Goal: Complete application form: Complete application form

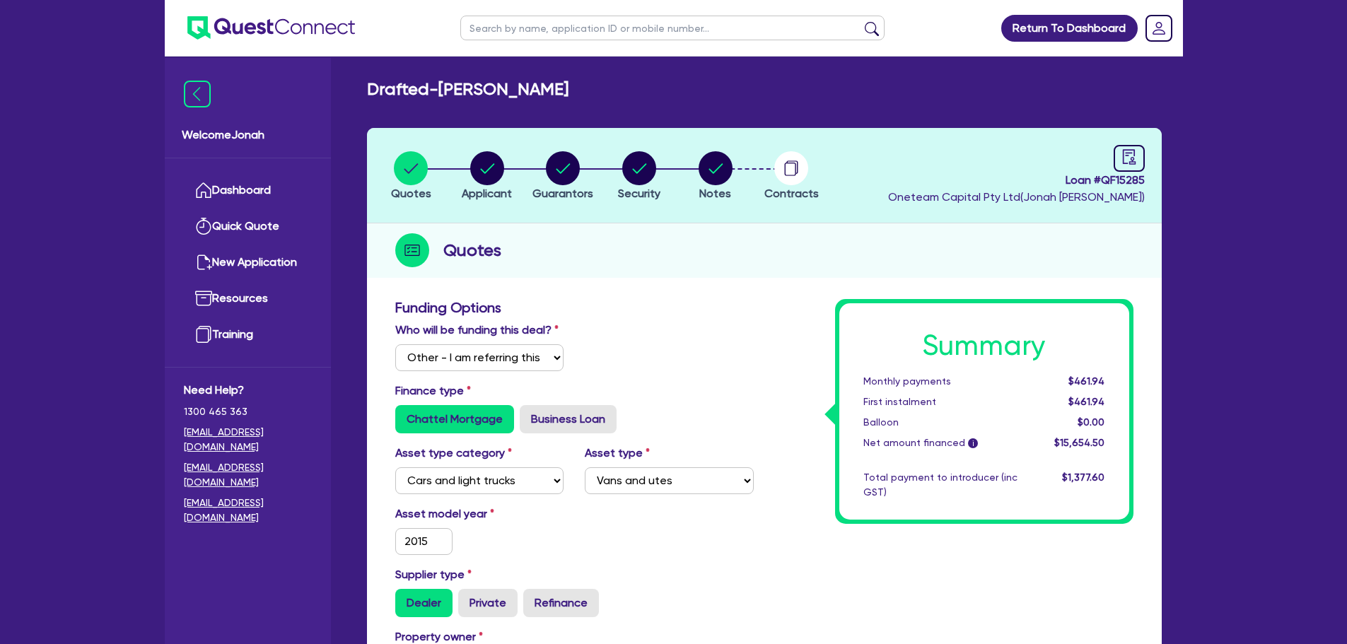
select select "Other"
select select "CARS_AND_LIGHT_TRUCKS"
select select "VANS_AND_UTES"
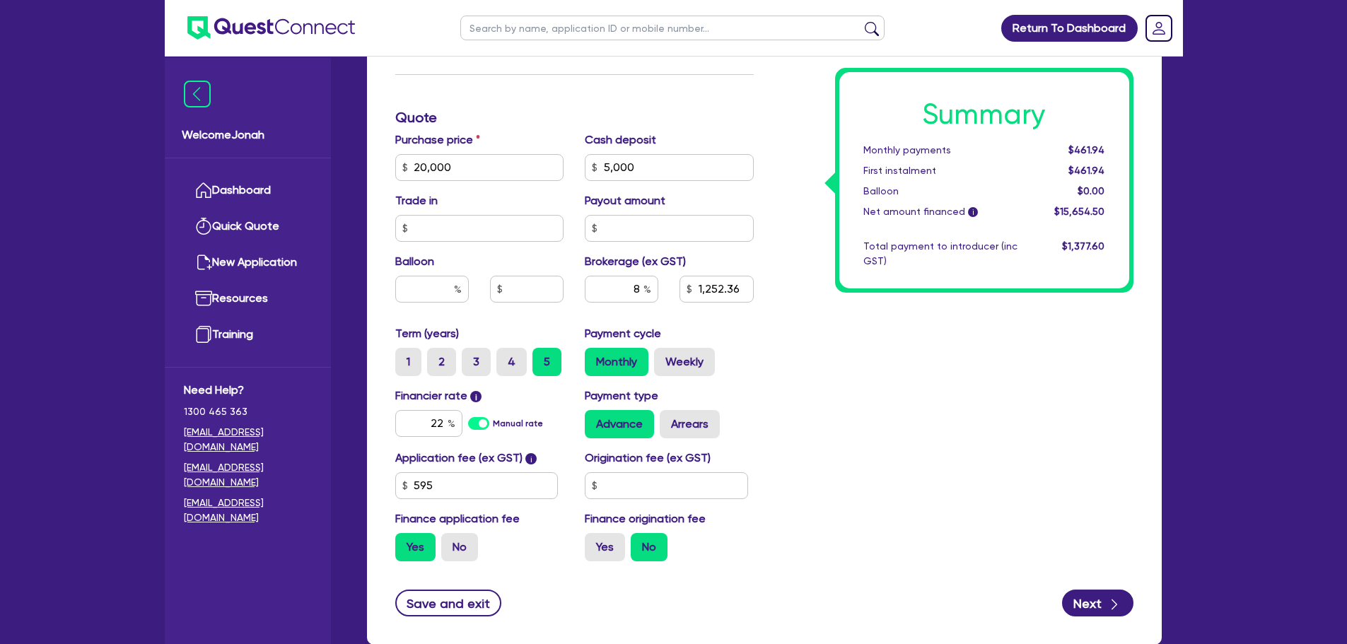
click at [1072, 146] on span "$461.94" at bounding box center [1086, 149] width 36 height 11
click at [1084, 153] on span "$461.94" at bounding box center [1086, 149] width 36 height 11
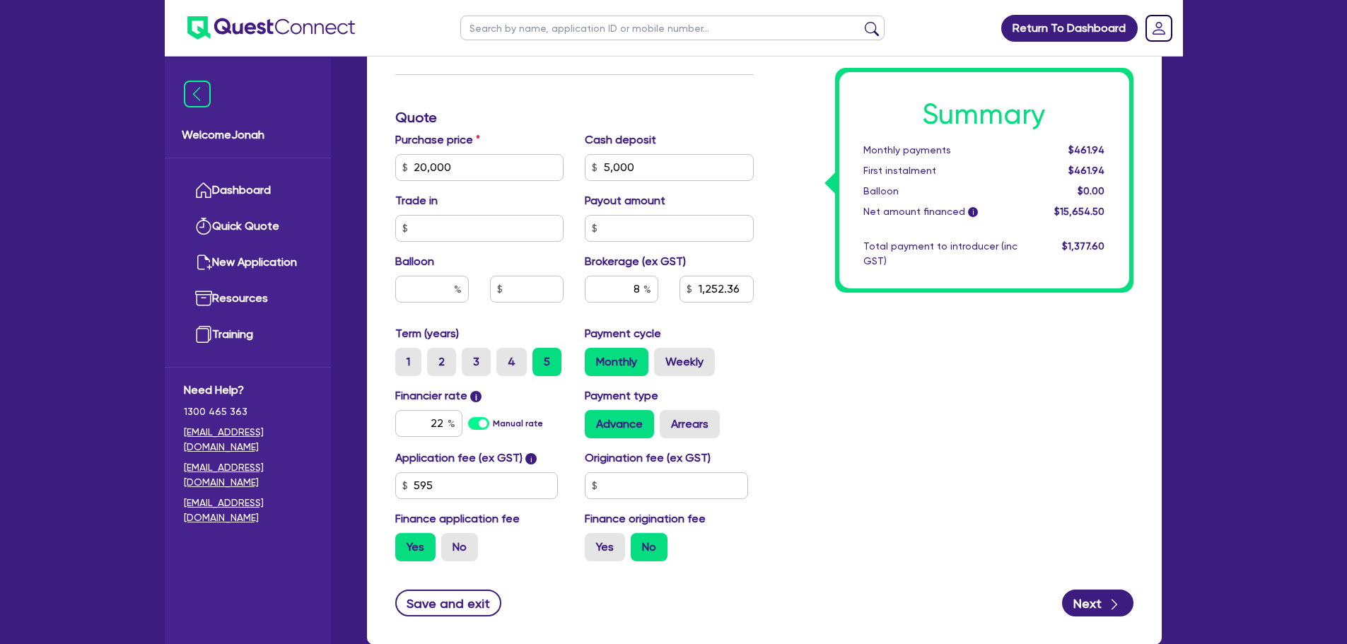
click at [1049, 261] on div "$1,377.60" at bounding box center [1072, 254] width 88 height 30
click at [945, 397] on div "Summary Monthly payments $461.94 First instalment $461.94 Balloon $0.00 Net amo…" at bounding box center [954, 118] width 380 height 910
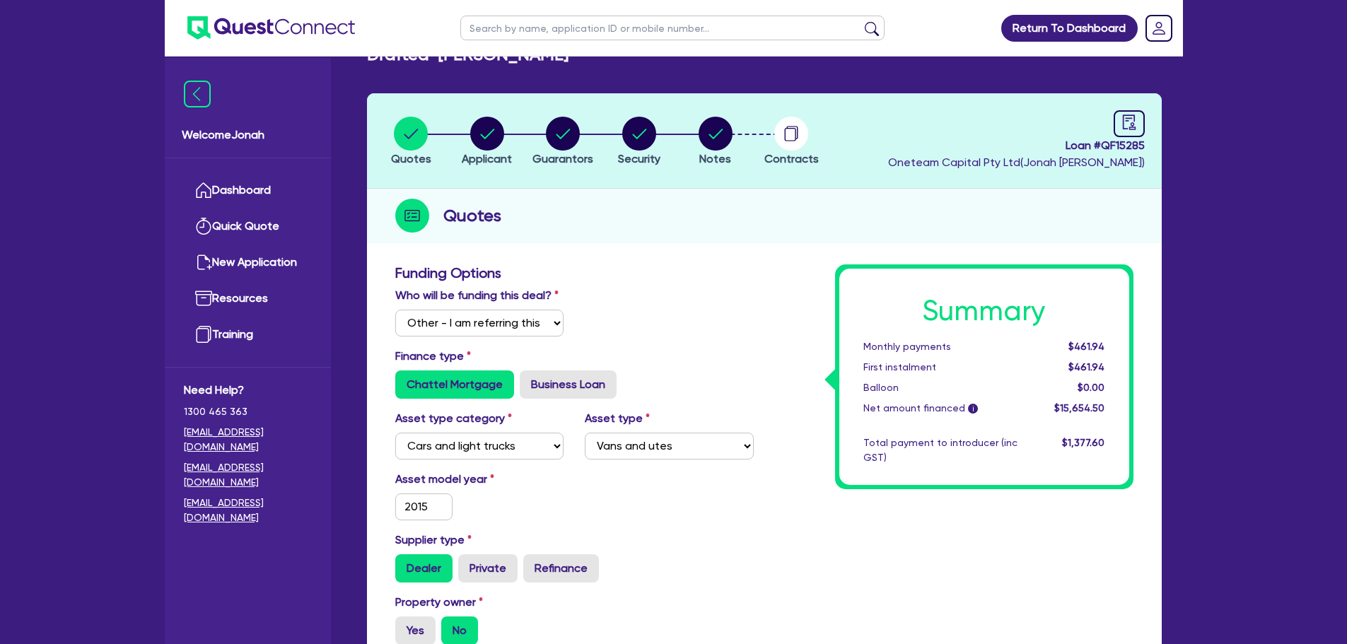
scroll to position [71, 0]
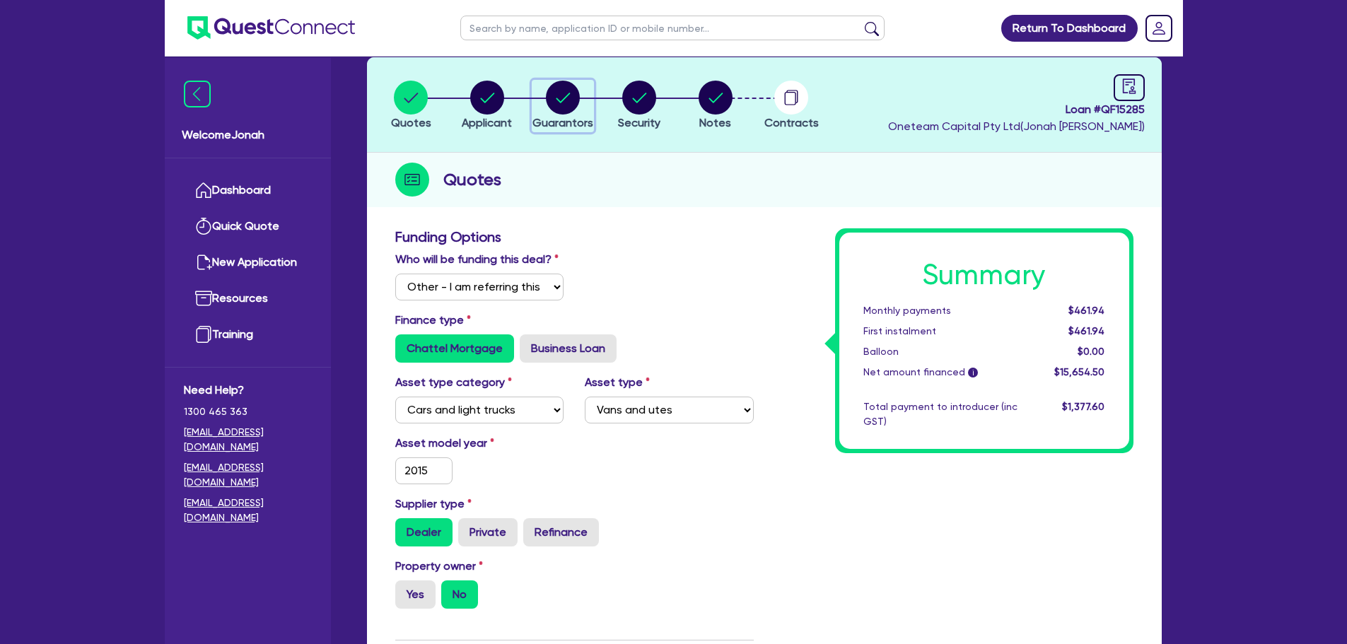
click at [561, 95] on circle "button" at bounding box center [563, 98] width 34 height 34
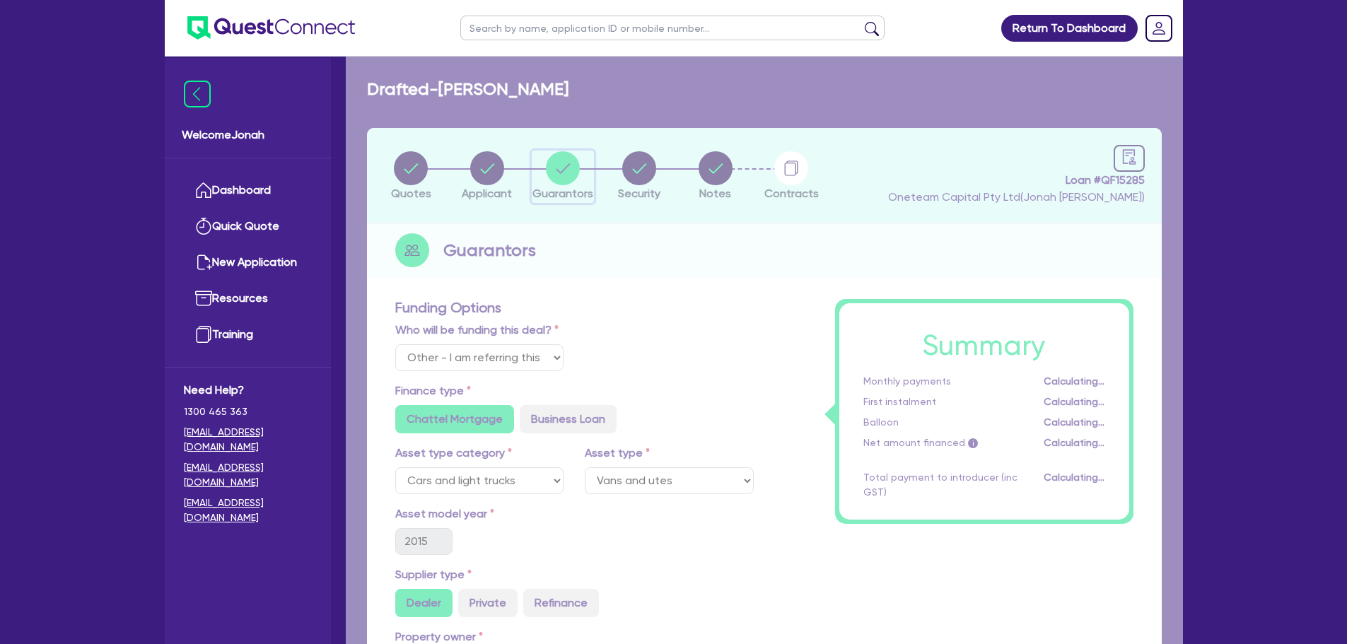
select select "MR"
select select "[GEOGRAPHIC_DATA]"
select select "SINGLE"
select select "CASH"
select select "VEHICLE"
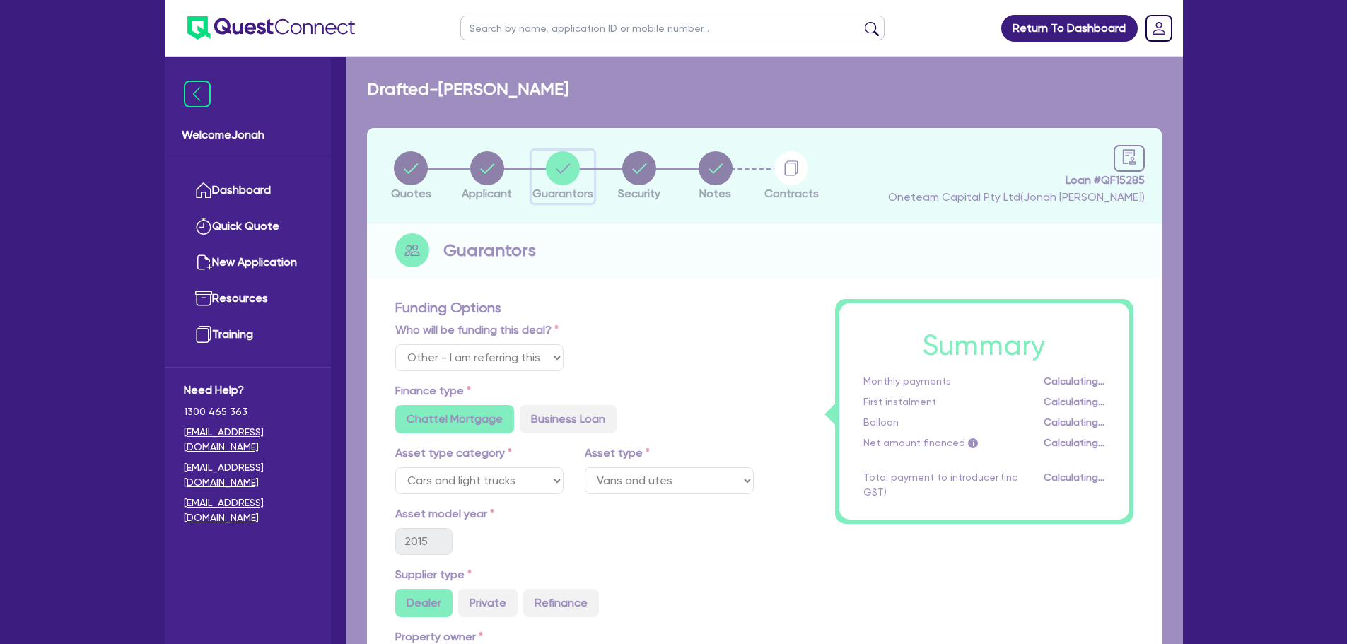
select select "OTHER"
select select "HOUSEHOLD_PERSONAL"
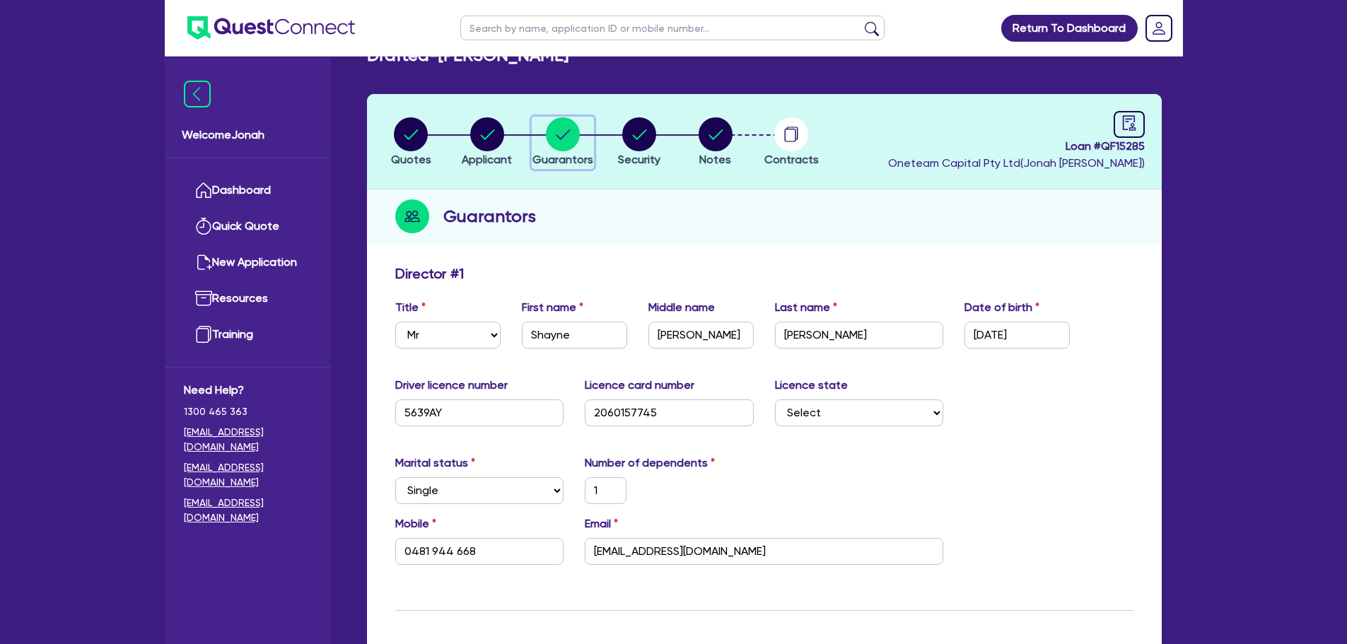
scroll to position [71, 0]
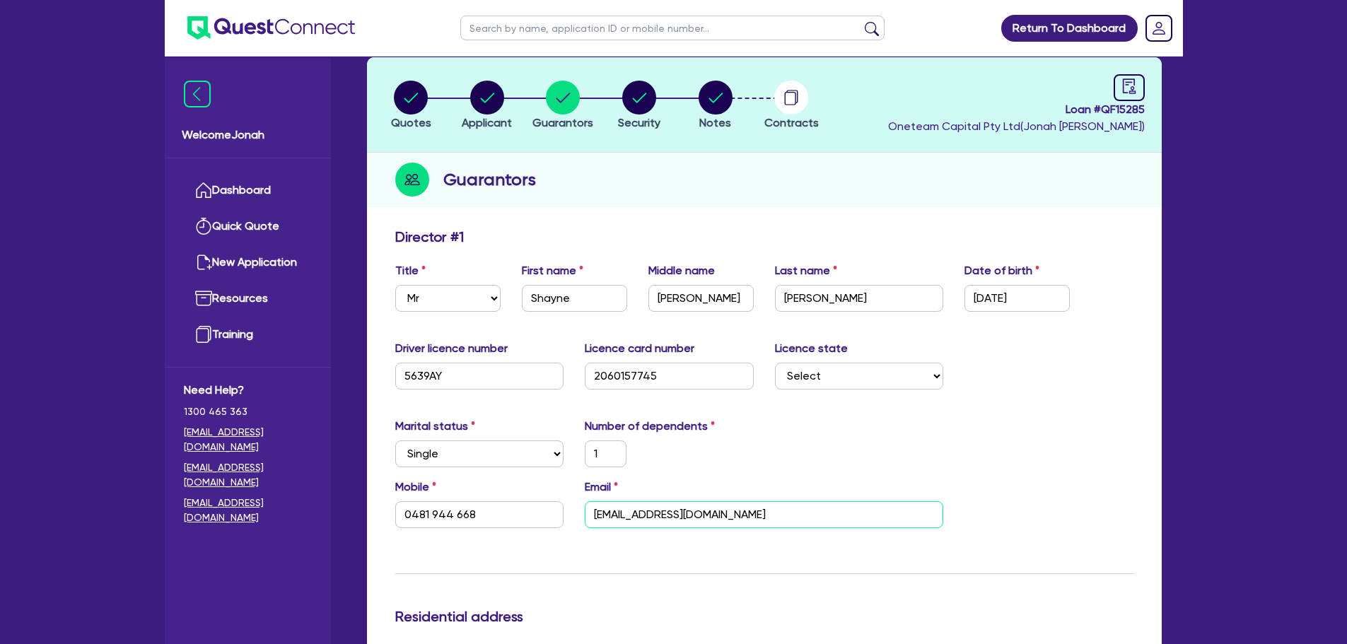
click at [669, 511] on input "shaynecamilleri7@gmail.com" at bounding box center [764, 514] width 358 height 27
click at [411, 91] on circle "button" at bounding box center [411, 98] width 34 height 34
select select "Other"
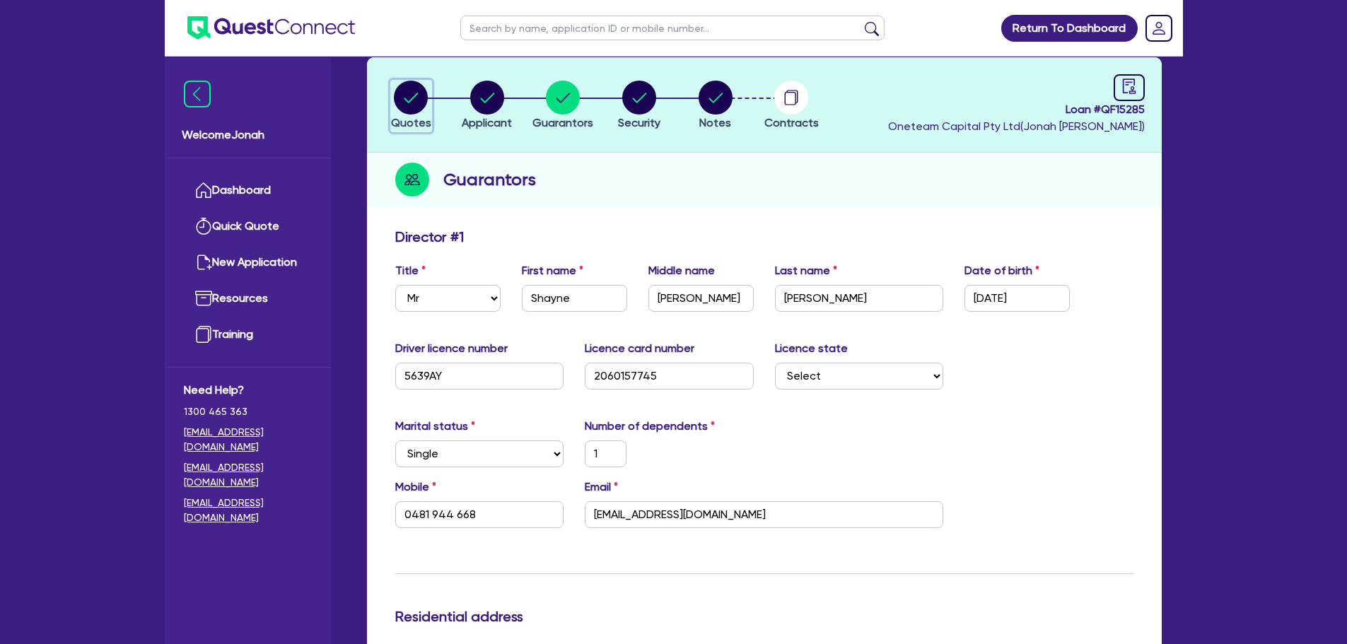
select select "CARS_AND_LIGHT_TRUCKS"
select select "VANS_AND_UTES"
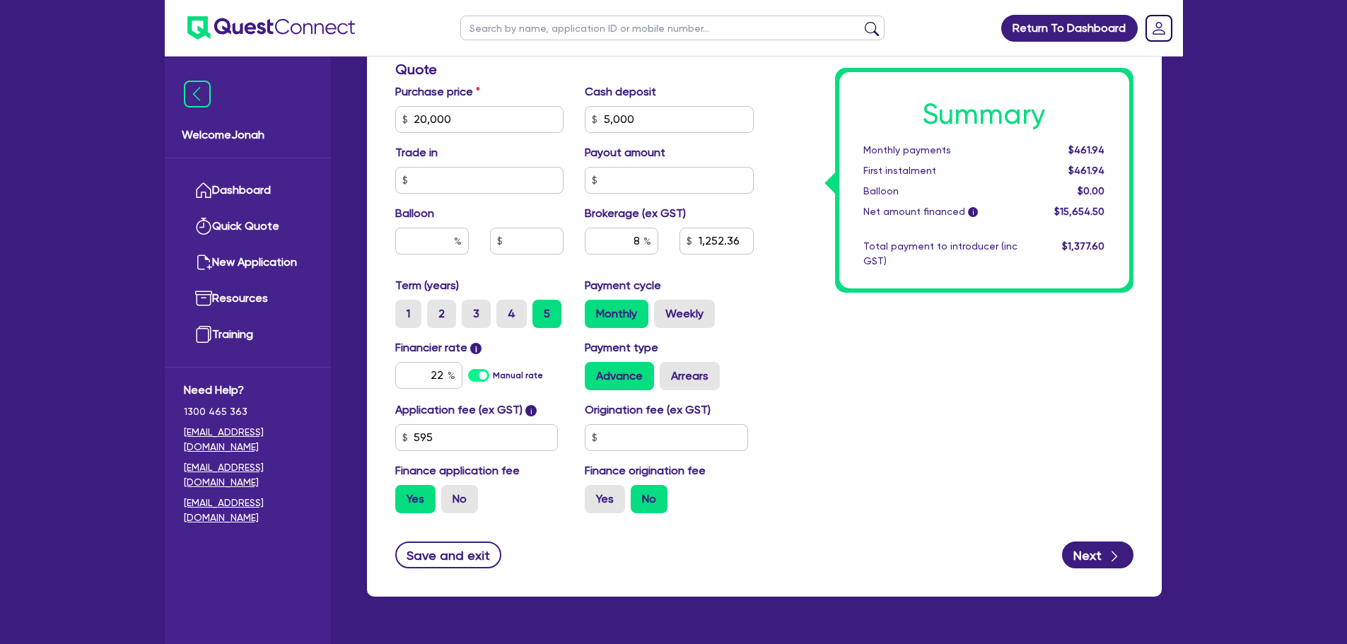
scroll to position [707, 0]
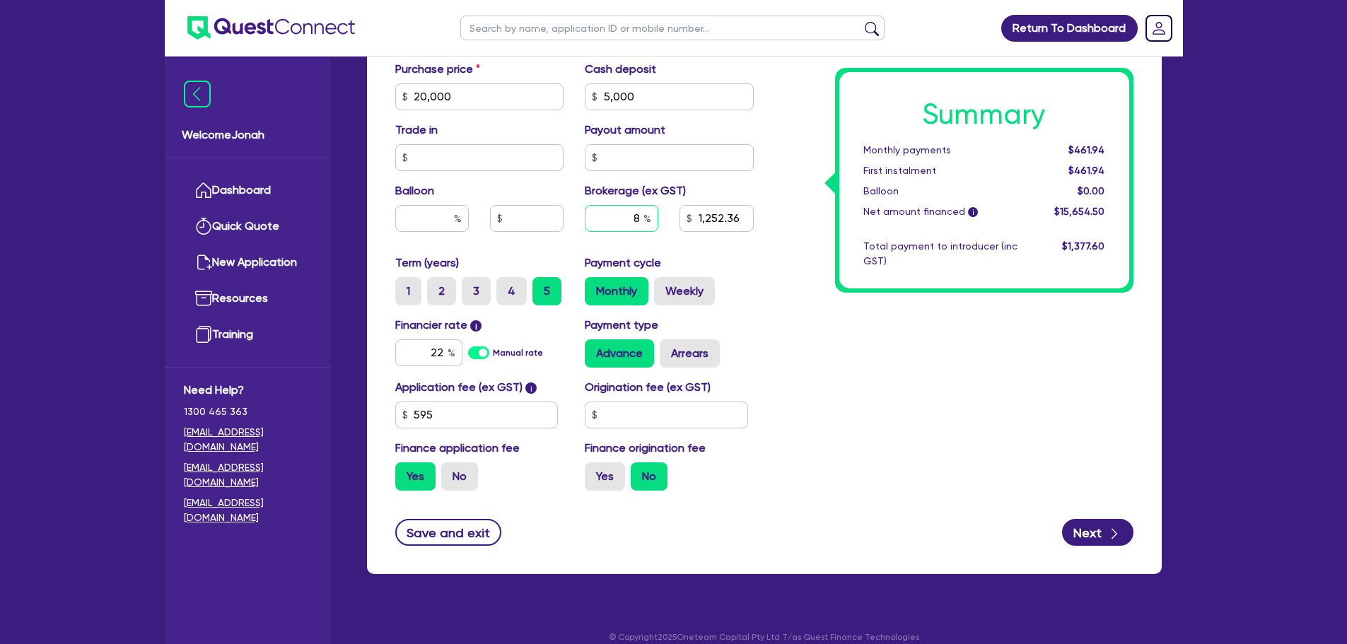
click at [635, 216] on input "8" at bounding box center [622, 218] width 74 height 27
type input "20,000"
type input "5,000"
type input "1,252.36"
click at [433, 350] on input "22" at bounding box center [428, 352] width 67 height 27
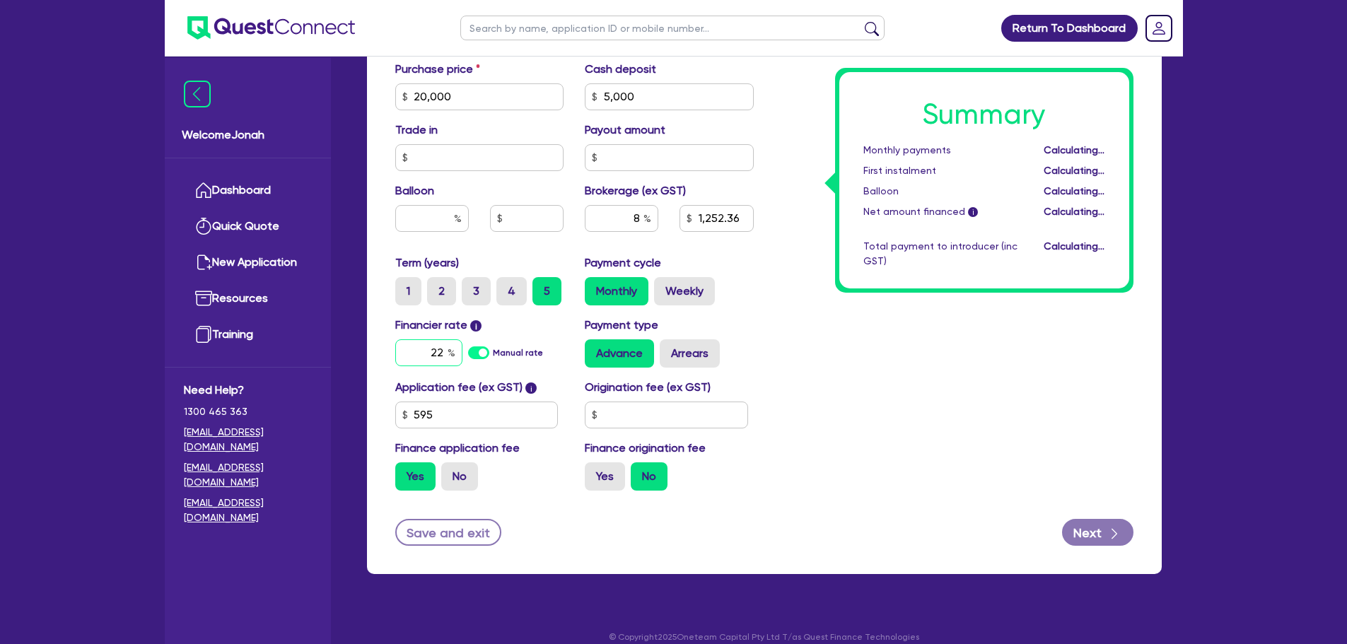
type input "20,000"
type input "5,000"
type input "1,252.36"
click at [433, 350] on input "22" at bounding box center [428, 352] width 67 height 27
type input "20,000"
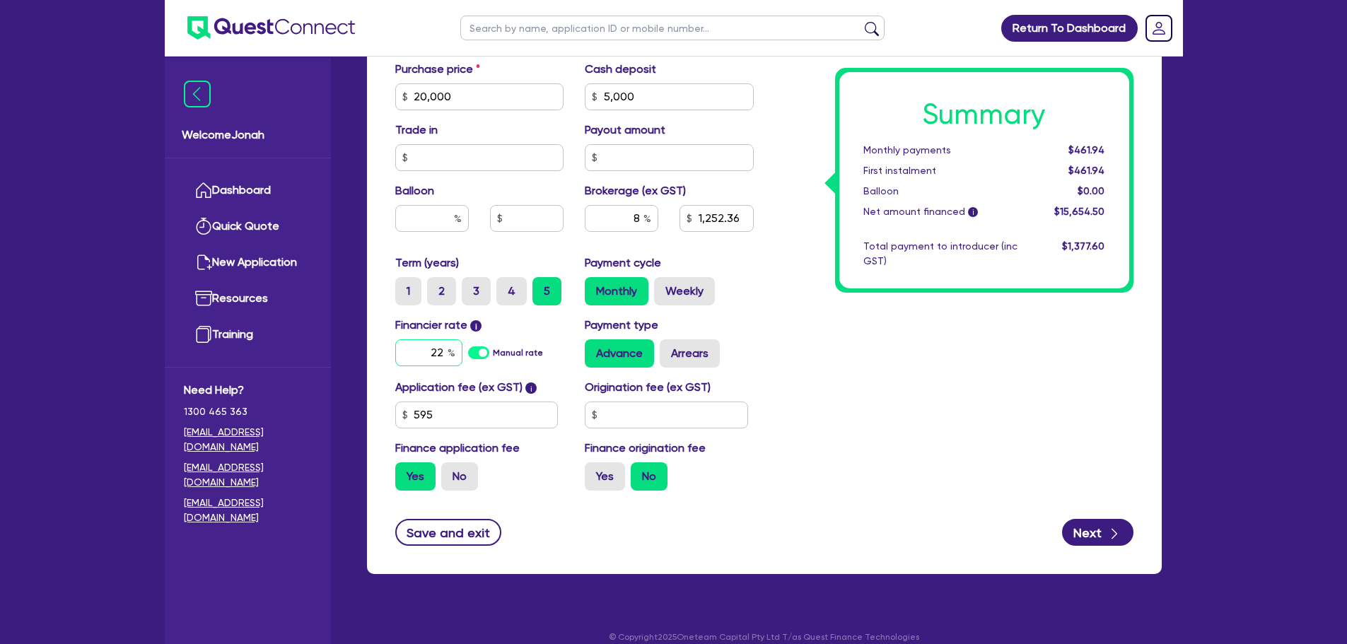
type input "5,000"
type input "1,252.36"
type input "1"
type input "20,000"
type input "5,000"
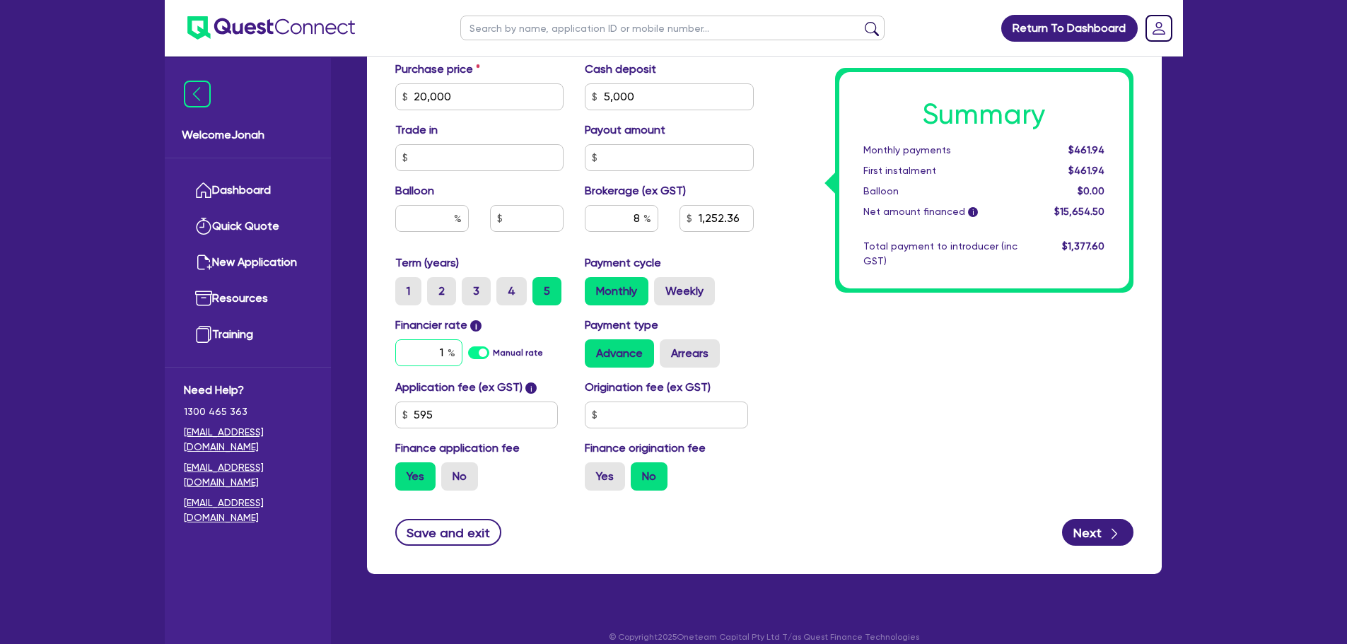
type input "1,252.36"
type input "16"
type input "20,000"
type input "5,000"
type input "1,252.36"
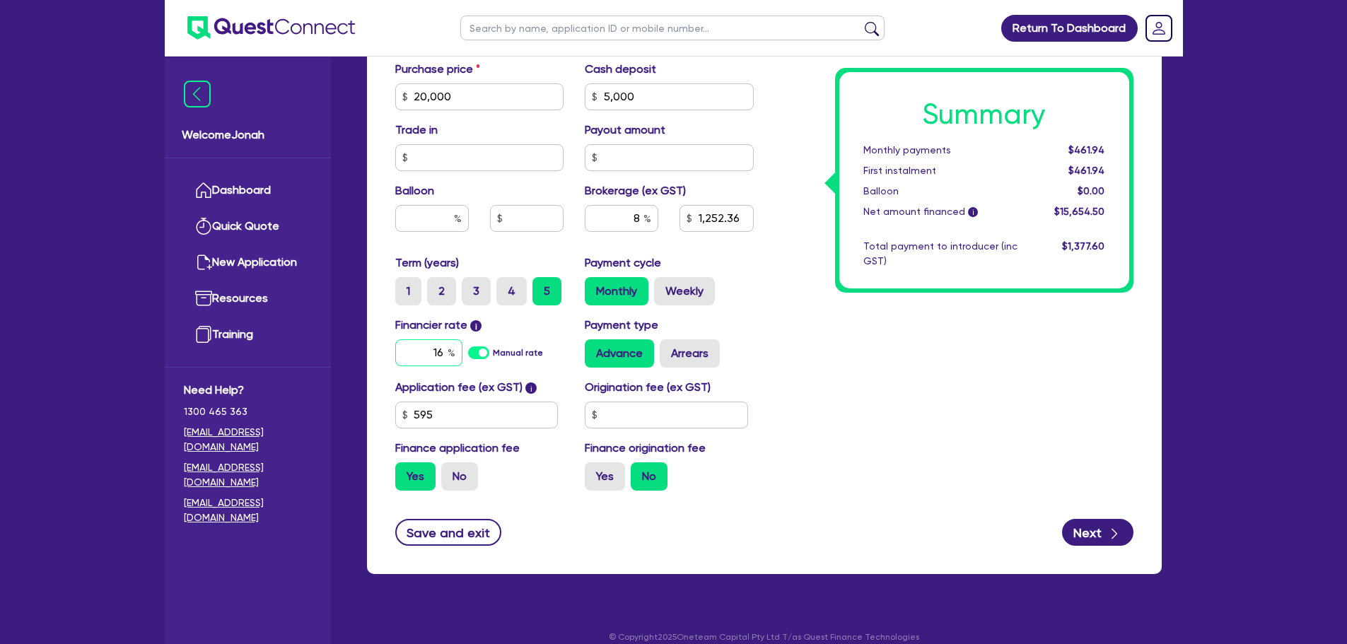
type input "16."
type input "20,000"
type input "5,000"
type input "1,252.36"
type input "16.9"
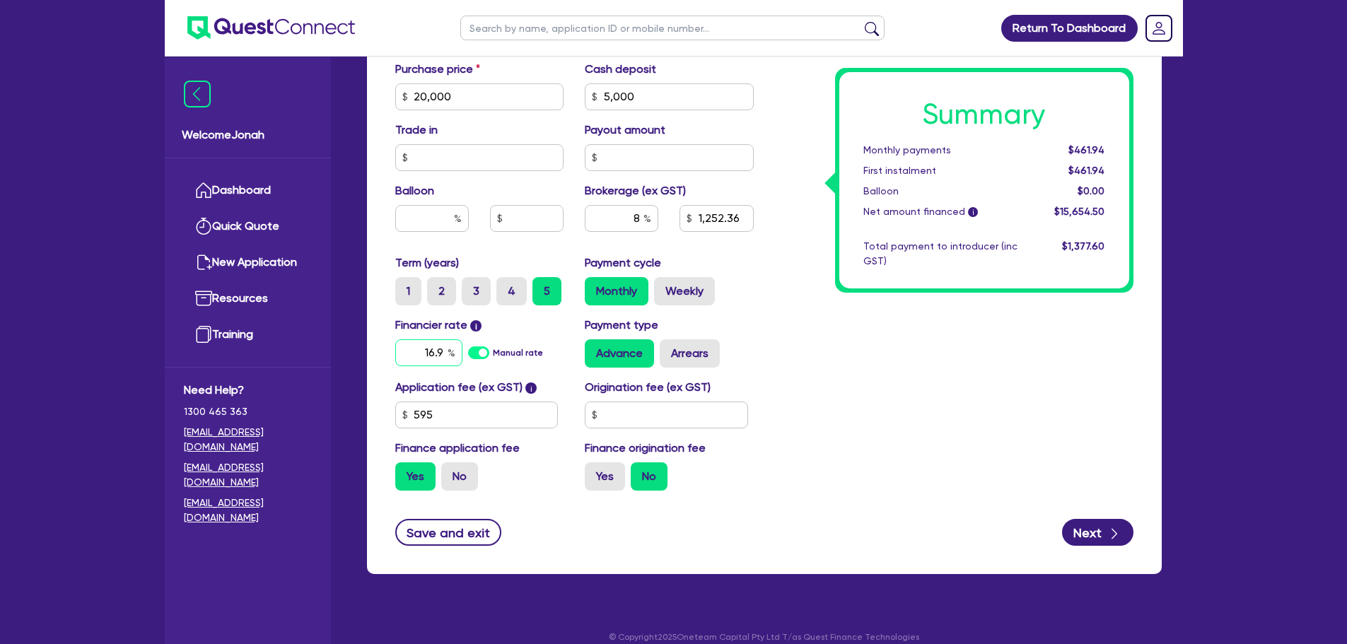
type input "20,000"
type input "5,000"
type input "1,252.36"
type input "16.95"
type input "20,000"
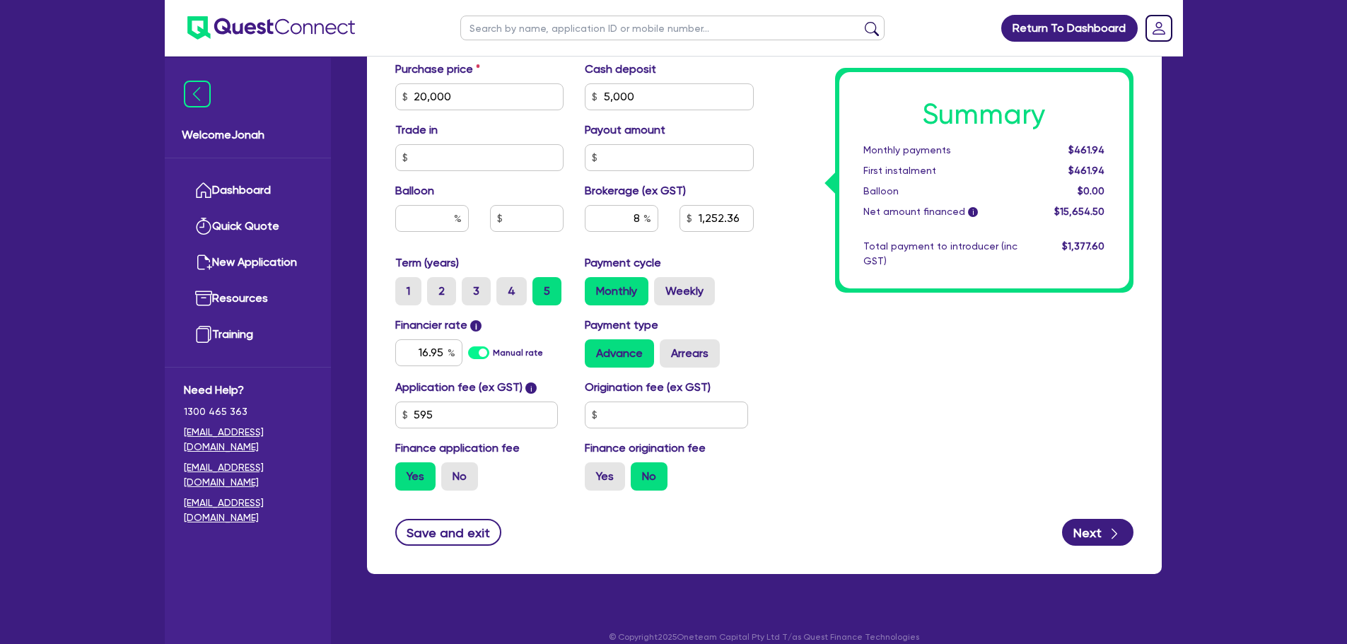
type input "5,000"
type input "1,252.36"
type input "20,000"
type input "5,000"
type input "1,252.36"
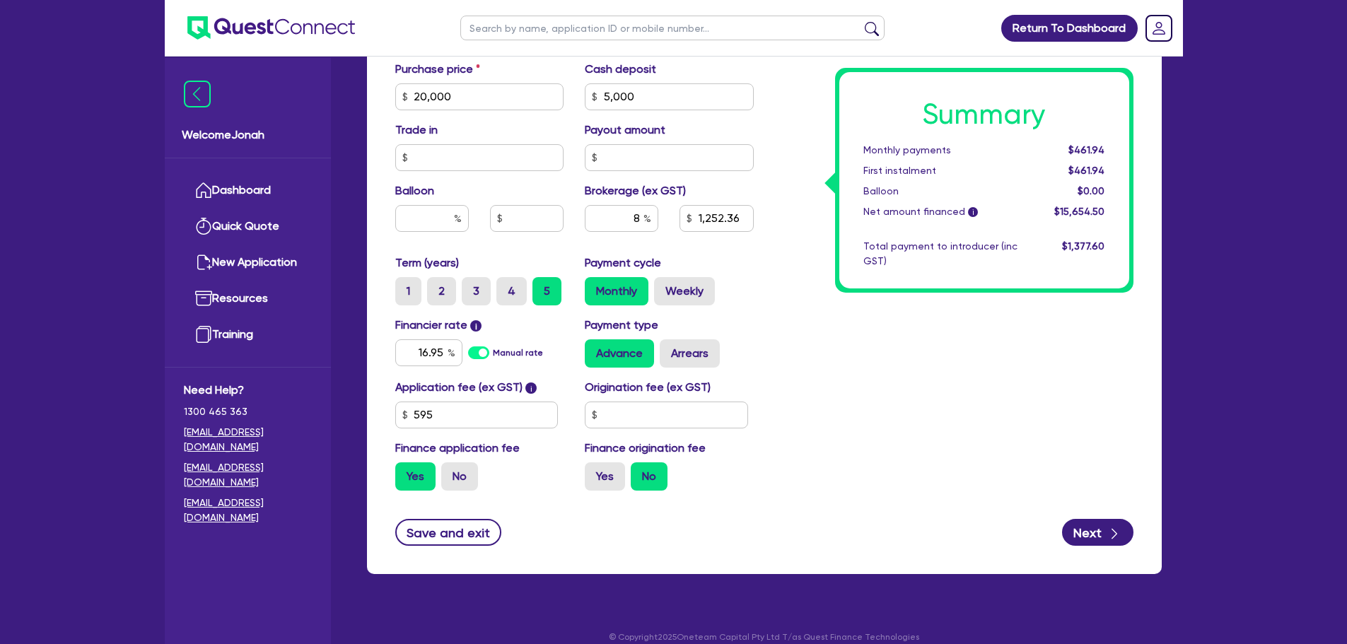
click at [906, 438] on div "Summary Monthly payments $461.94 First instalment $461.94 Balloon $0.00 Net amo…" at bounding box center [954, 47] width 380 height 910
click at [438, 358] on input "16.95" at bounding box center [428, 352] width 67 height 27
click at [910, 404] on div "Summary Monthly payments $416.95 First instalment $416.95 Balloon $0.00 Net amo…" at bounding box center [954, 47] width 380 height 910
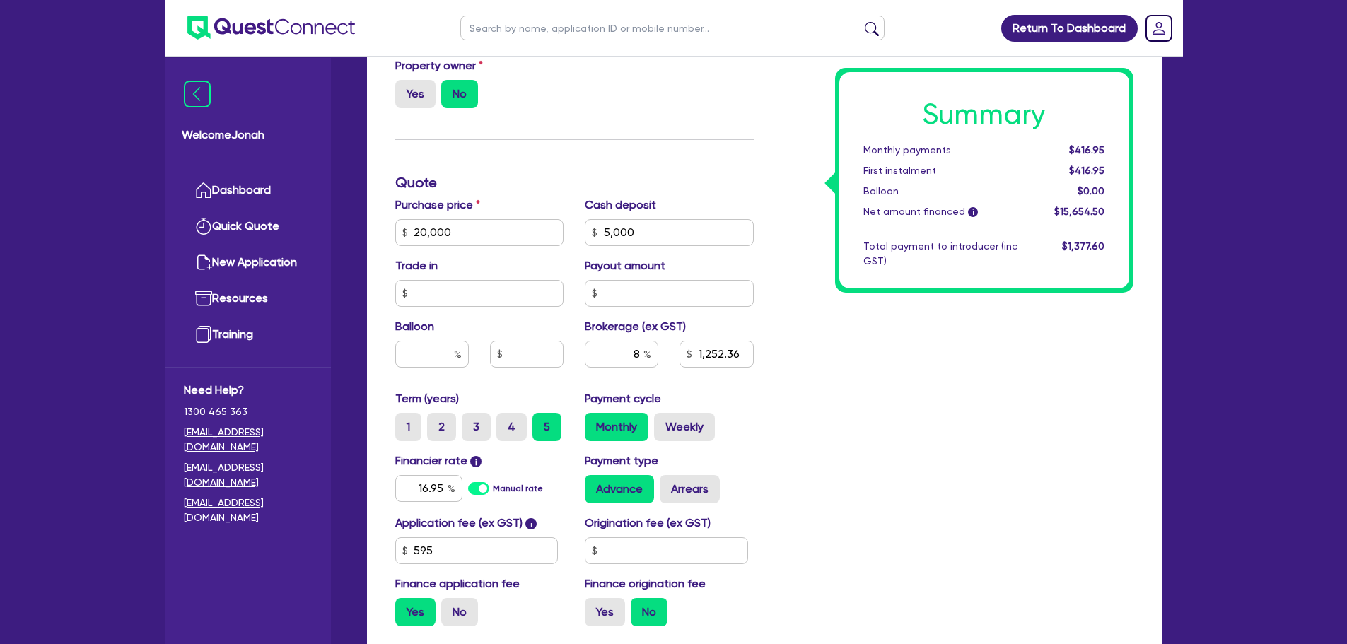
scroll to position [566, 0]
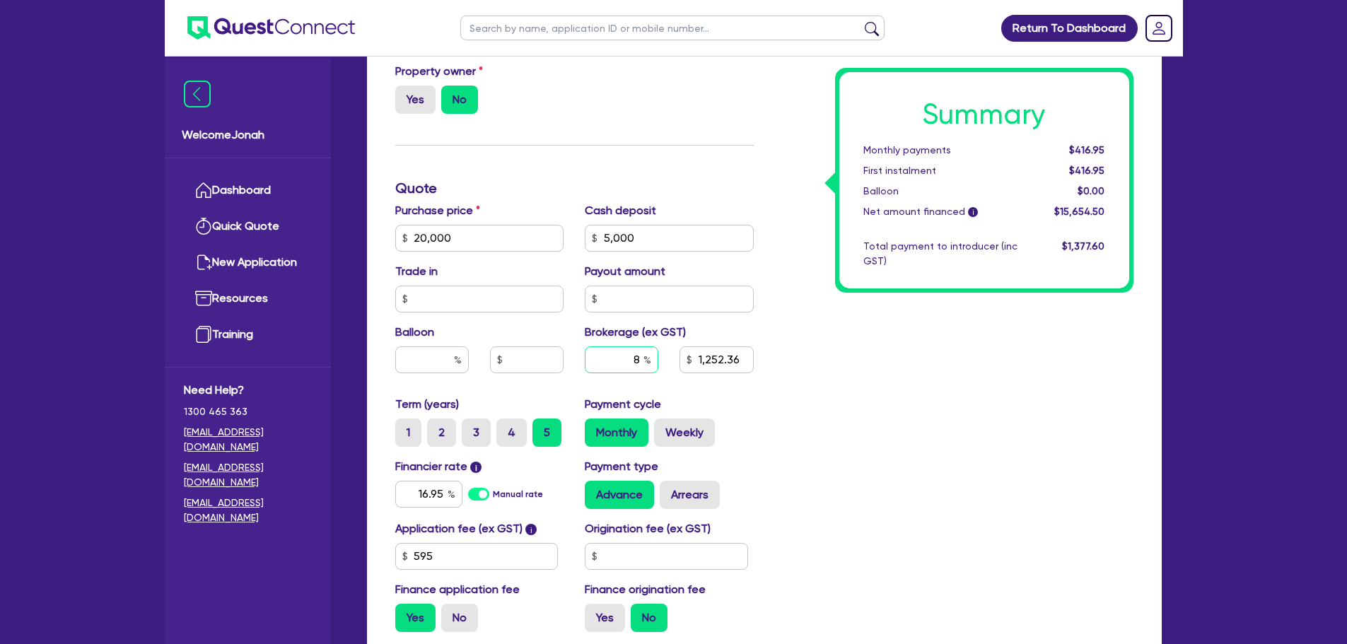
drag, startPoint x: 631, startPoint y: 363, endPoint x: 646, endPoint y: 361, distance: 14.9
click at [646, 361] on div "8" at bounding box center [622, 359] width 74 height 27
type input "20,000"
type input "5,000"
type input "7"
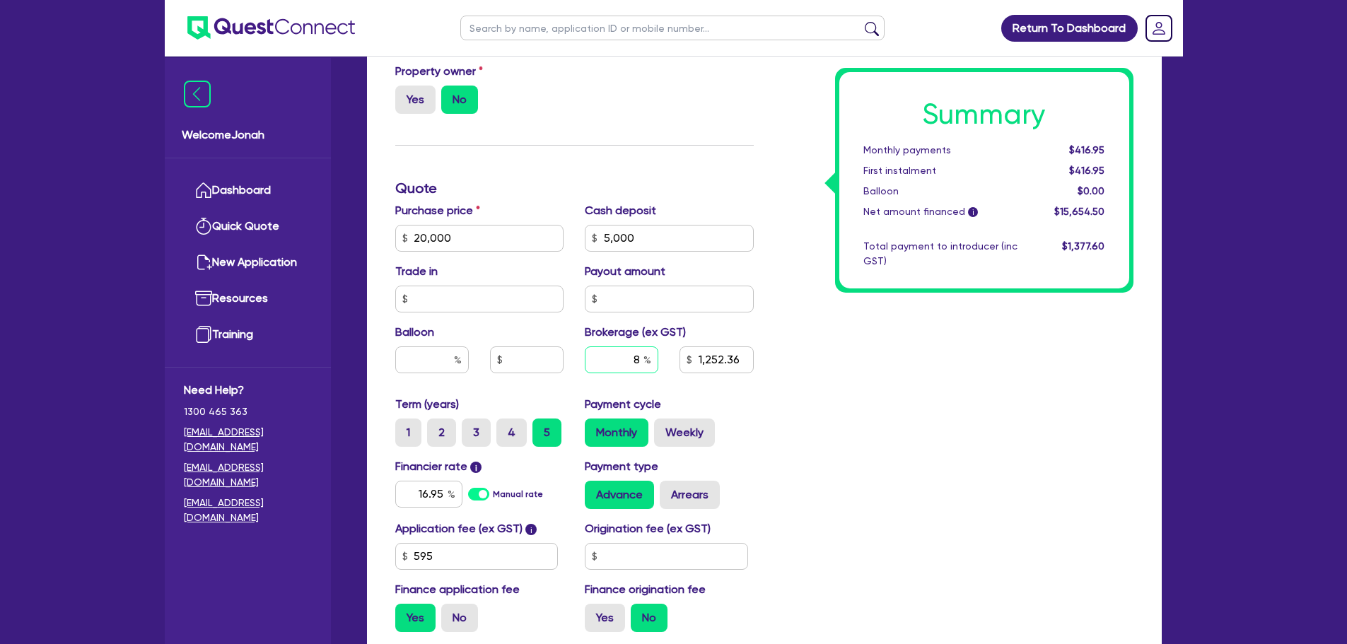
type input "1,252.36"
type input "20,000"
type input "5,000"
type input "1,095.82"
type input "20,000"
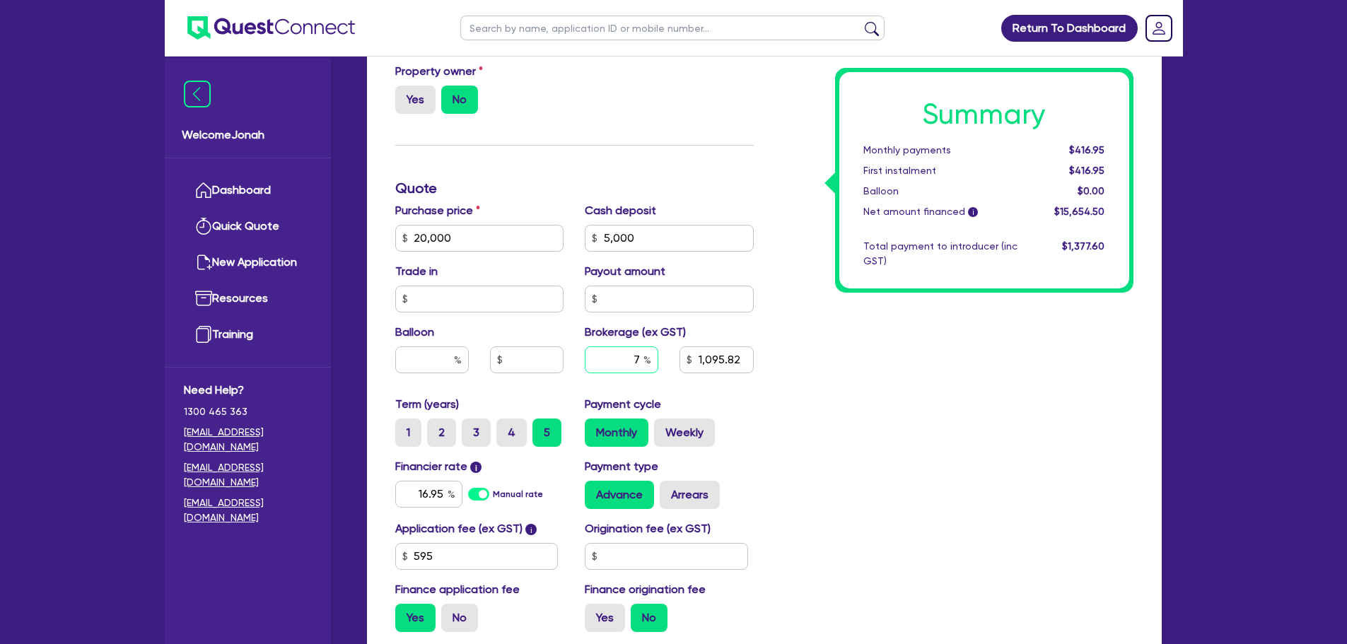
type input "5,000"
type input "7."
type input "1,095.82"
type input "20,000"
type input "5,000"
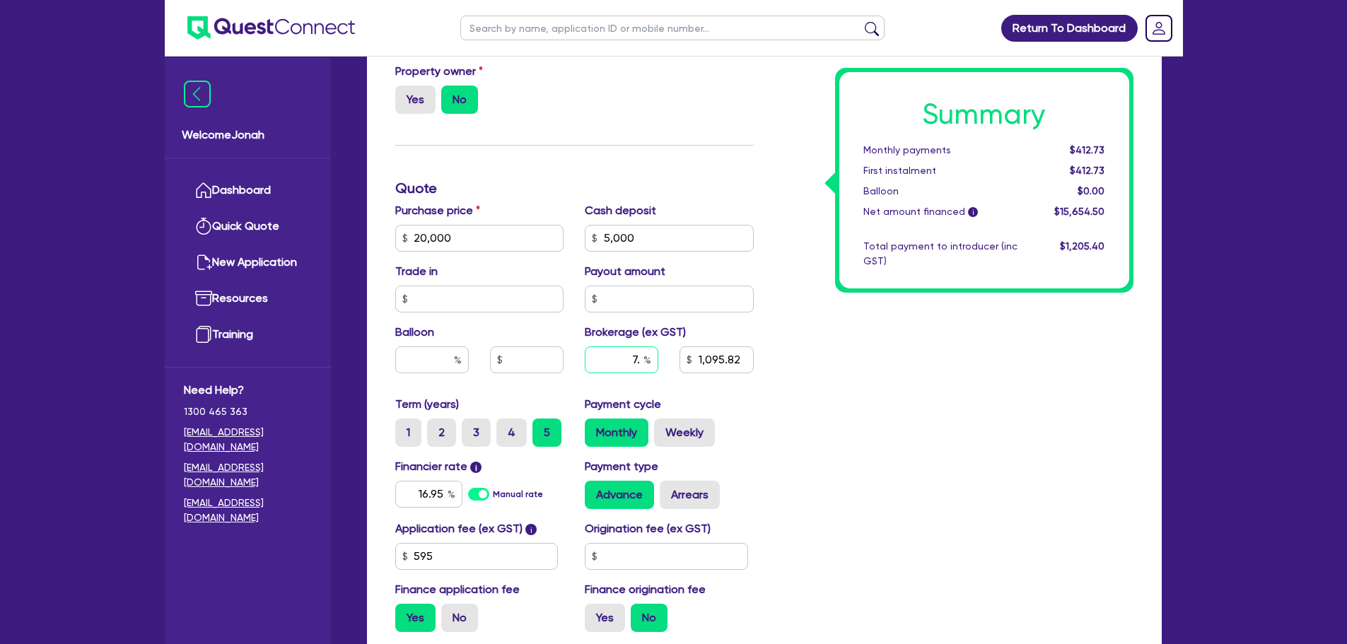
type input "7.2"
type input "1,095.82"
type input "20,000"
type input "5,000"
type input "7.27"
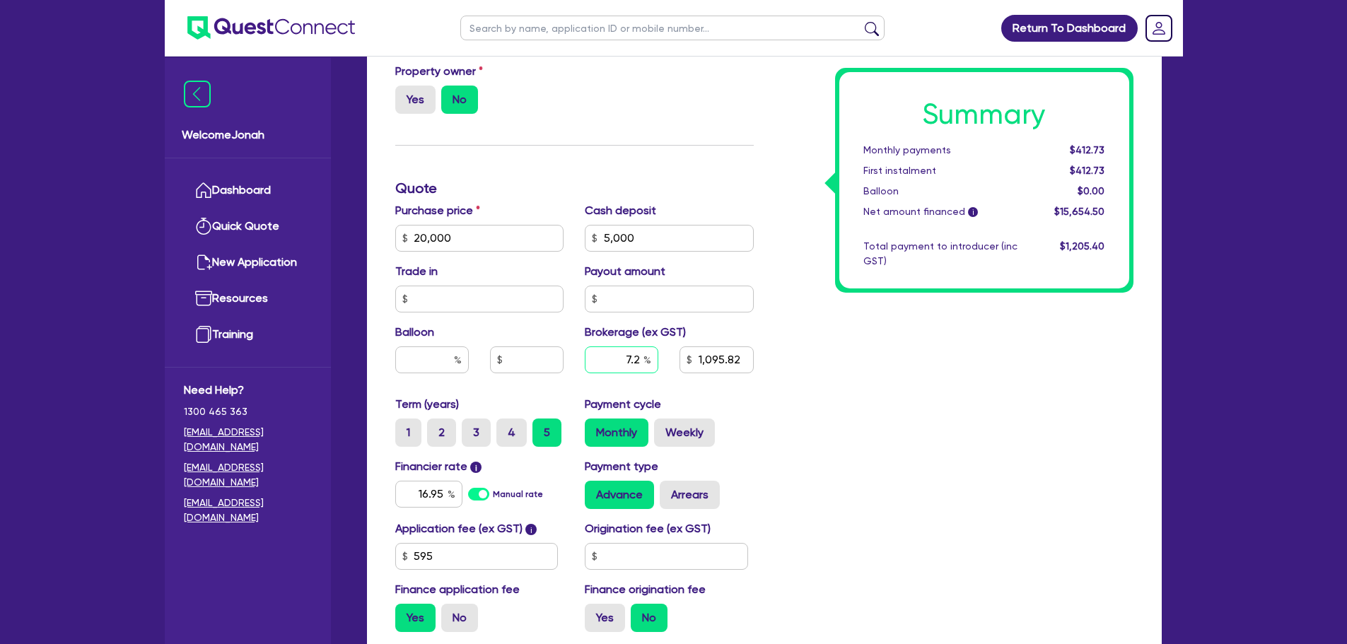
type input "1,095.82"
type input "7.27"
type input "20,000"
type input "5,000"
type input "1,095.82"
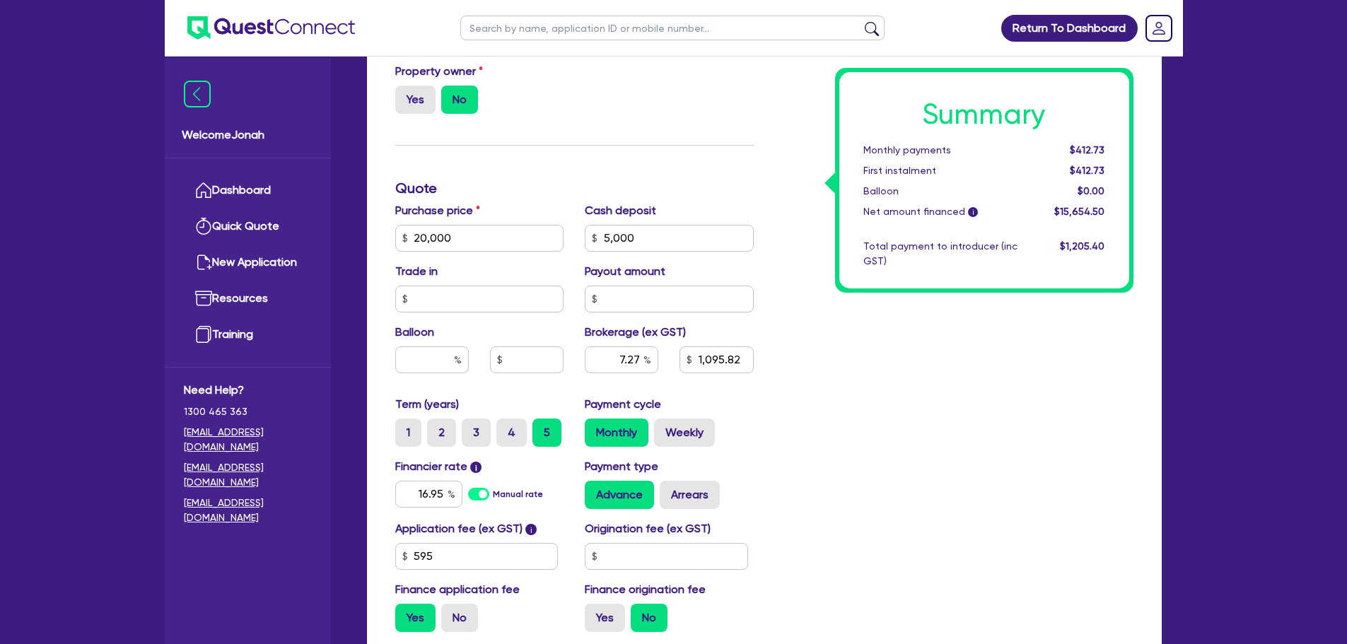
drag, startPoint x: 778, startPoint y: 390, endPoint x: 790, endPoint y: 400, distance: 15.6
click at [778, 391] on div "Summary Monthly payments $412.73 First instalment $412.73 Balloon $0.00 Net amo…" at bounding box center [954, 189] width 380 height 910
type input "20,000"
type input "5,000"
type input "1,138.08"
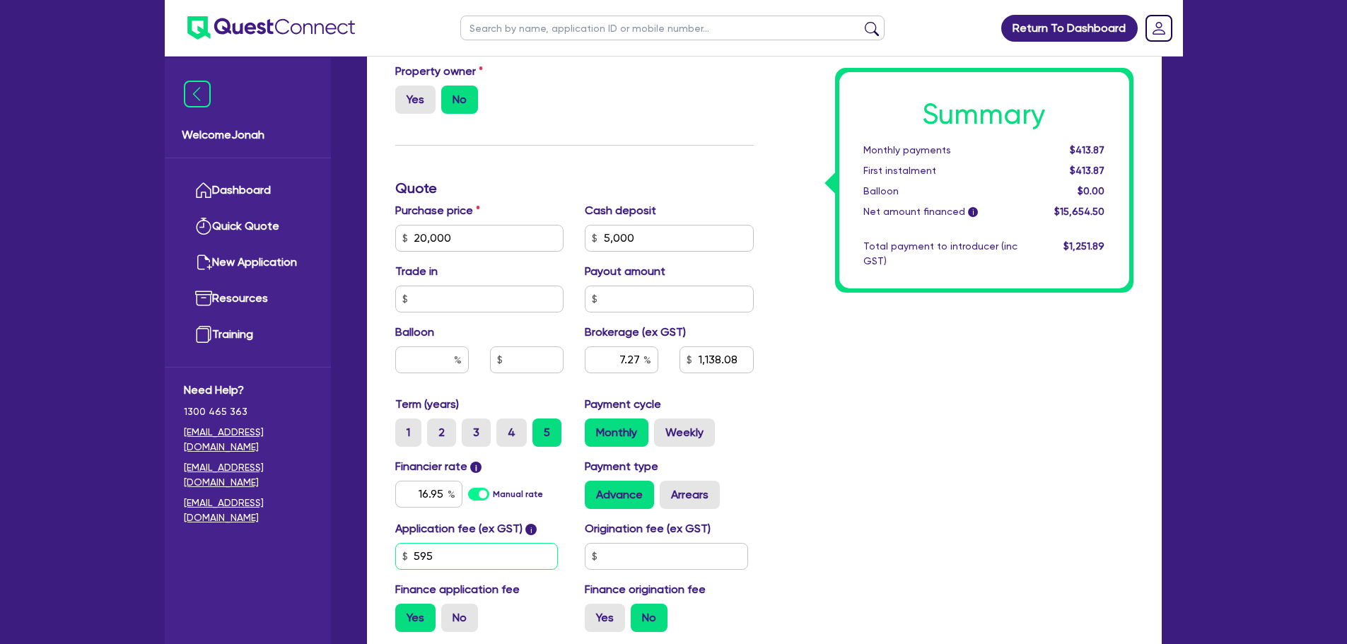
click at [490, 548] on input "595" at bounding box center [476, 556] width 163 height 27
type input "20,000"
type input "5,000"
type input "1,138.08"
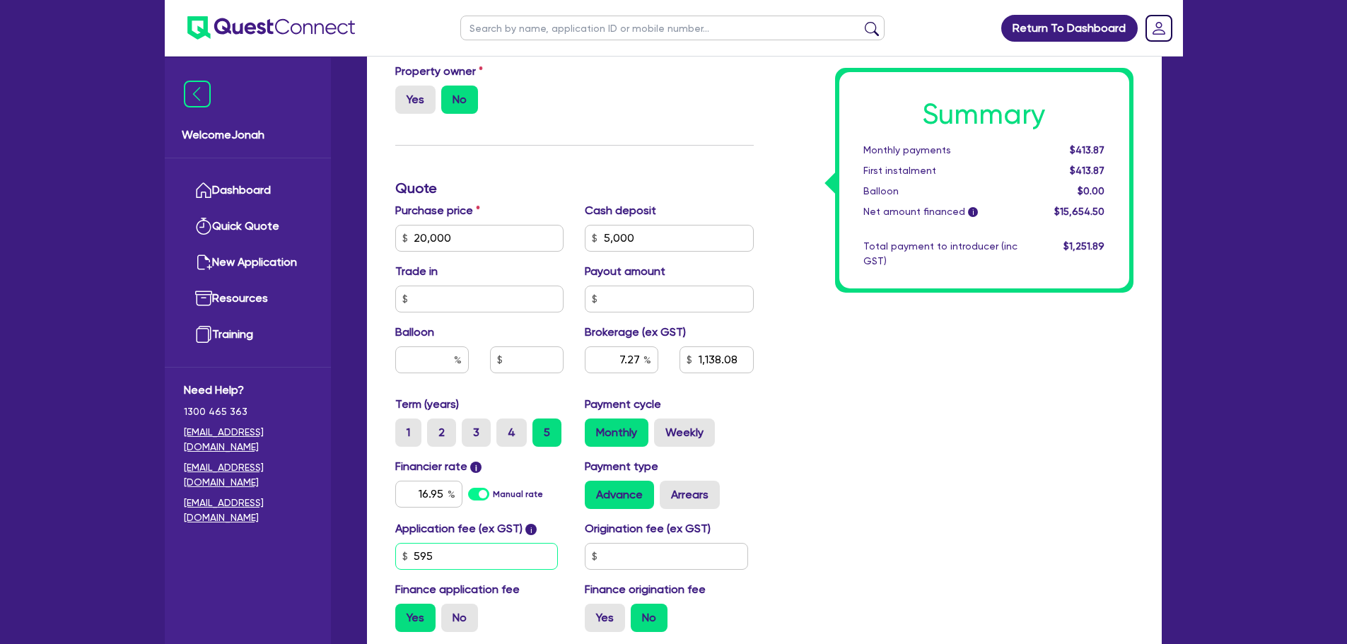
type input "6"
type input "20,000"
type input "5,000"
type input "1,138.08"
type input "64"
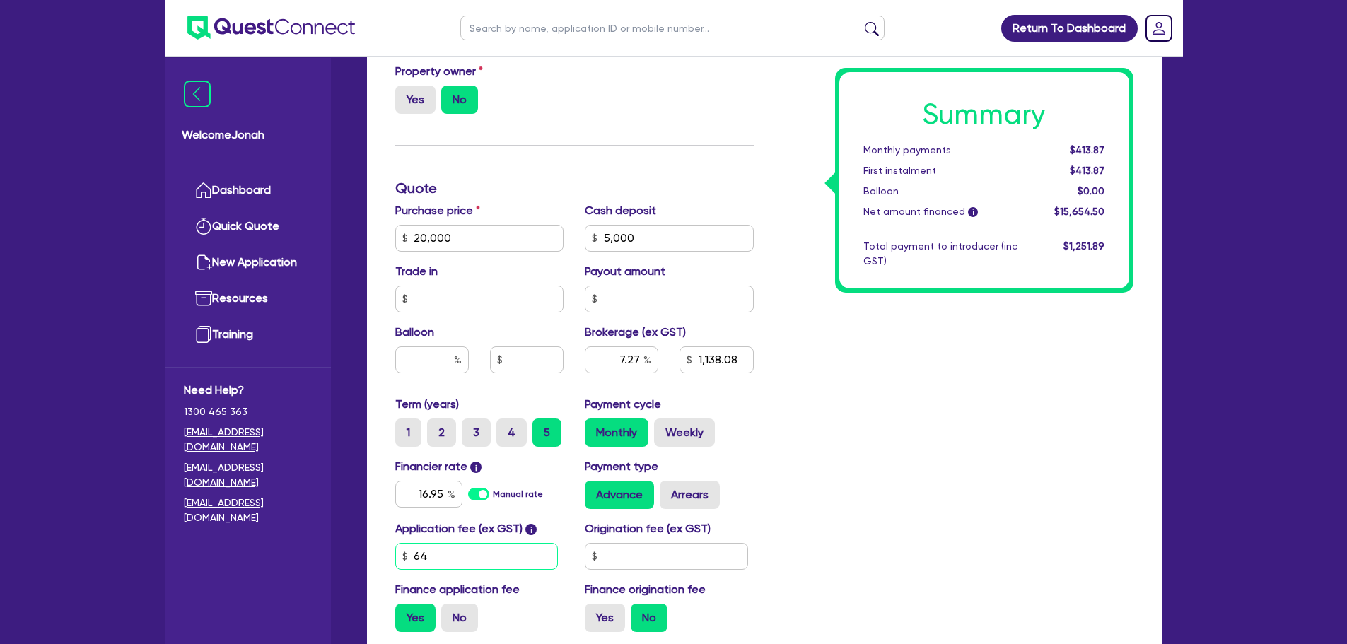
type input "20,000"
type input "5,000"
type input "1,138.08"
type input "649"
type input "20,000"
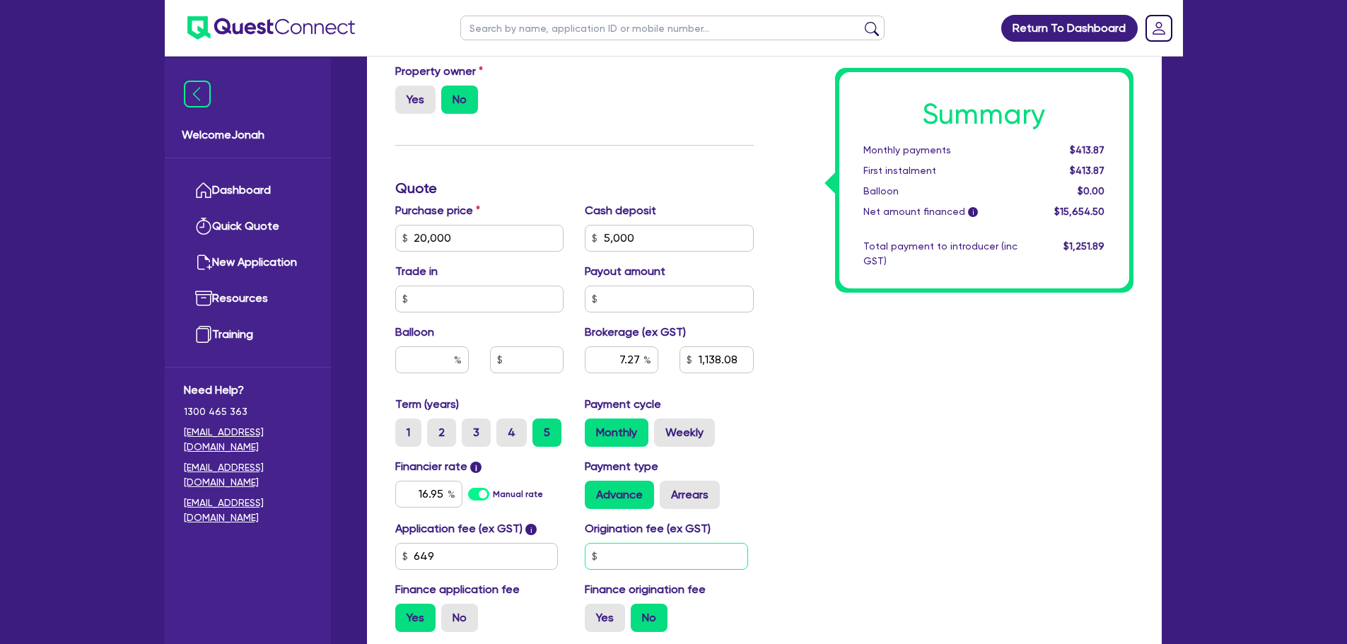
type input "5,000"
type input "1,138.08"
click at [626, 559] on input "text" at bounding box center [666, 556] width 163 height 27
type input "20,000"
type input "5,000"
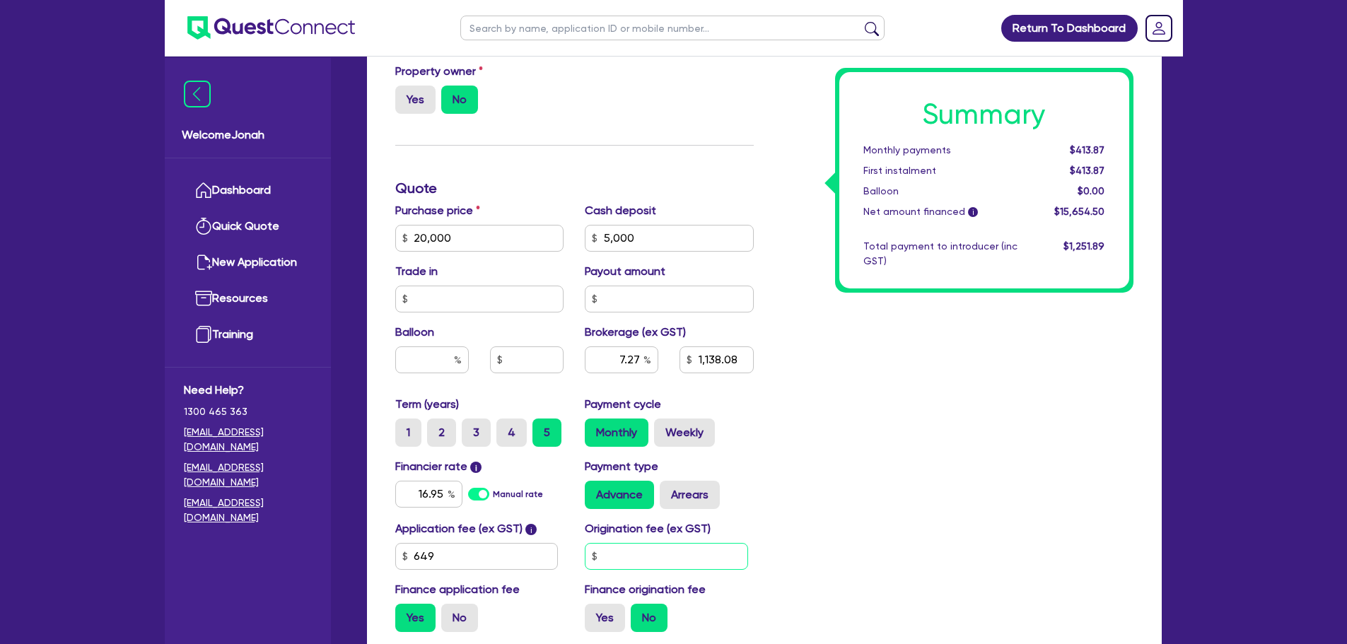
type input "1,142.4"
type input "20,000"
type input "5,000"
type input "1,142.4"
type input "1"
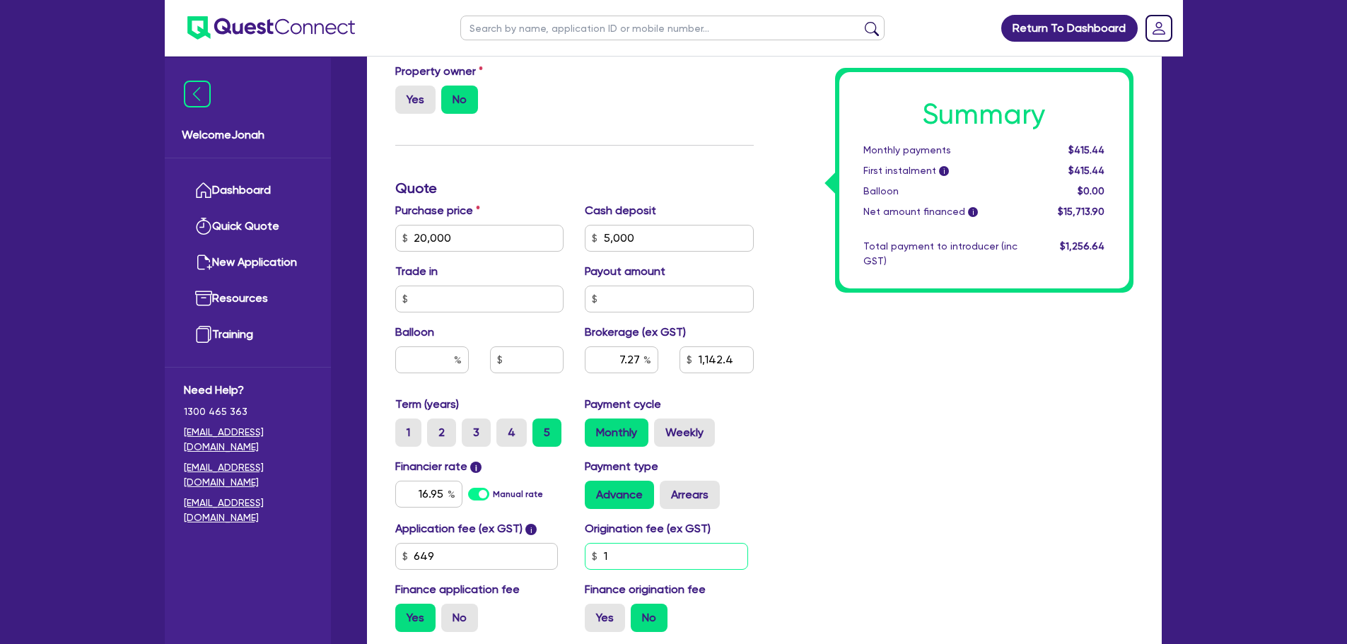
type input "20,000"
type input "5,000"
type input "1,142.4"
type input "12"
type input "20,000"
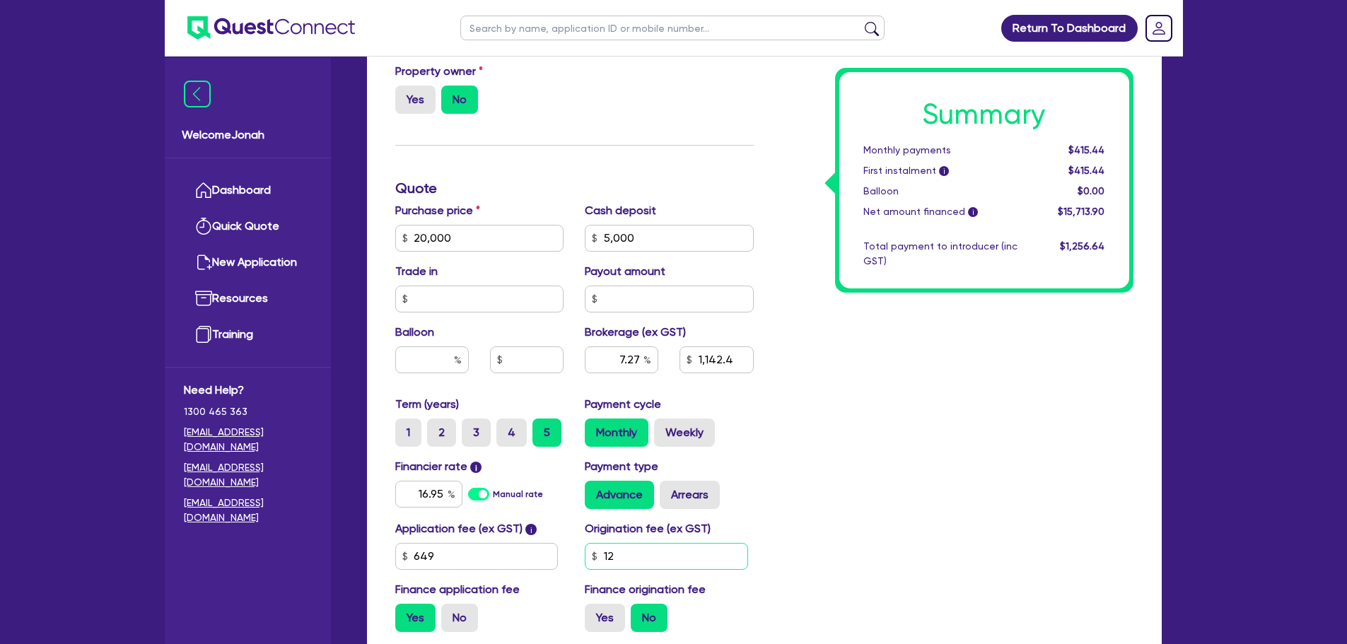
type input "5,000"
type input "1,142.4"
type input "127"
type input "20,000"
type input "5,000"
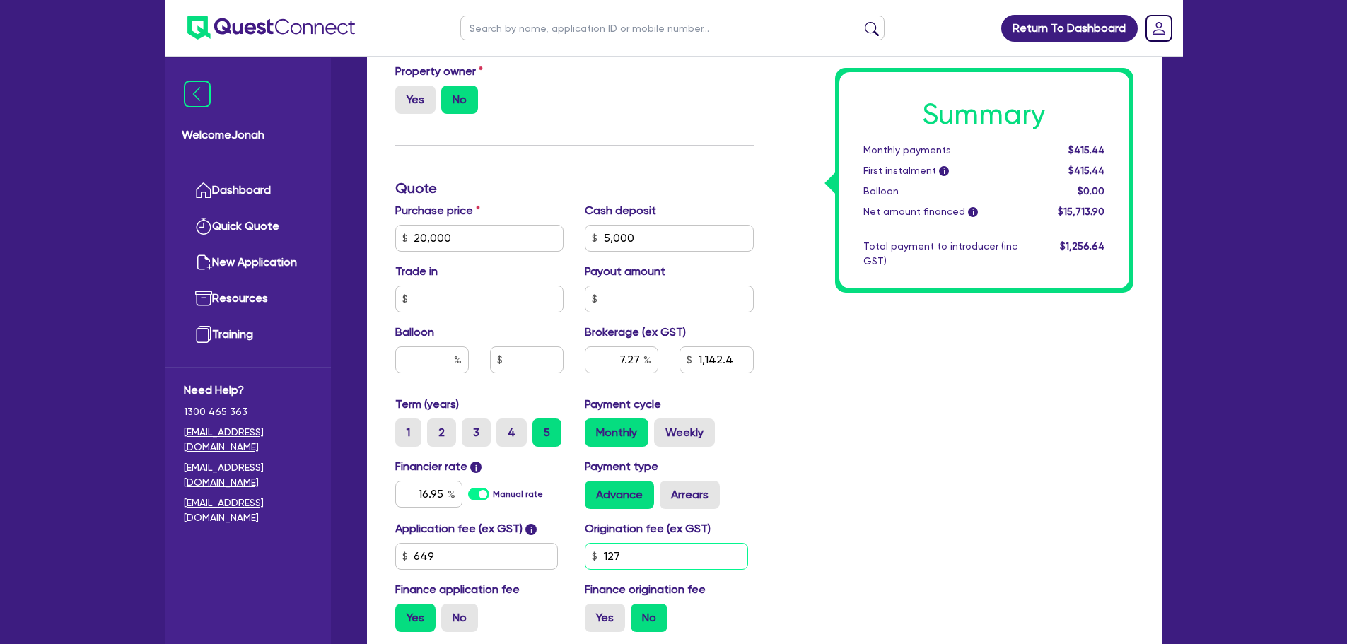
type input "1,142.4"
type input "1,272"
type input "20,000"
type input "5,000"
type input "1,142.4"
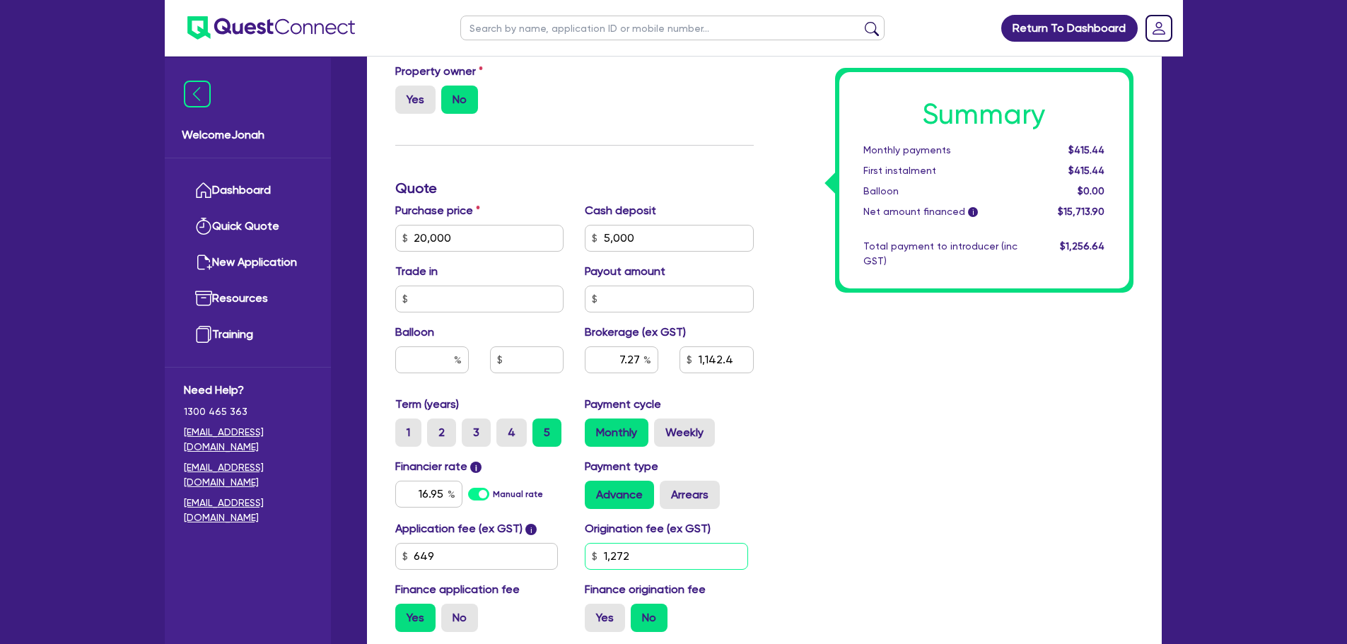
type input "1,272."
type input "20,000"
type input "5,000"
type input "1,142.4"
type input "1,272.7"
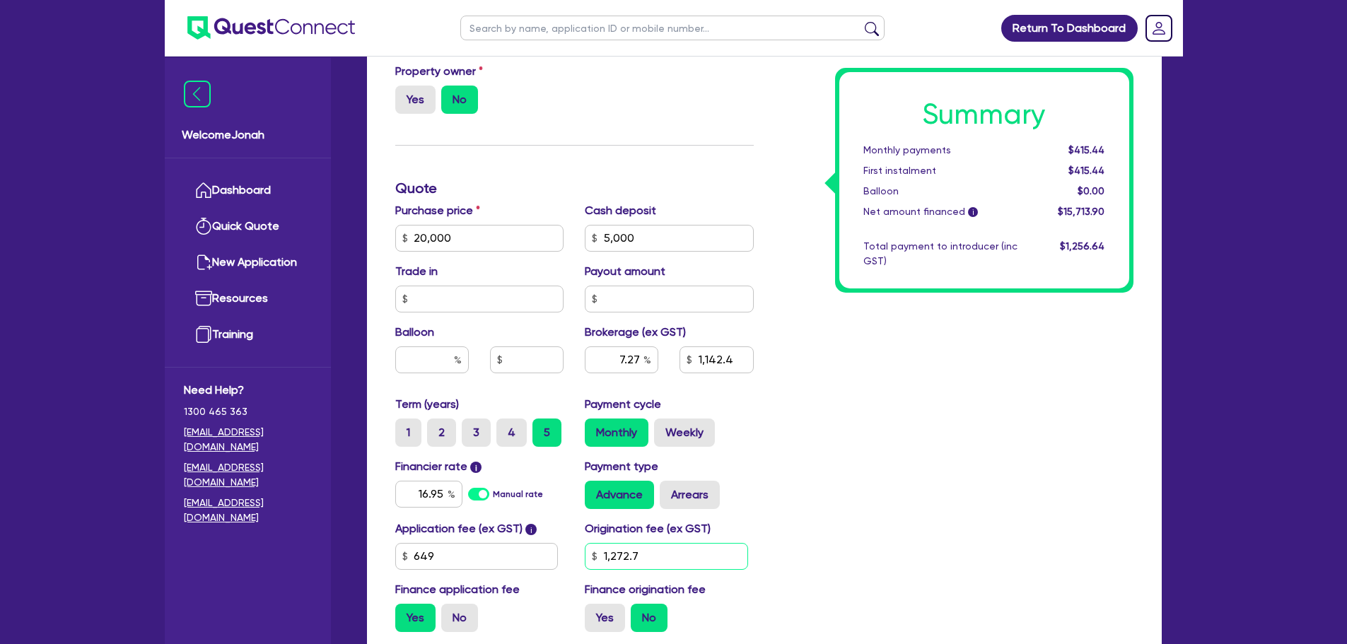
type input "20,000"
type input "5,000"
type input "1,142.4"
type input "1,272.73"
type input "20,000"
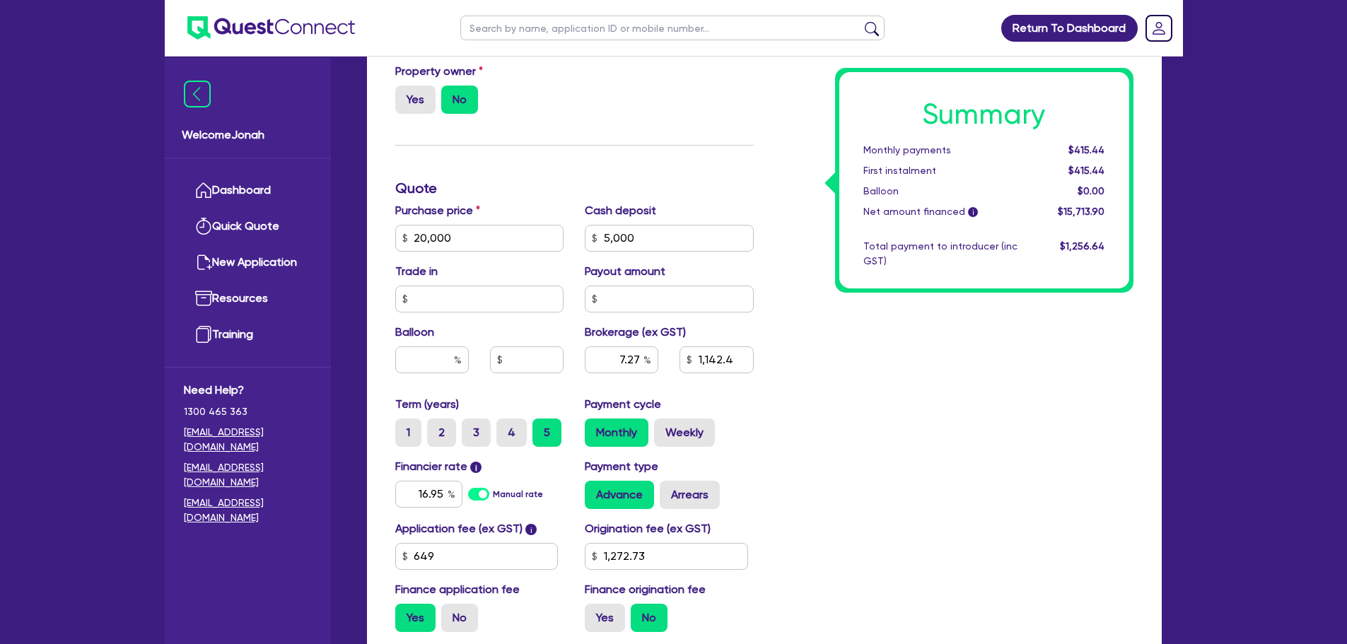
type input "5,000"
type input "1,142.4"
click at [932, 517] on div "Summary Monthly payments $415.44 First instalment $415.44 Balloon $0.00 Net amo…" at bounding box center [954, 189] width 380 height 910
type input "20,000"
type input "5,000"
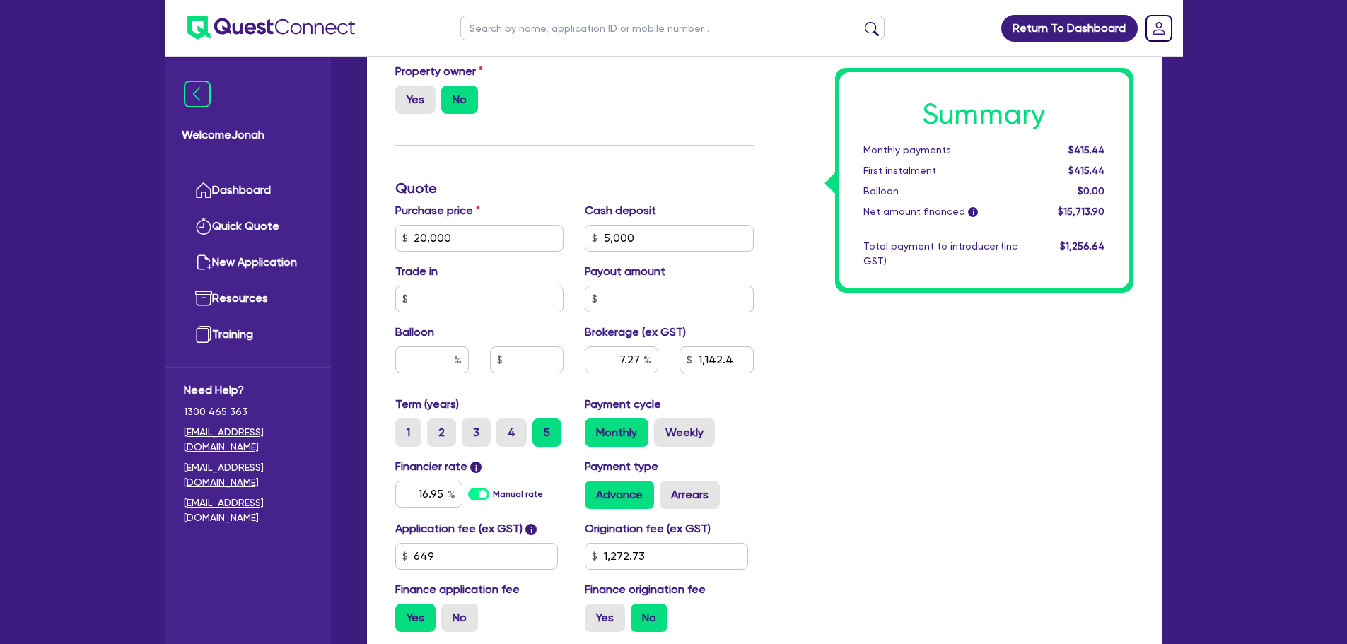
type input "1,142.4"
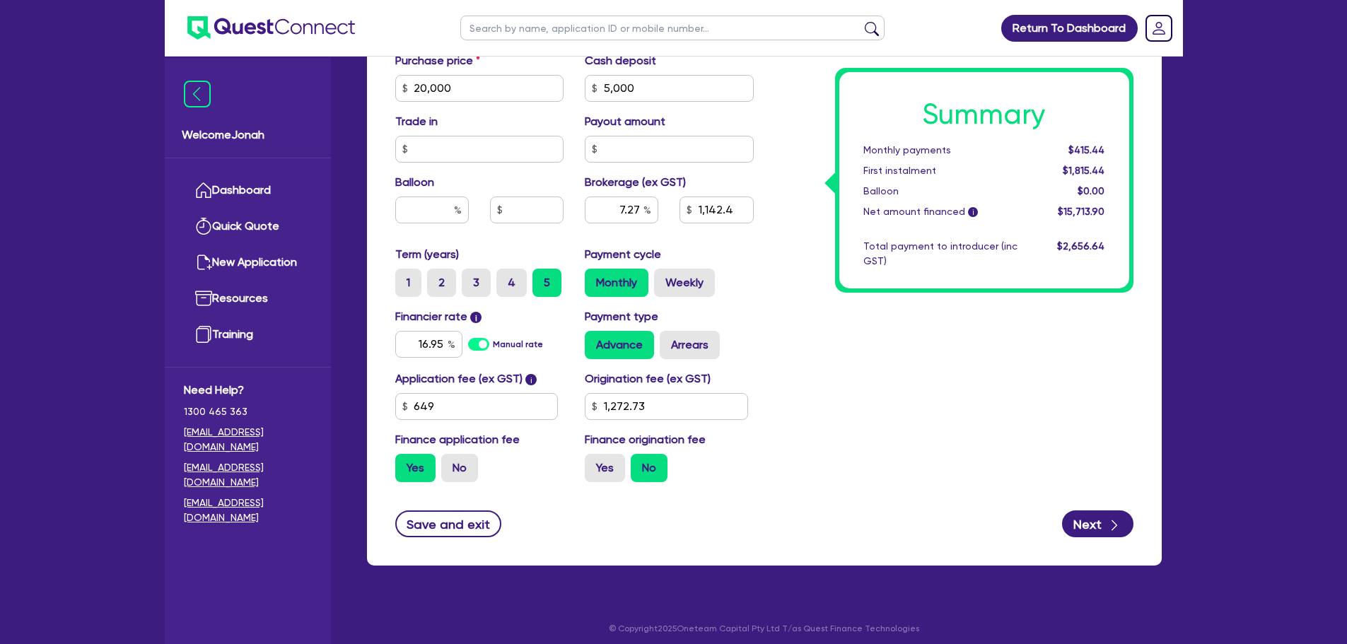
scroll to position [723, 0]
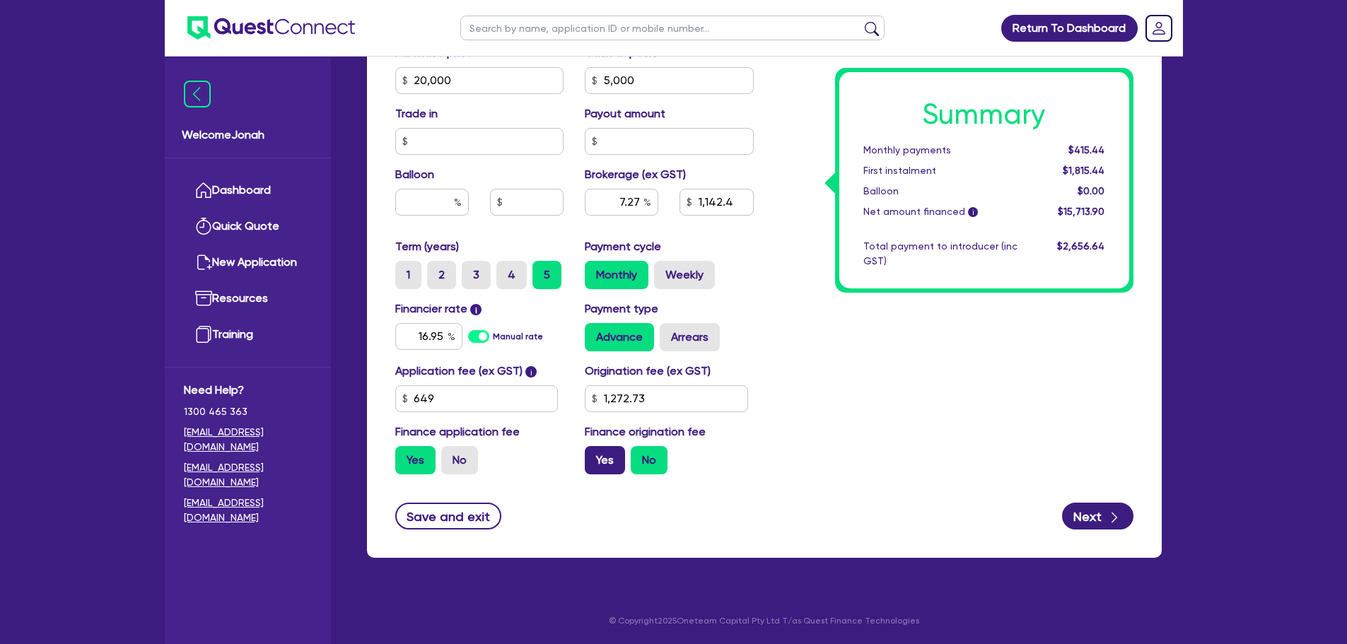
click at [609, 457] on label "Yes" at bounding box center [605, 460] width 40 height 28
click at [594, 455] on input "Yes" at bounding box center [589, 450] width 9 height 9
radio input "true"
type input "20,000"
type input "5,000"
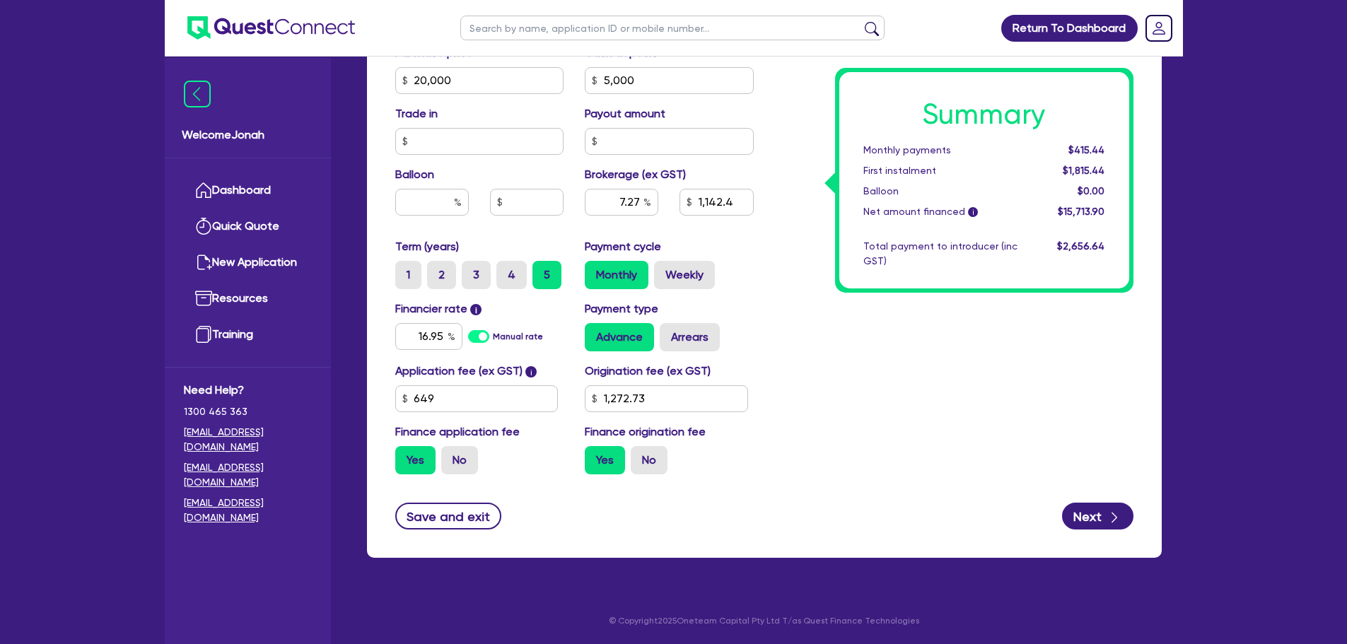
type input "1,142.4"
type input "20,000"
type input "5,000"
type input "1,244.18"
click at [454, 457] on label "No" at bounding box center [459, 460] width 37 height 28
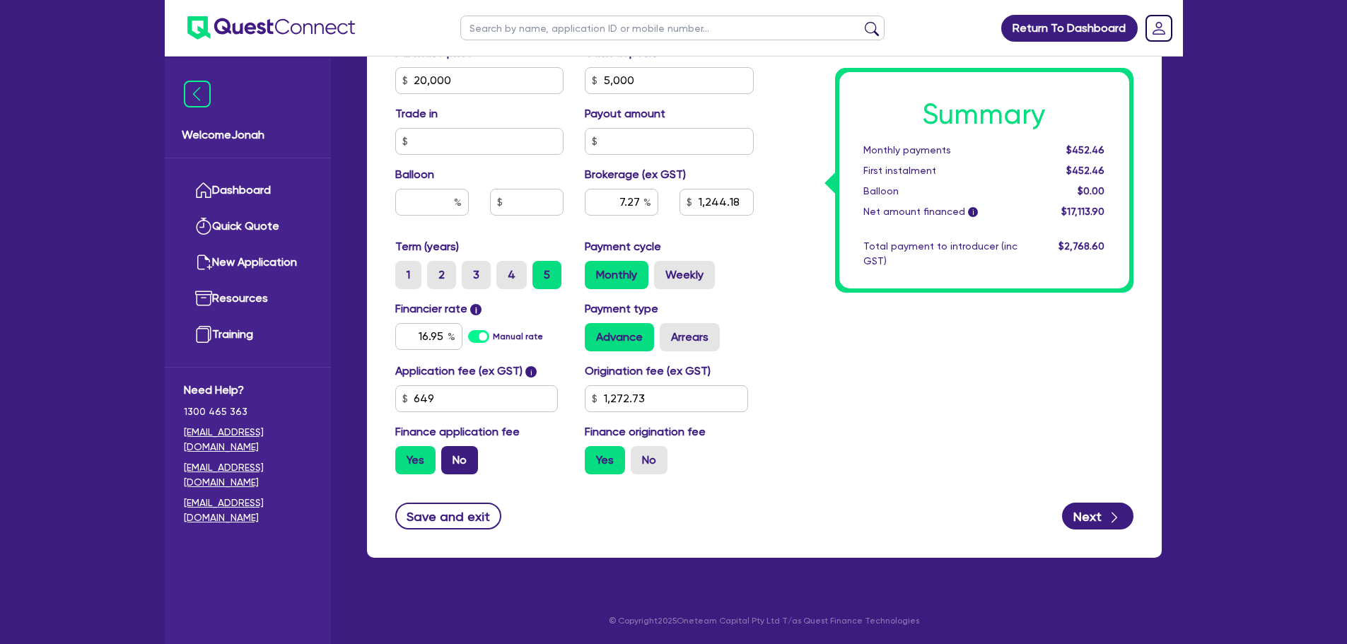
click at [450, 455] on input "No" at bounding box center [445, 450] width 9 height 9
radio input "true"
type input "20,000"
type input "5,000"
type input "1,244.18"
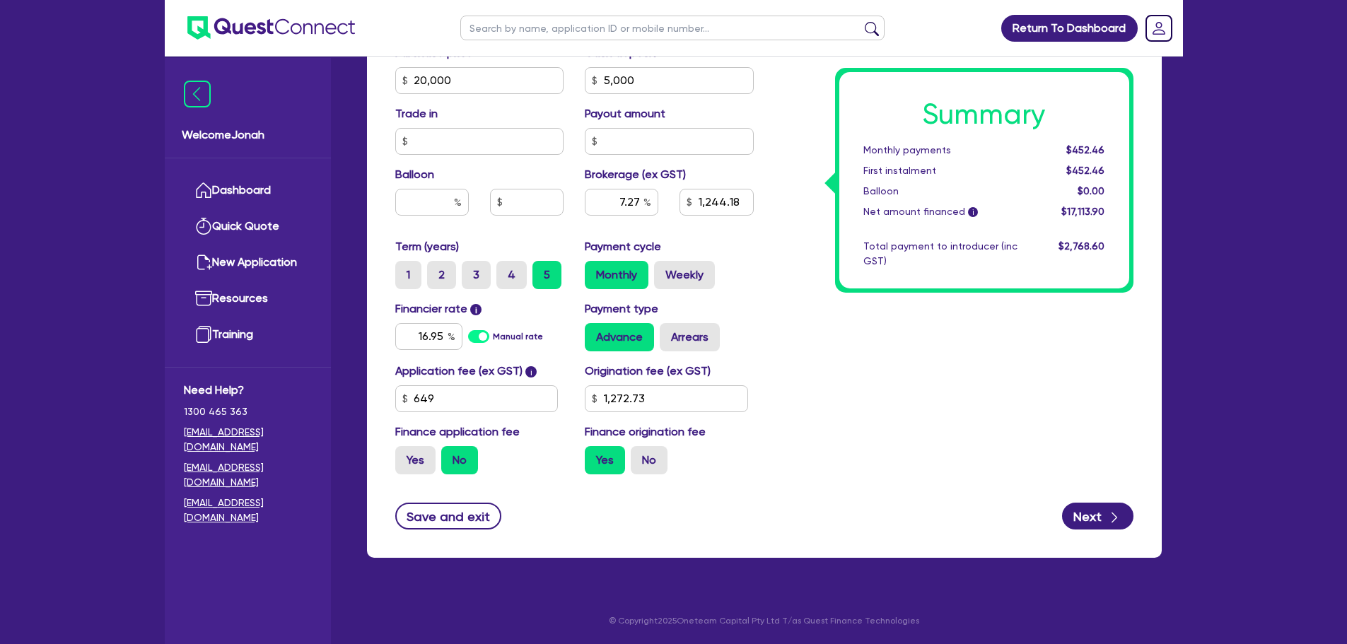
type input "20,000"
type input "5,000"
type input "1,192.28"
click at [1105, 517] on button "Next" at bounding box center [1097, 516] width 71 height 27
type input "20,000"
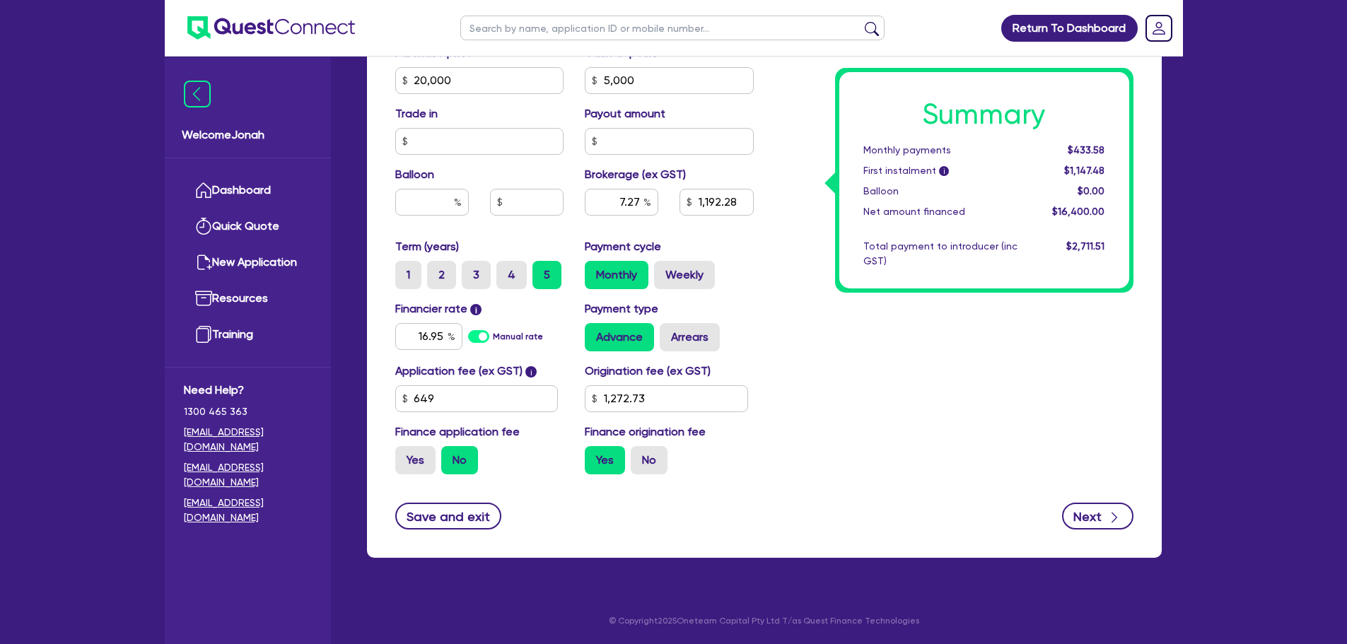
type input "5,000"
type input "1,192.28"
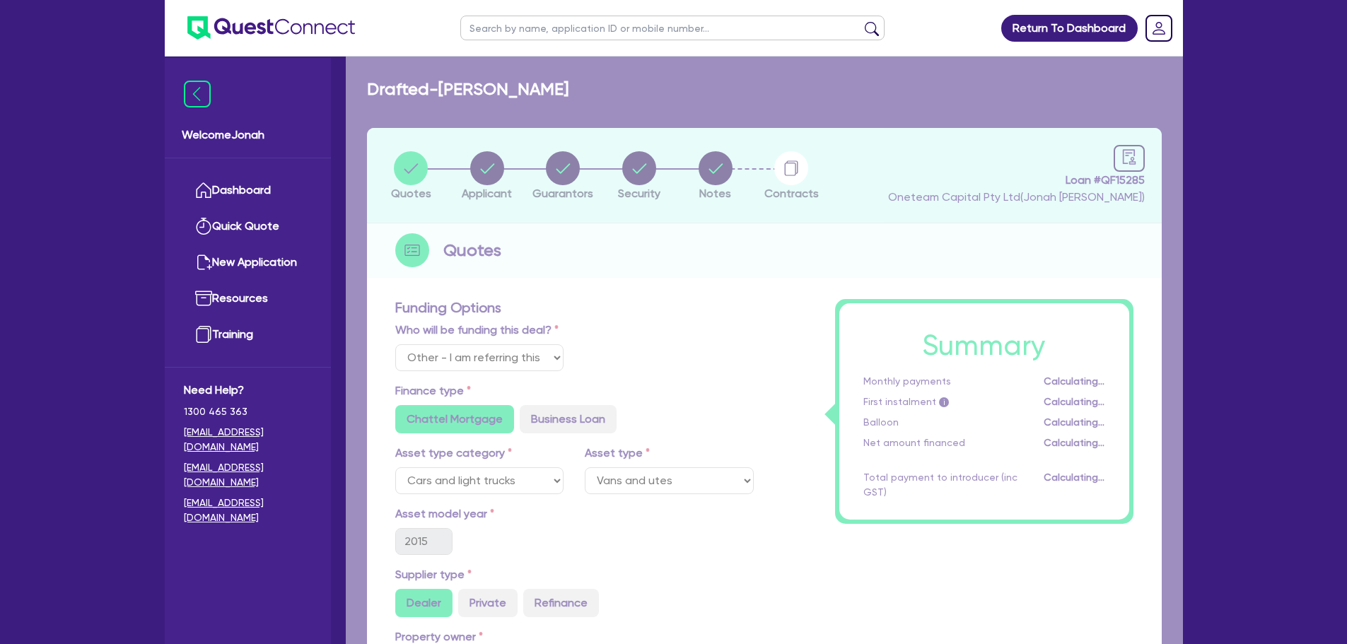
select select "SOLE_TRADER"
select select "ARTS_RECREATION"
select select "SPORTS_CLUB"
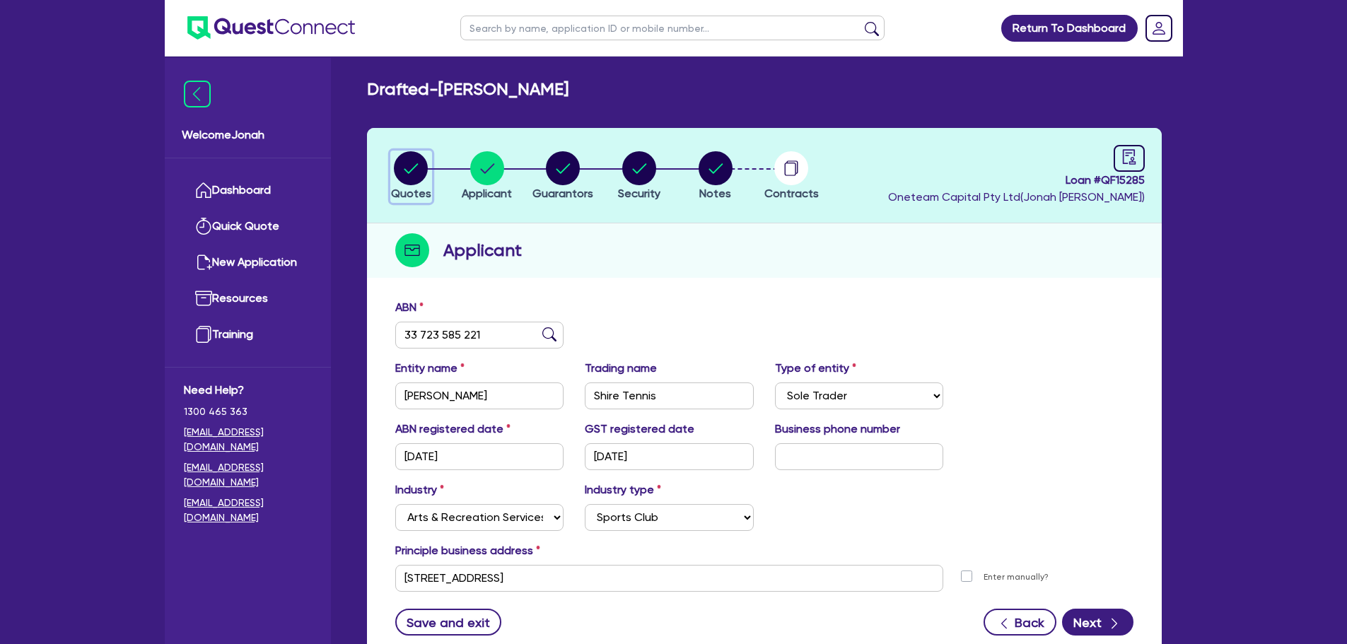
click at [414, 174] on circle "button" at bounding box center [411, 168] width 34 height 34
select select "Other"
select select "CARS_AND_LIGHT_TRUCKS"
select select "VANS_AND_UTES"
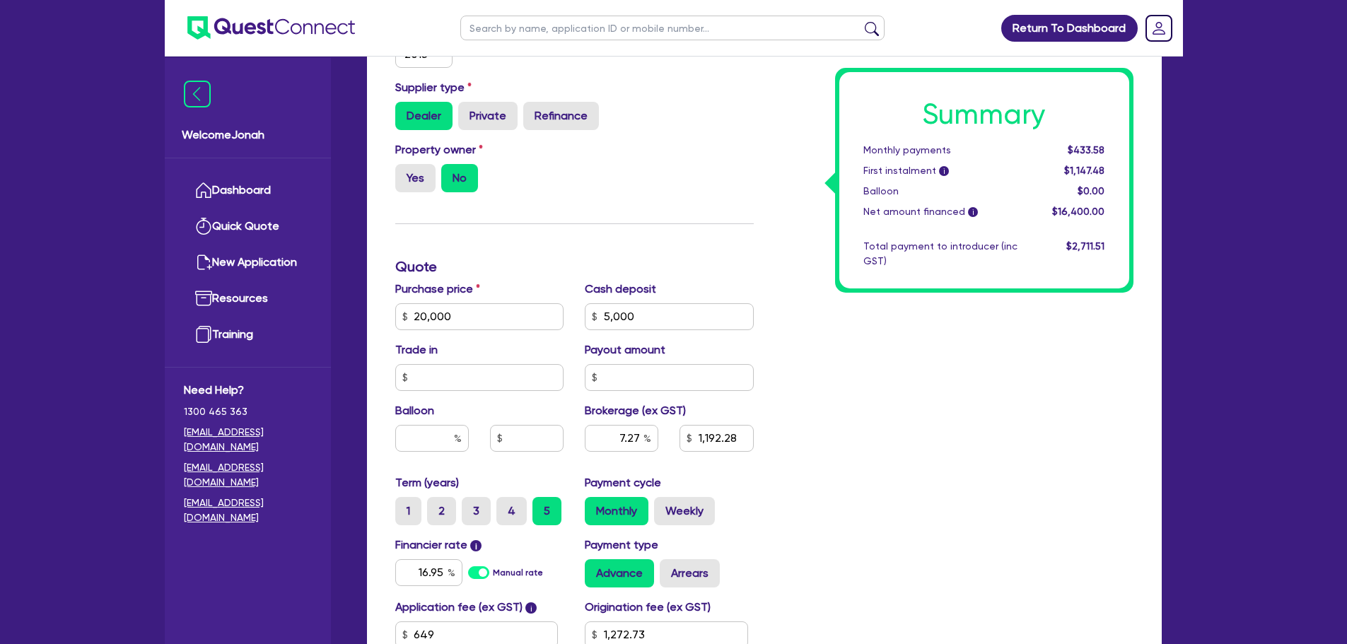
scroll to position [495, 0]
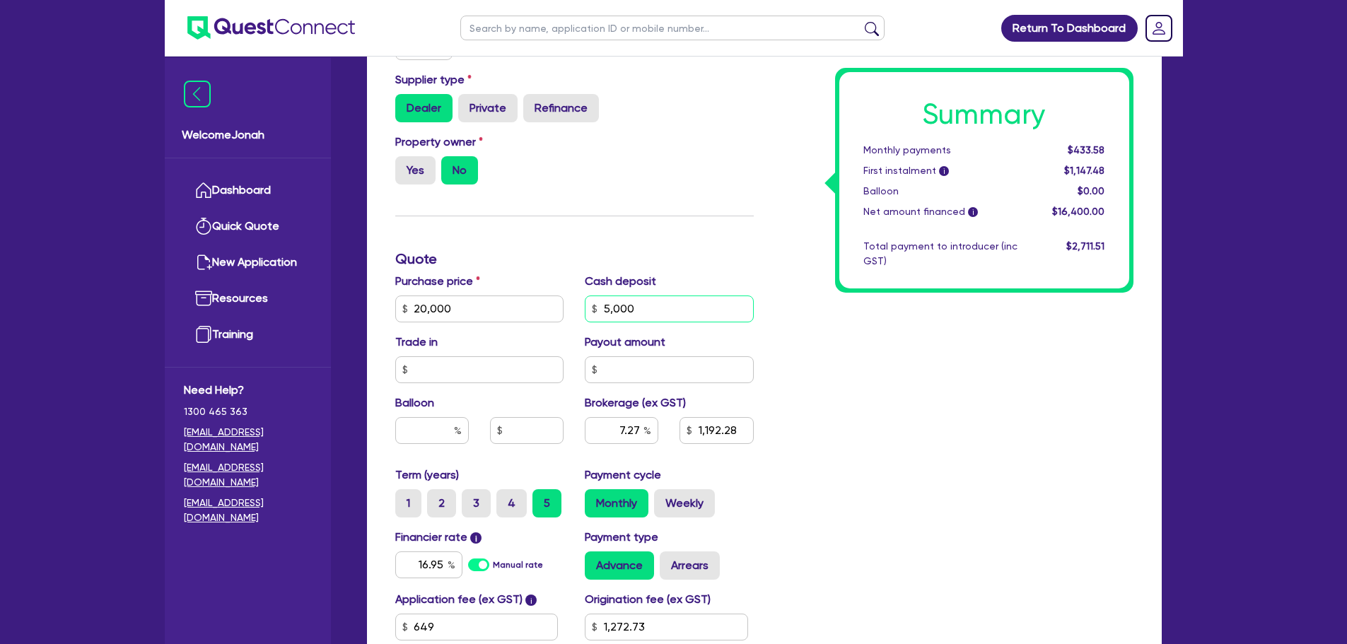
click at [681, 295] on input "5,000" at bounding box center [669, 308] width 169 height 27
type input "20,000"
type input "4"
type input "1,192.28"
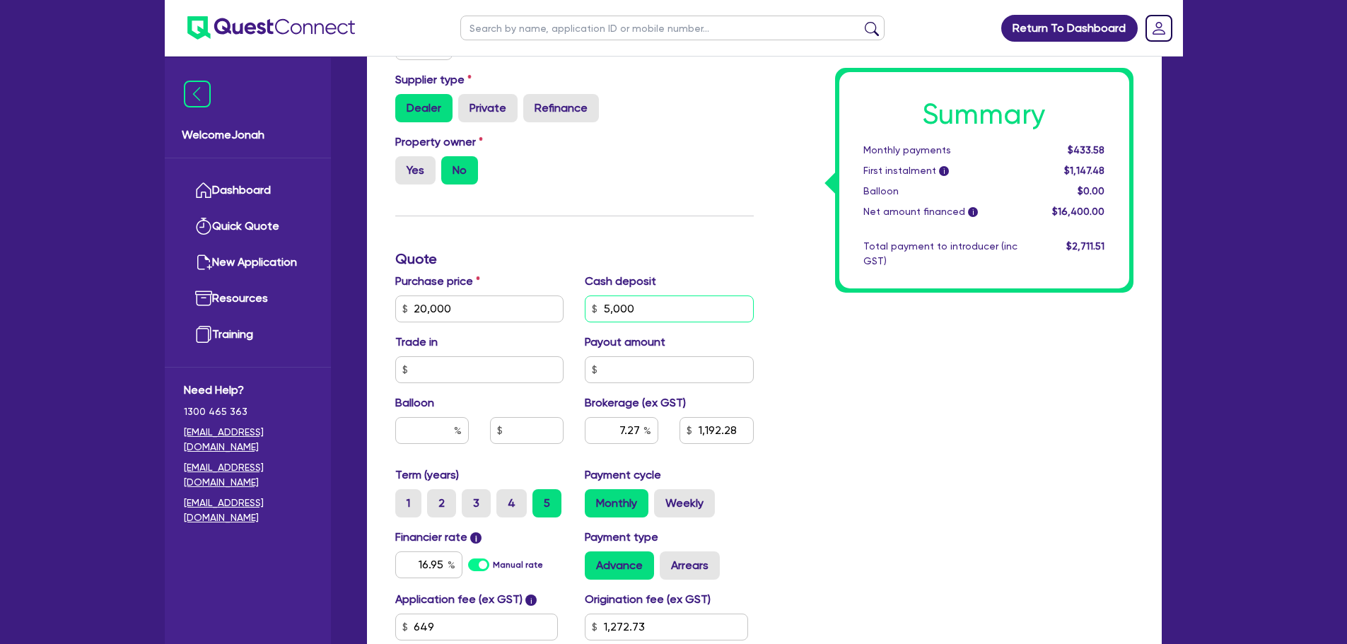
type input "1,272.73"
type input "20,000"
type input "40"
type input "1,192.28"
type input "1,272.73"
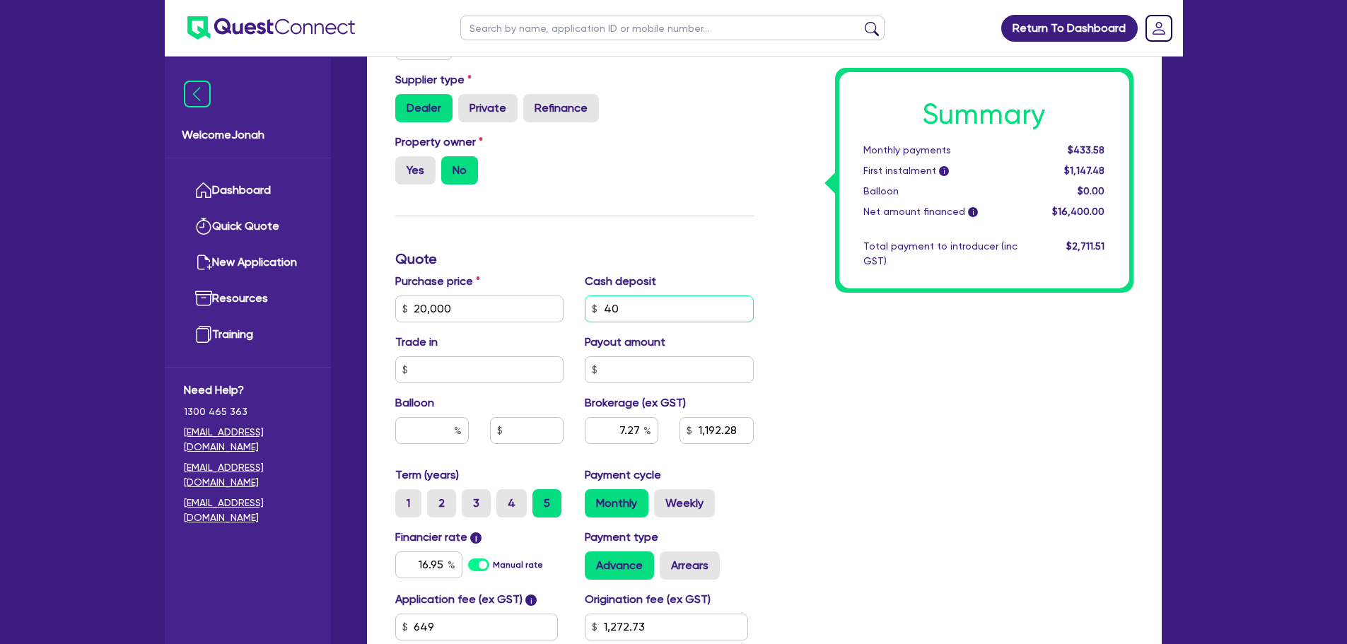
type input "20,000"
type input "400"
type input "1,192.28"
type input "1,272.73"
type input "20,000"
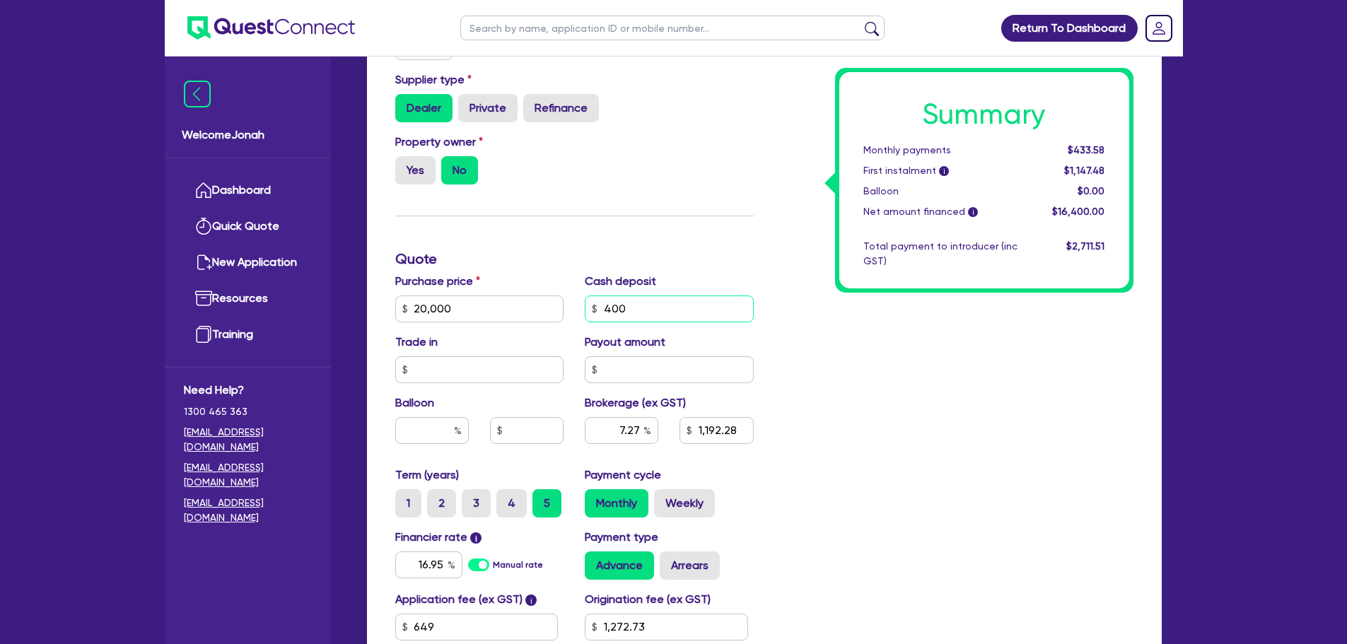
type input "4,000"
type input "1,192.28"
type input "1,272.73"
type input "4,000"
type input "20,000"
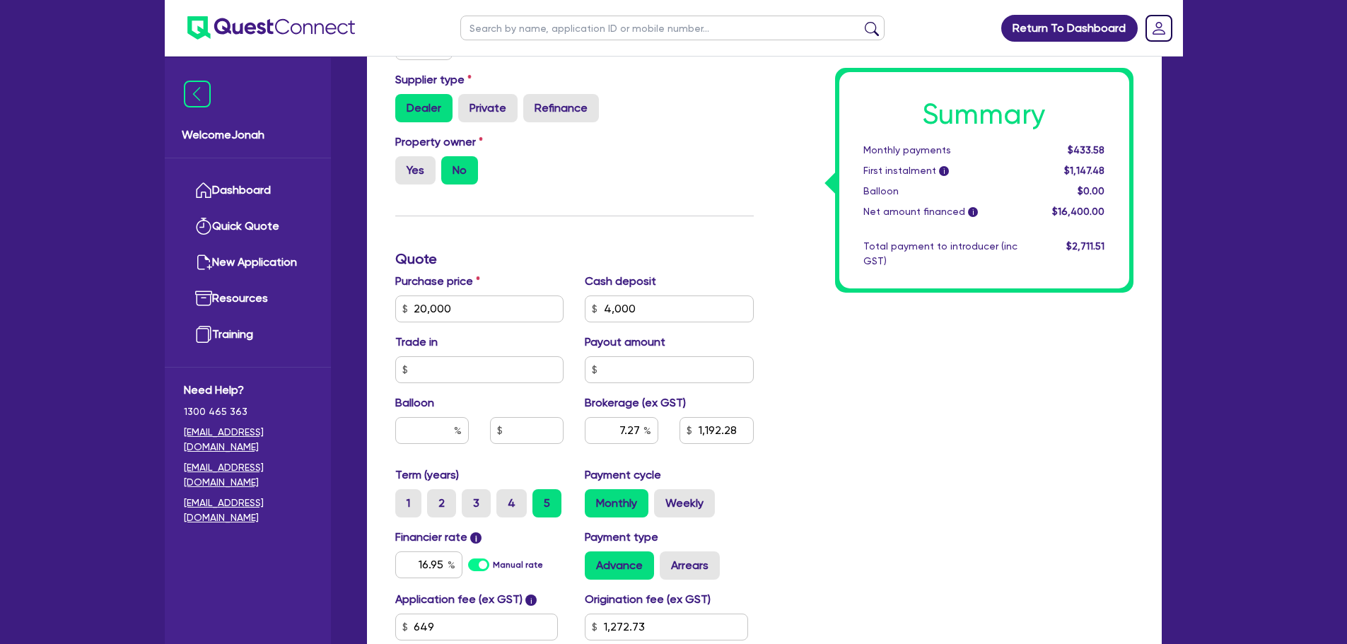
type input "1,192.28"
type input "1,272.73"
drag, startPoint x: 1019, startPoint y: 421, endPoint x: 1012, endPoint y: 412, distance: 12.0
click at [1014, 415] on div "Summary Monthly payments $433.58 First instalment i $1,147.48 Balloon $0.00 Net…" at bounding box center [954, 259] width 380 height 910
type input "20,000"
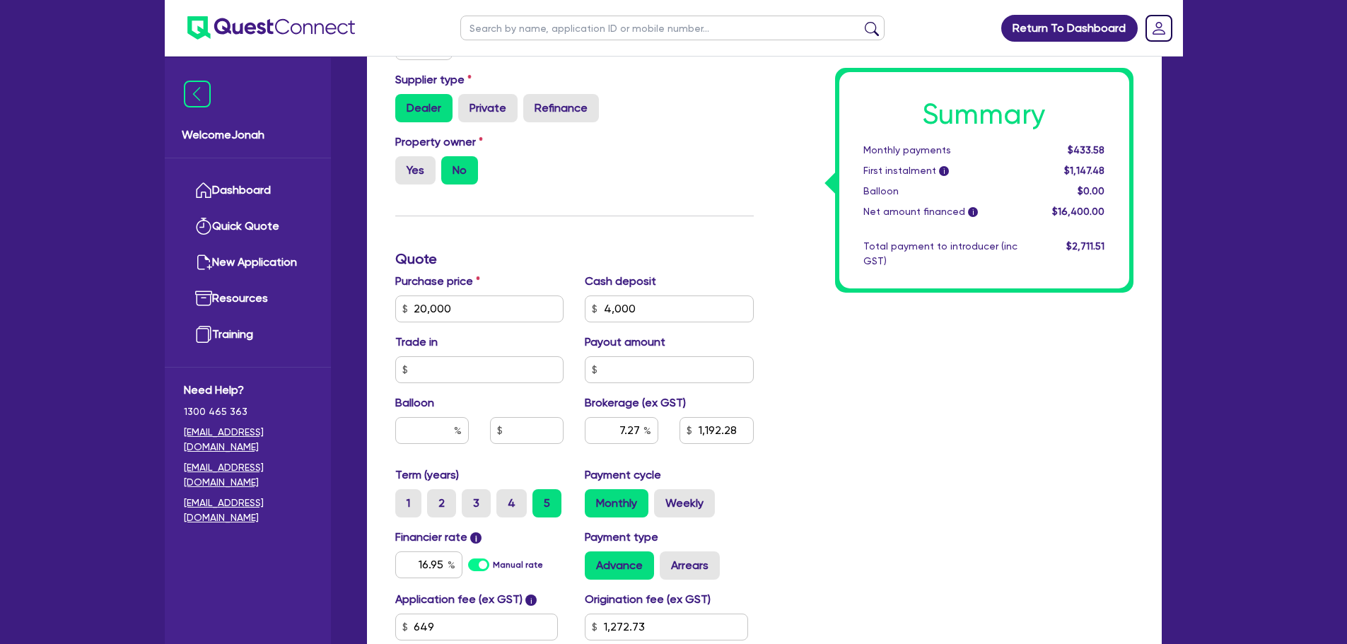
type input "1,264.98"
type input "1,272.73"
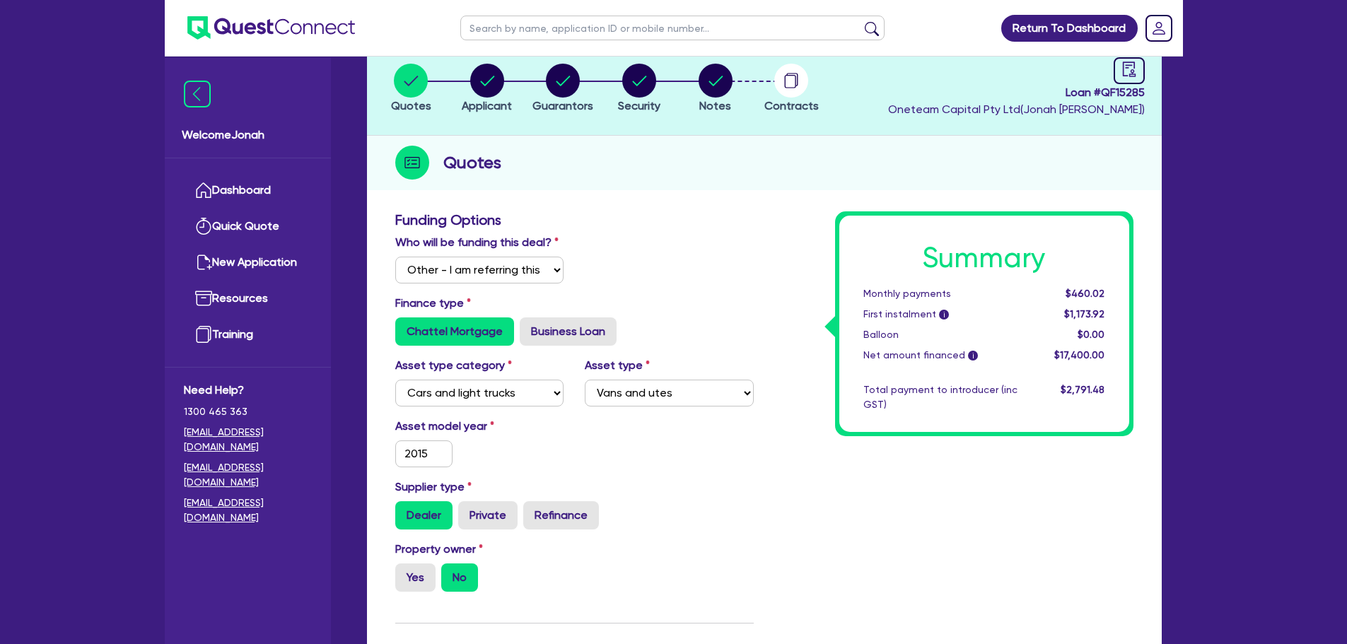
scroll to position [0, 0]
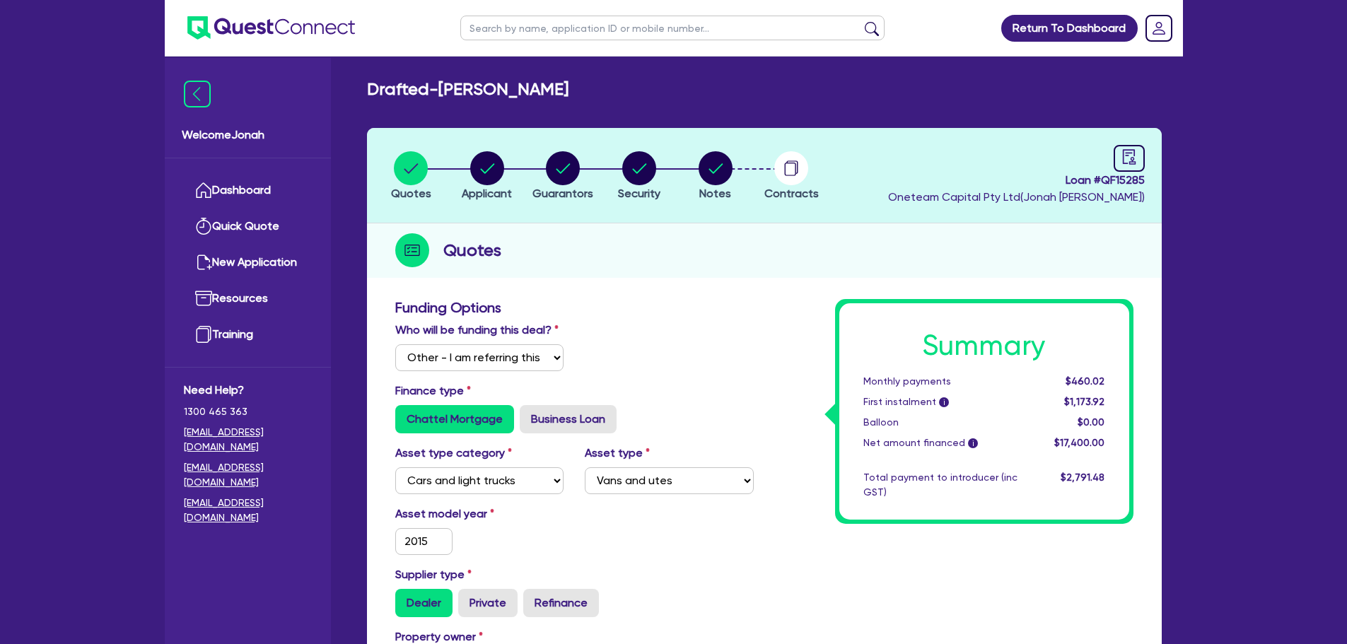
click at [918, 382] on div "Monthly payments" at bounding box center [940, 381] width 175 height 15
click at [943, 382] on div "Monthly payments" at bounding box center [940, 381] width 175 height 15
click at [933, 383] on div "Monthly payments" at bounding box center [940, 381] width 175 height 15
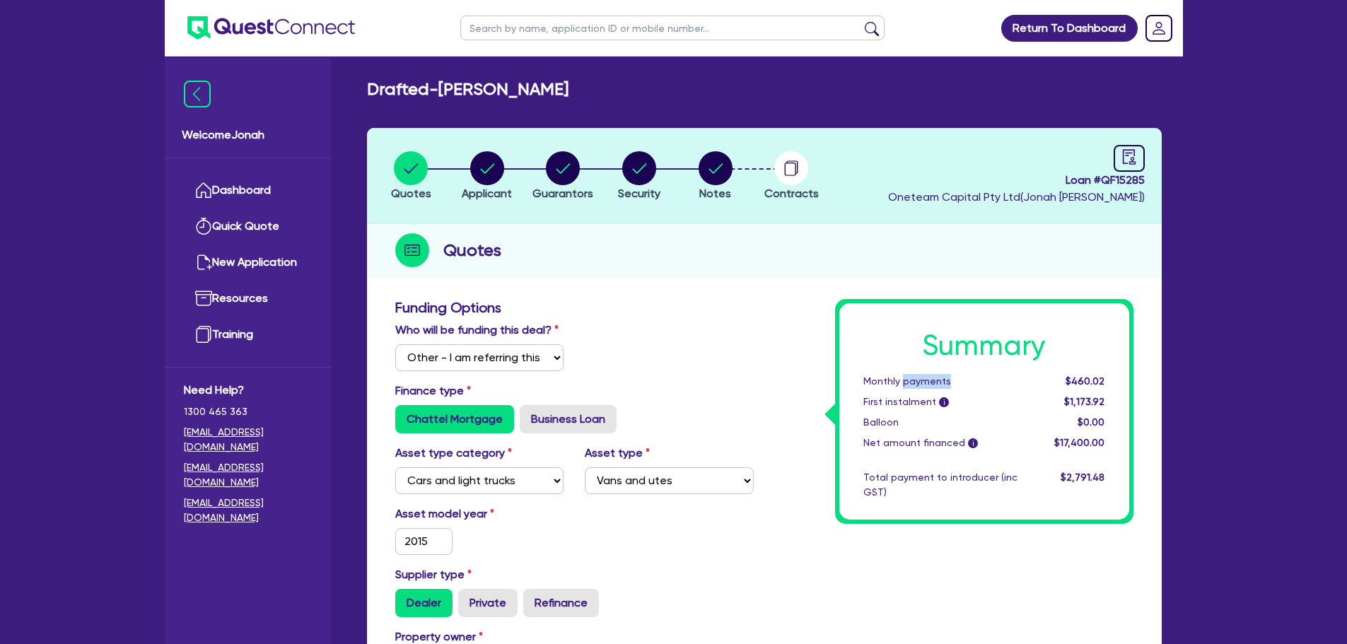
click at [933, 383] on div "Monthly payments" at bounding box center [940, 381] width 175 height 15
click at [933, 382] on div "Monthly payments" at bounding box center [940, 381] width 175 height 15
click at [951, 380] on div "Monthly payments" at bounding box center [940, 381] width 175 height 15
click at [972, 351] on h1 "Summary" at bounding box center [984, 346] width 242 height 34
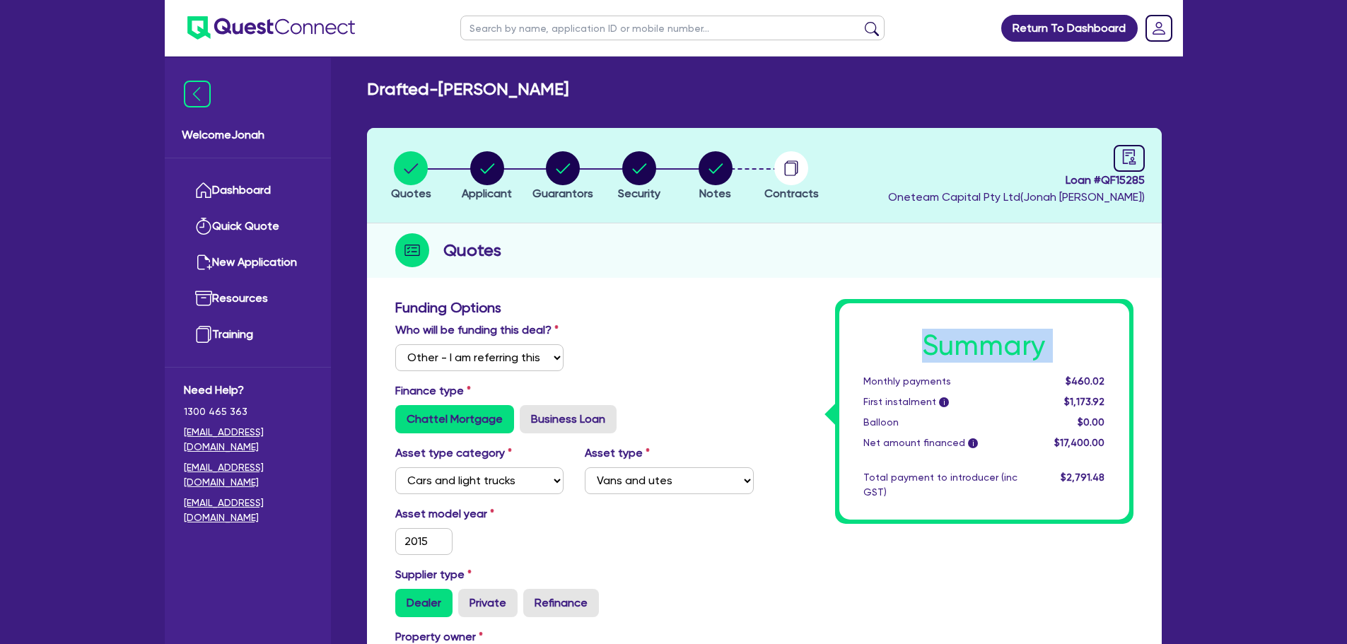
click at [972, 351] on h1 "Summary" at bounding box center [984, 346] width 242 height 34
click at [963, 380] on div "Monthly payments" at bounding box center [940, 381] width 175 height 15
click at [944, 382] on div "Monthly payments" at bounding box center [940, 381] width 175 height 15
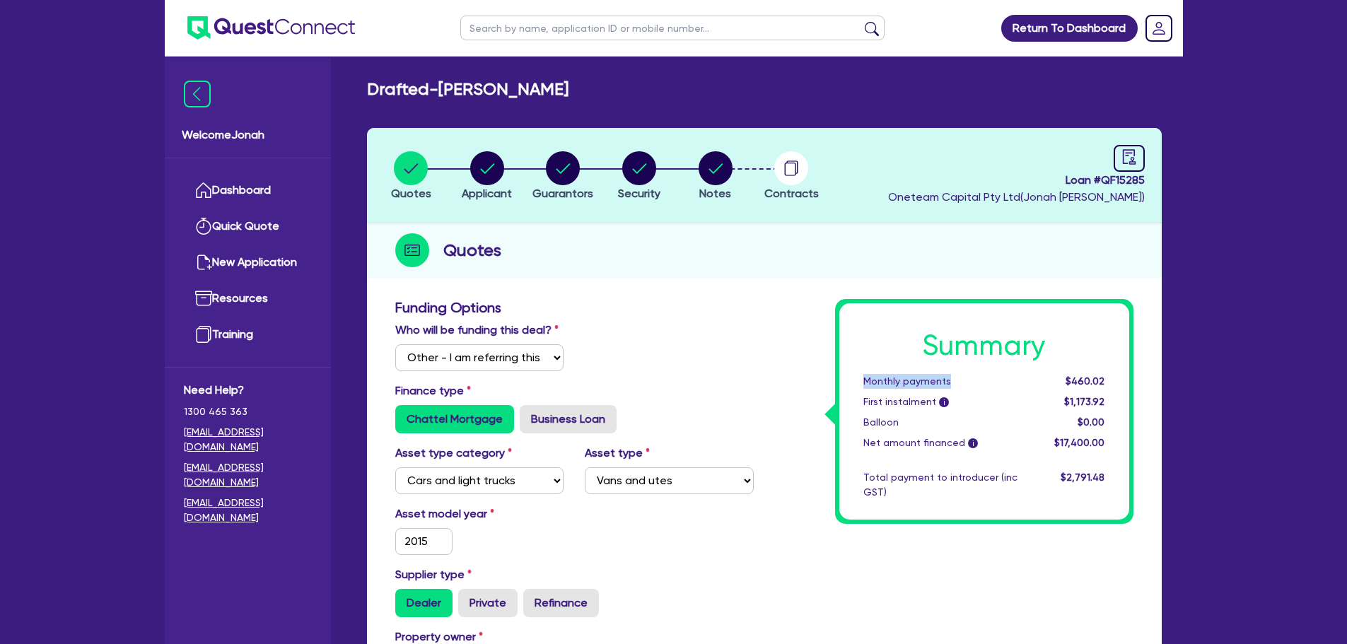
click at [966, 380] on div "Monthly payments" at bounding box center [940, 381] width 175 height 15
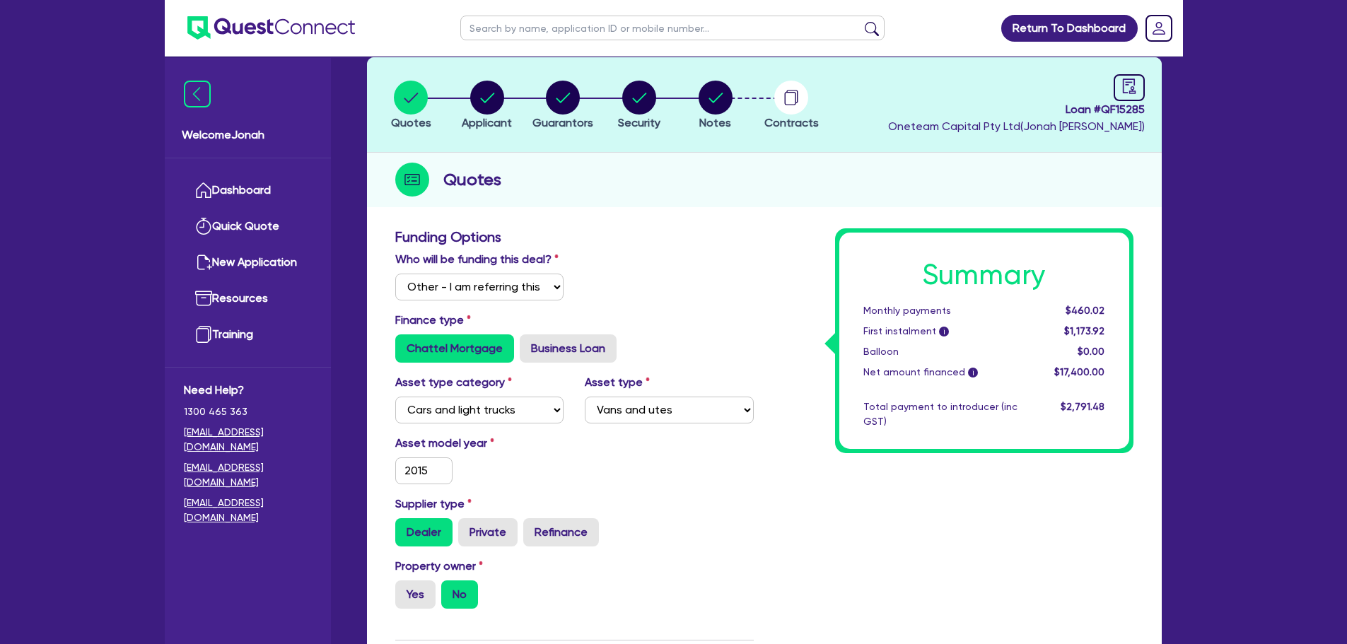
click at [988, 346] on div "Balloon" at bounding box center [940, 351] width 175 height 15
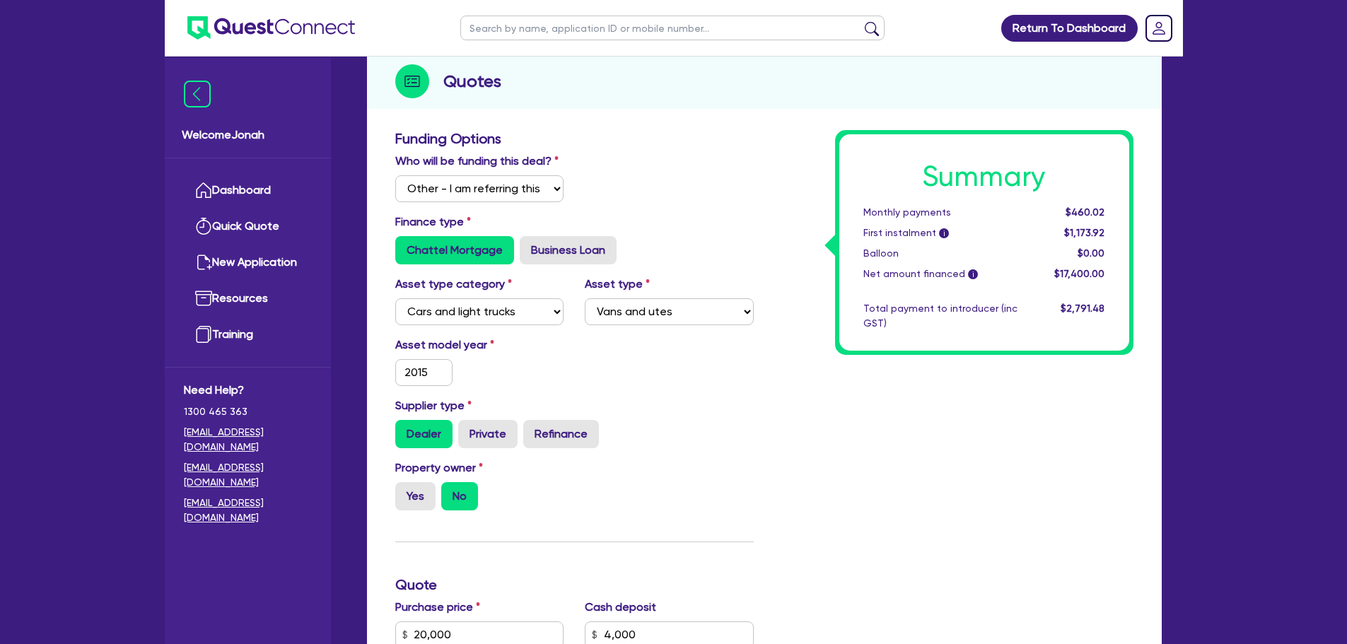
scroll to position [424, 0]
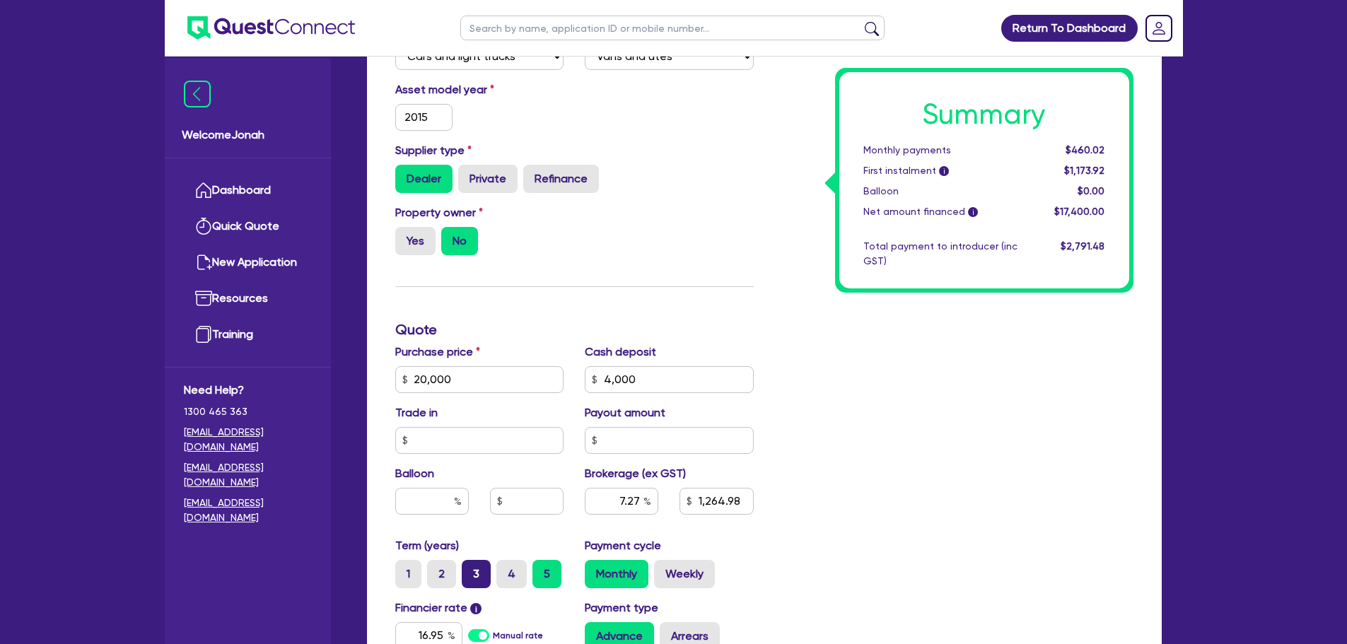
click at [477, 573] on label "3" at bounding box center [476, 574] width 29 height 28
click at [471, 569] on input "3" at bounding box center [466, 564] width 9 height 9
radio input "true"
type input "20,000"
type input "1,264.98"
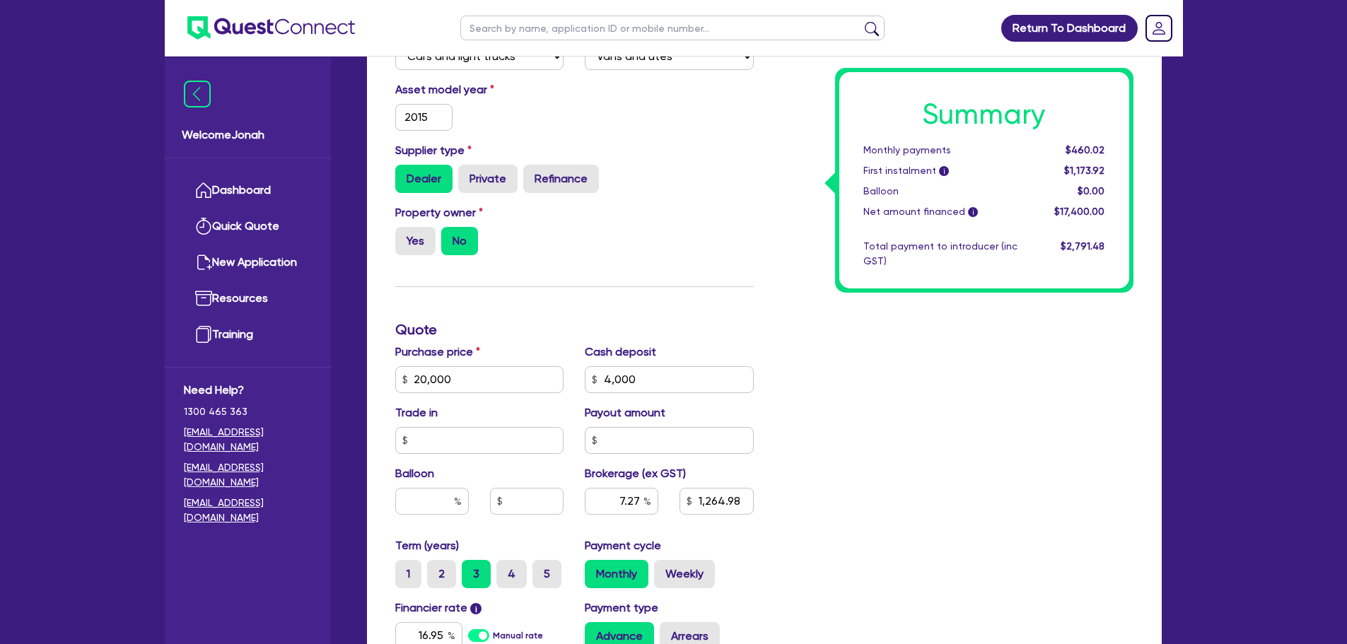
type input "1,272.73"
type input "20,000"
type input "1,264.98"
type input "1,272.73"
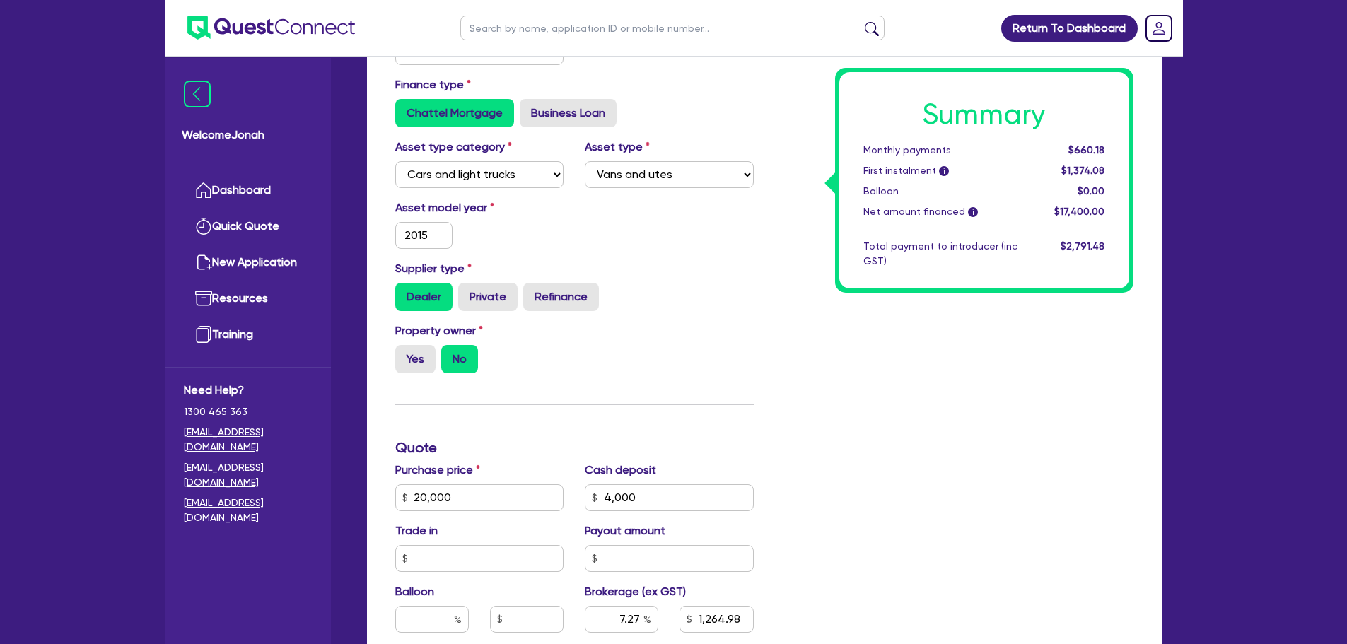
scroll to position [299, 0]
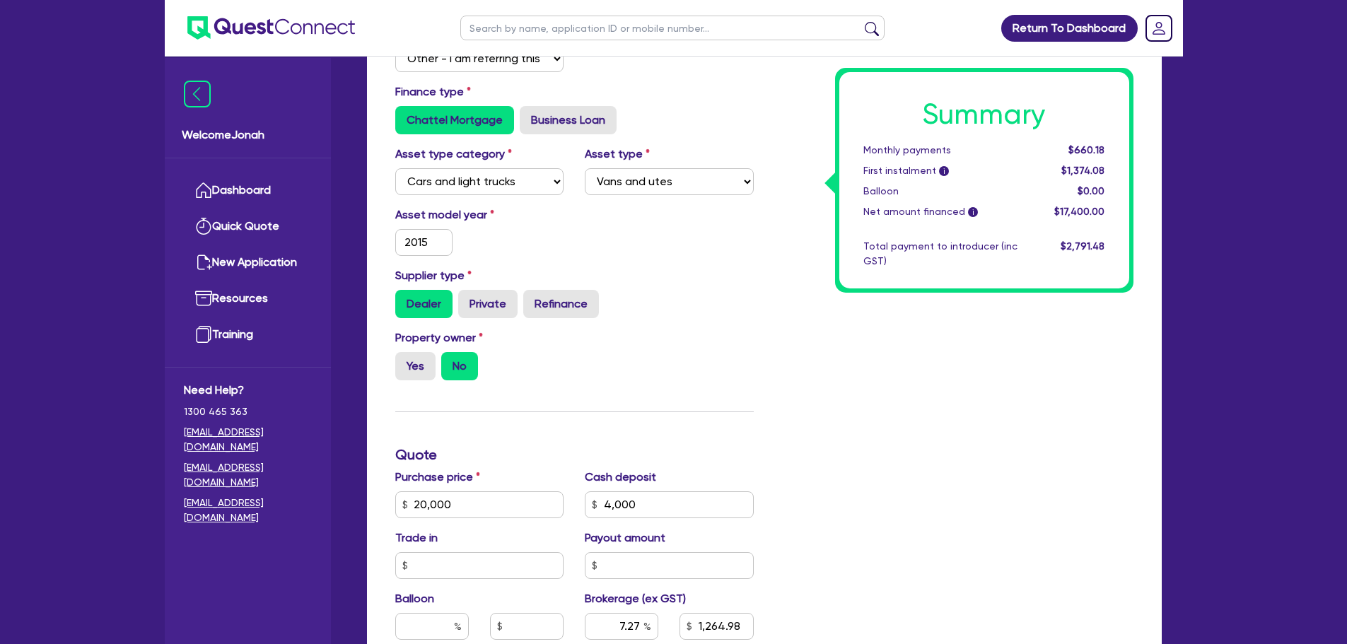
click at [915, 241] on div "Total payment to introducer (inc GST)" at bounding box center [940, 254] width 175 height 30
click at [928, 295] on div "Summary Monthly payments $660.18 First instalment i $1,374.08 Balloon $0.00 Net…" at bounding box center [954, 455] width 380 height 910
click at [1066, 173] on span "$1,374.08" at bounding box center [1082, 170] width 43 height 11
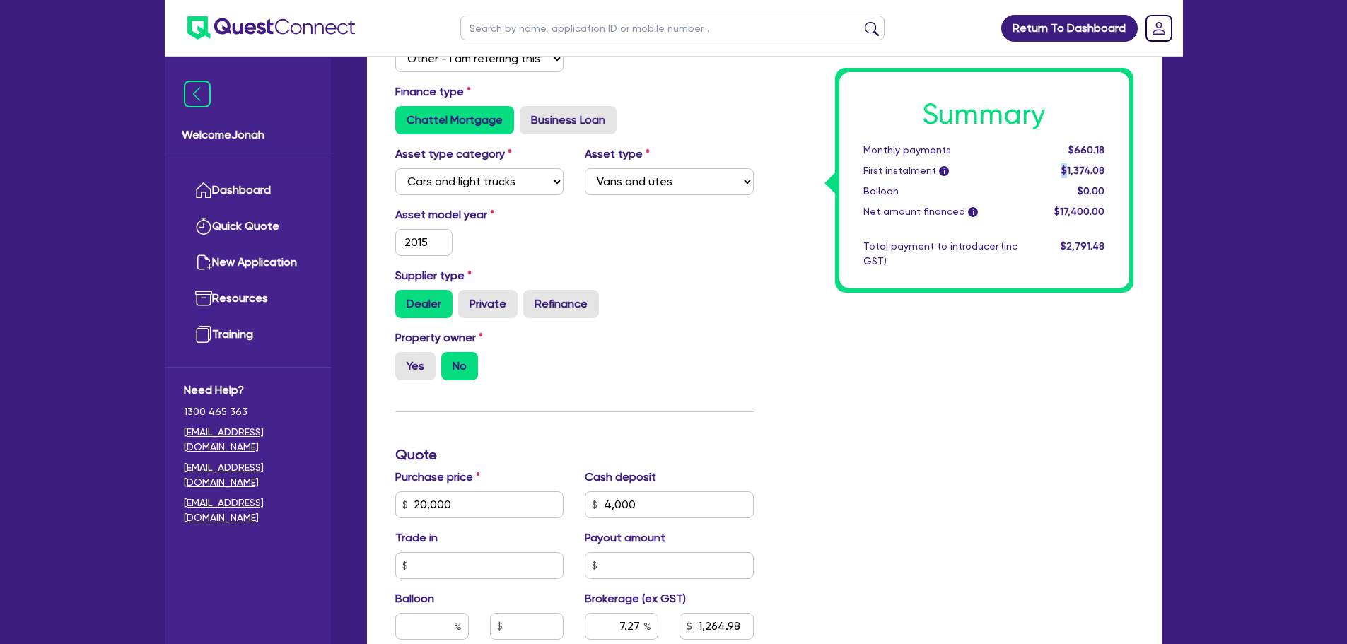
click at [1066, 173] on span "$1,374.08" at bounding box center [1082, 170] width 43 height 11
click at [1041, 244] on div "$2,791.48" at bounding box center [1072, 254] width 88 height 30
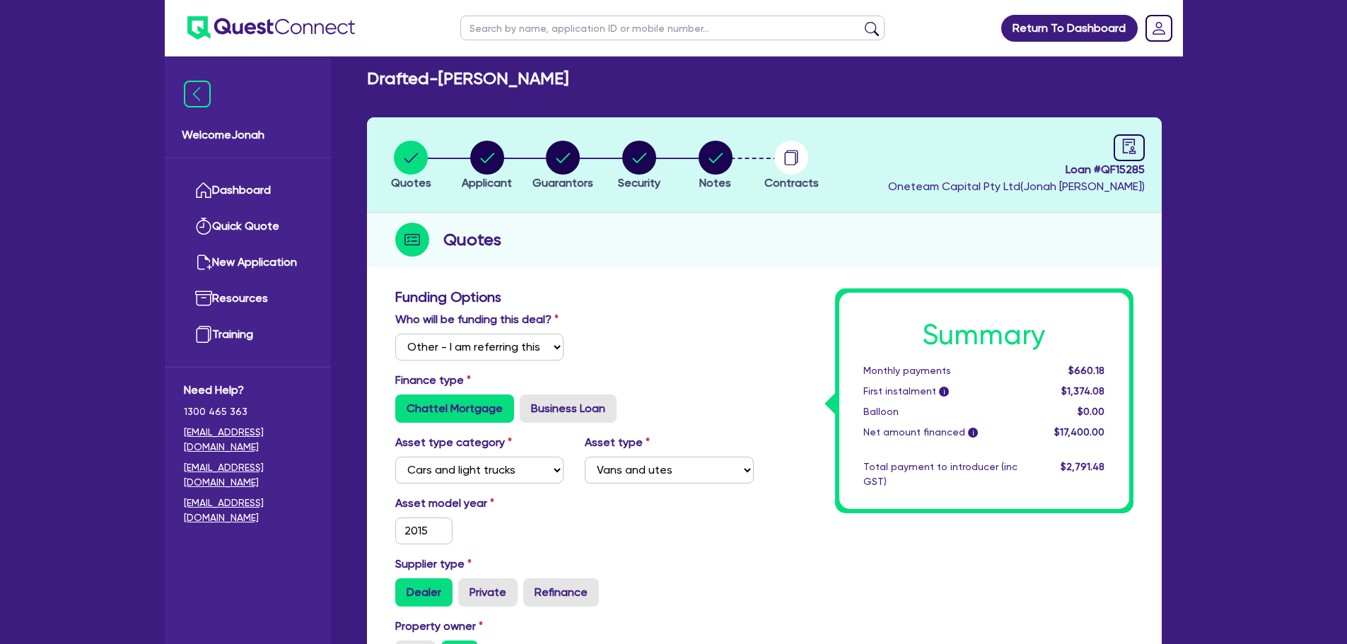
scroll to position [0, 0]
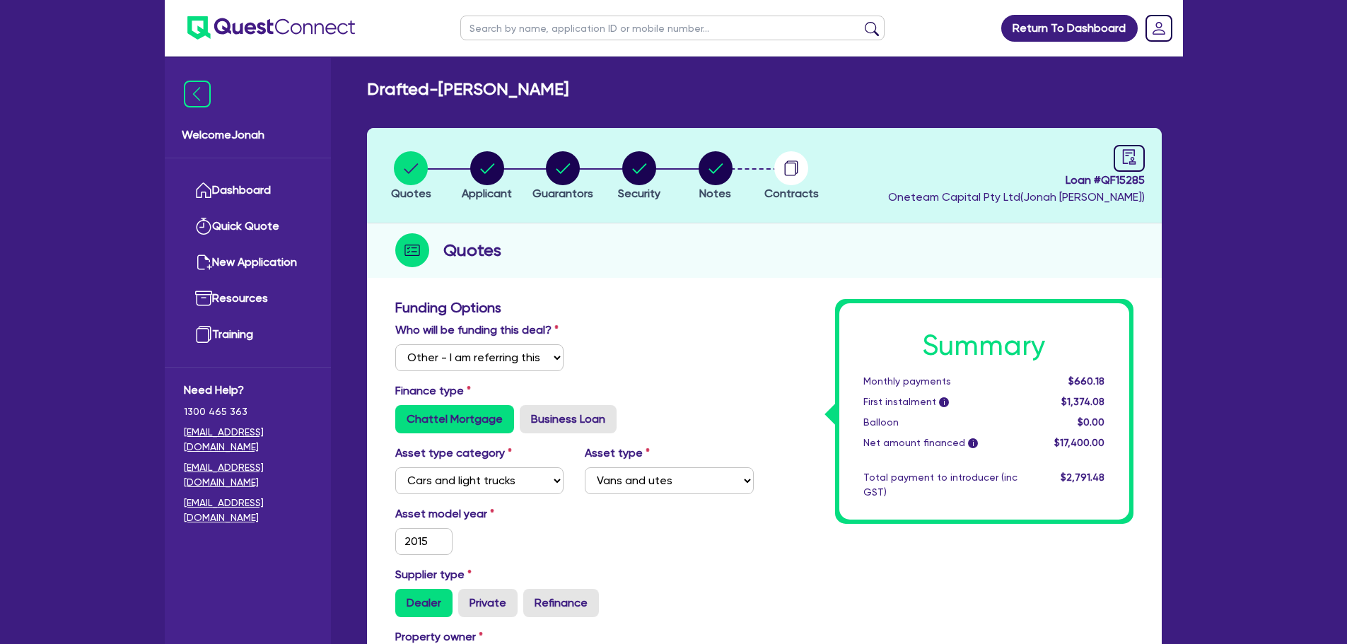
click at [568, 91] on h2 "Drafted - CAMILLERI, SHAYNE" at bounding box center [467, 89] width 201 height 20
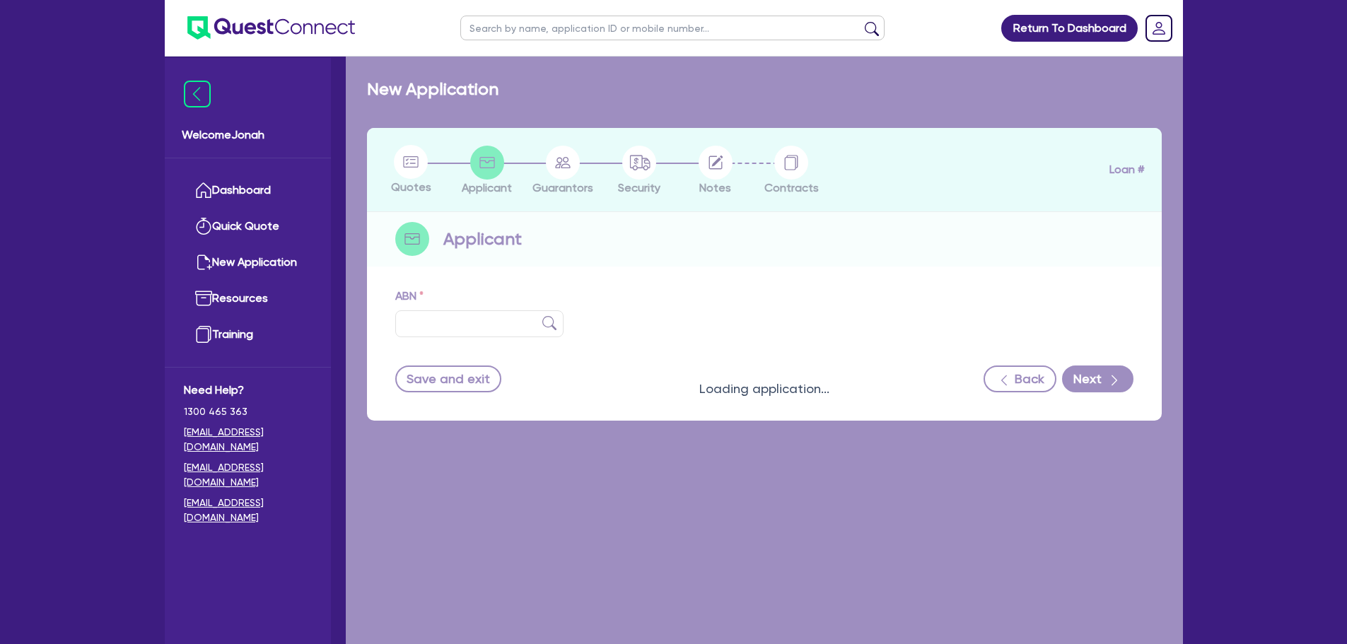
type input "54 270 978 547"
type input "The Trustee for GRV Family Trust"
type input "Prattline RV"
select select "TRUST"
type input "[DATE]"
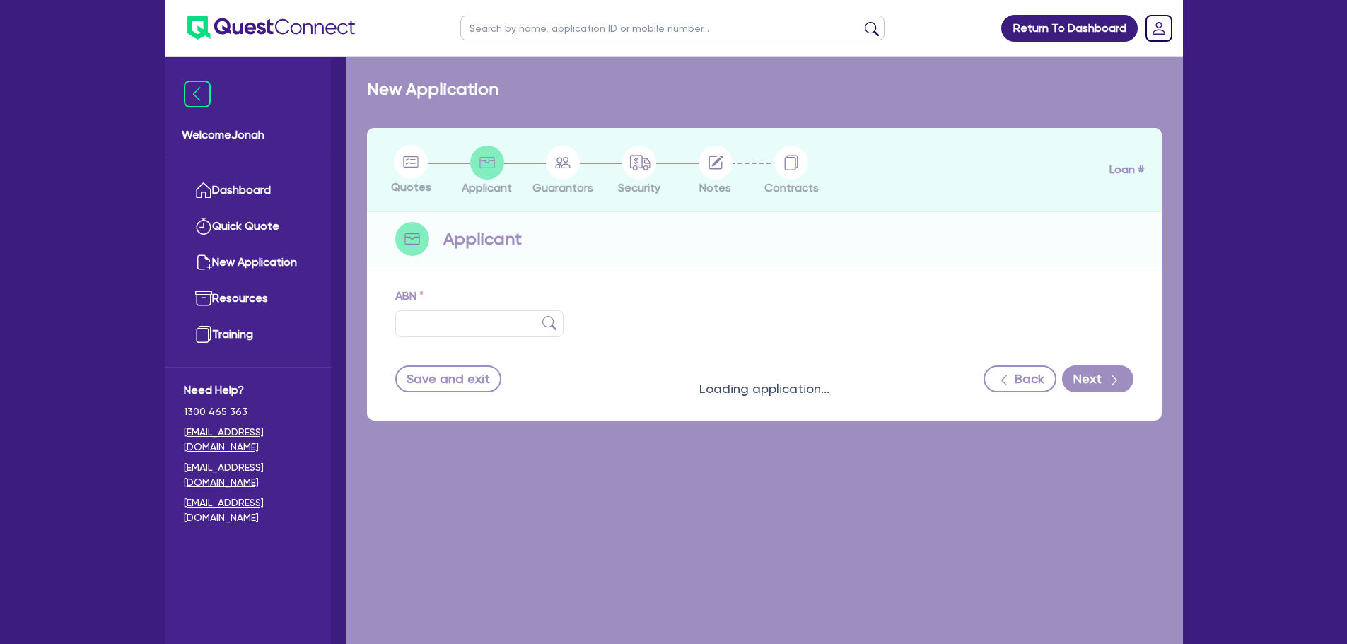
type input "[DATE]"
select select "RETAIL_WHOLESALE_TRADE"
select select "MOTOR_VEHICLES"
select select "COMPANY"
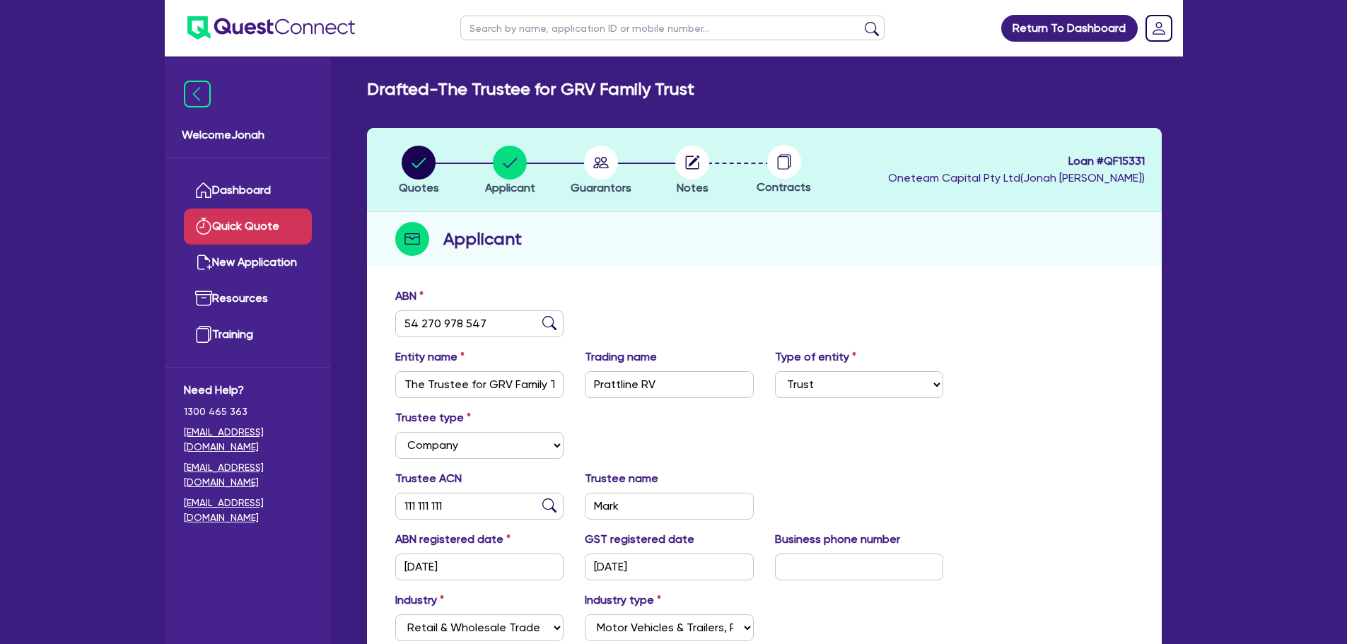
click at [250, 225] on link "Quick Quote" at bounding box center [248, 227] width 128 height 36
select select "Other"
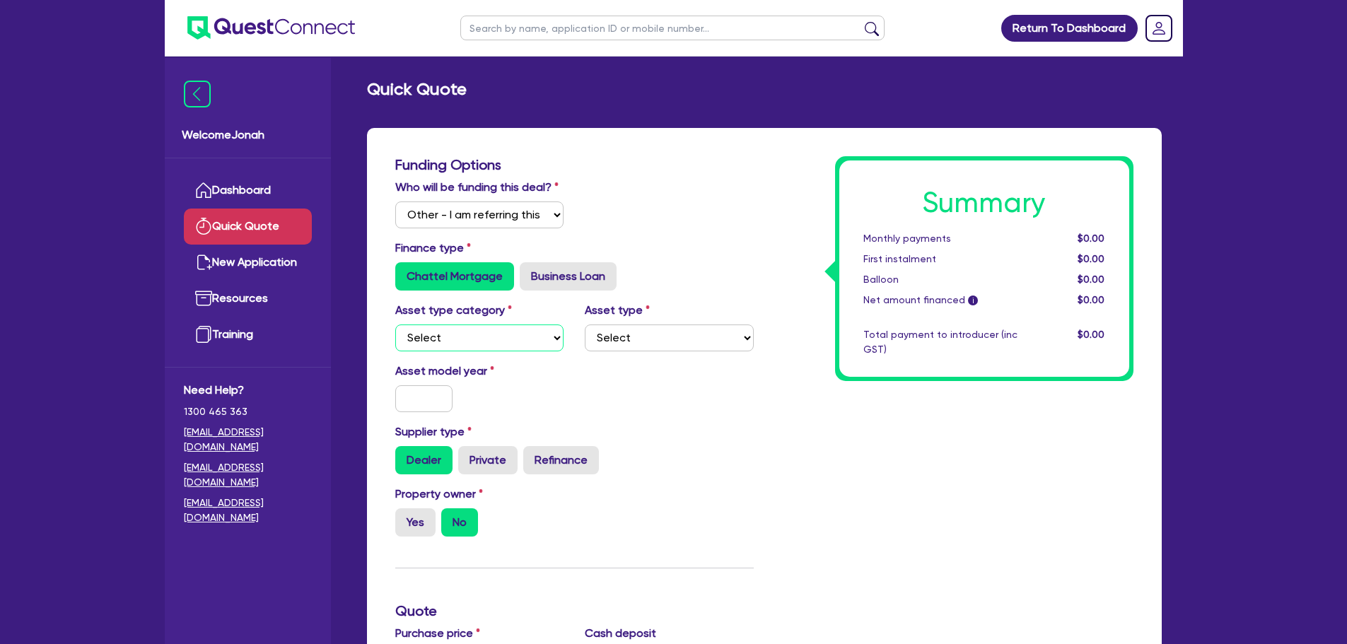
click at [481, 334] on select "Select Cars and light trucks Primary assets Secondary assets Tertiary assets" at bounding box center [479, 337] width 169 height 27
select select "PRIMARY_ASSETS"
click at [395, 324] on select "Select Cars and light trucks Primary assets Secondary assets Tertiary assets" at bounding box center [479, 337] width 169 height 27
click at [652, 343] on select "Select Heavy trucks over 4.5 tonne Trailers Bus and coaches Yellow goods and ex…" at bounding box center [669, 337] width 169 height 27
select select "HEAVY_TRUCKS"
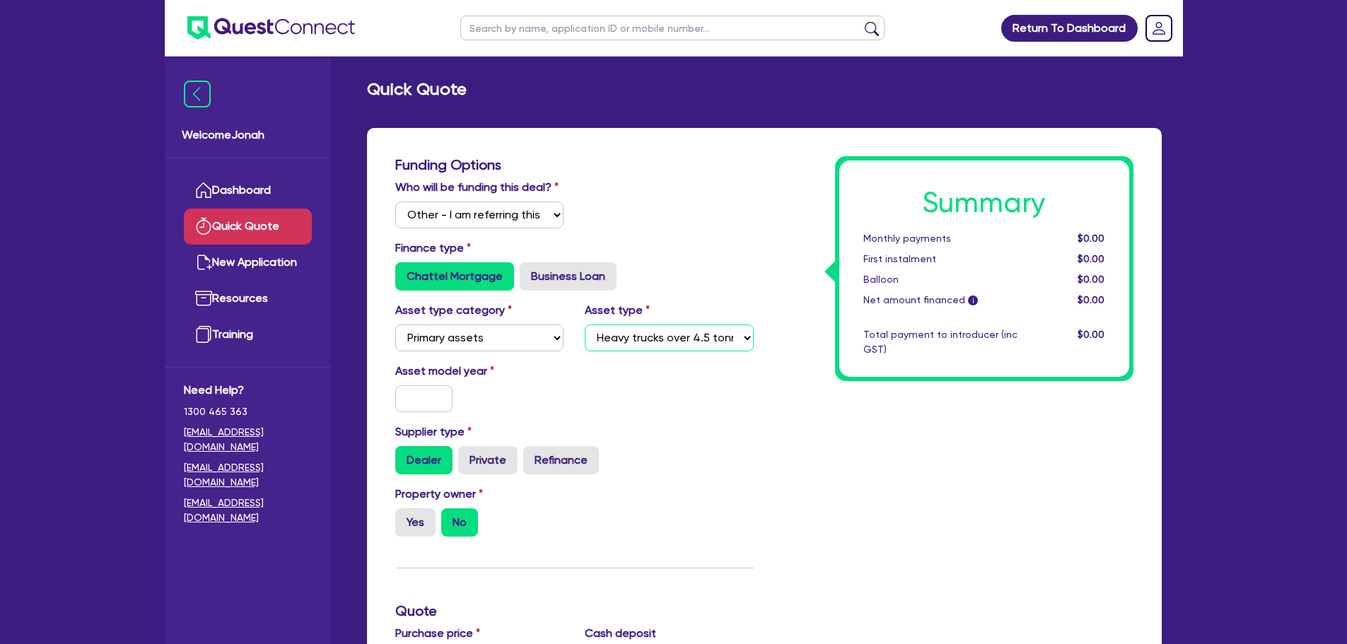
click at [585, 324] on select "Select Heavy trucks over 4.5 tonne Trailers Bus and coaches Yellow goods and ex…" at bounding box center [669, 337] width 169 height 27
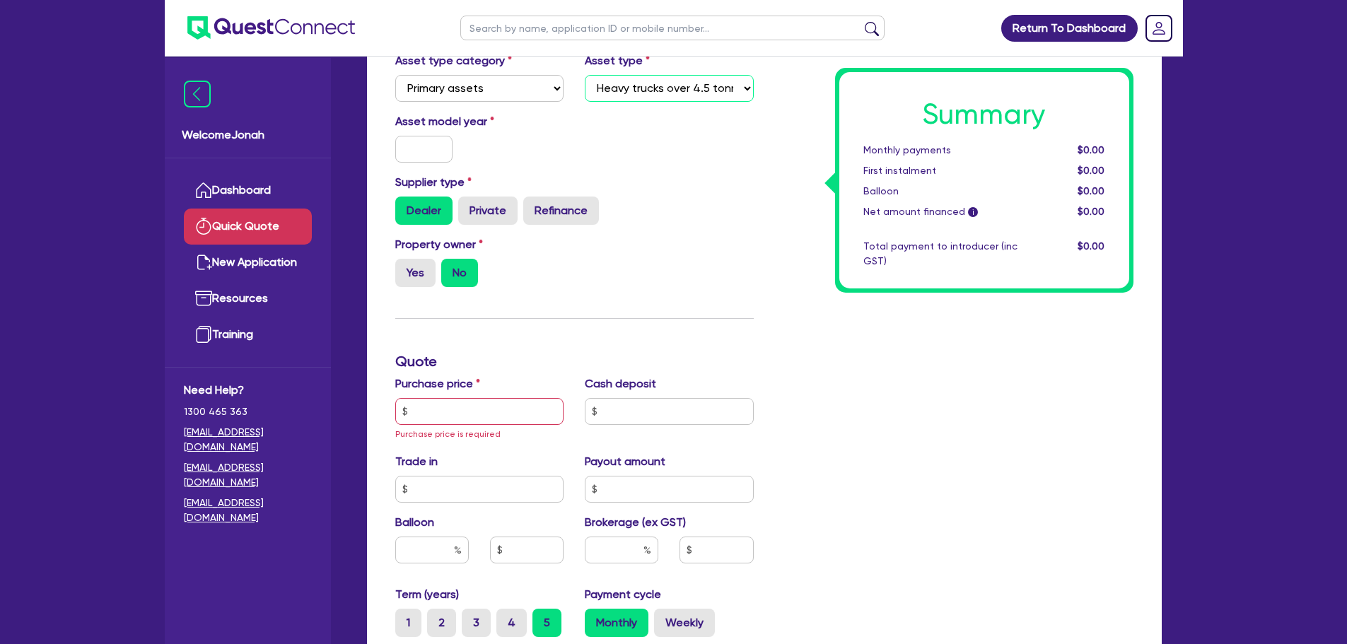
scroll to position [283, 0]
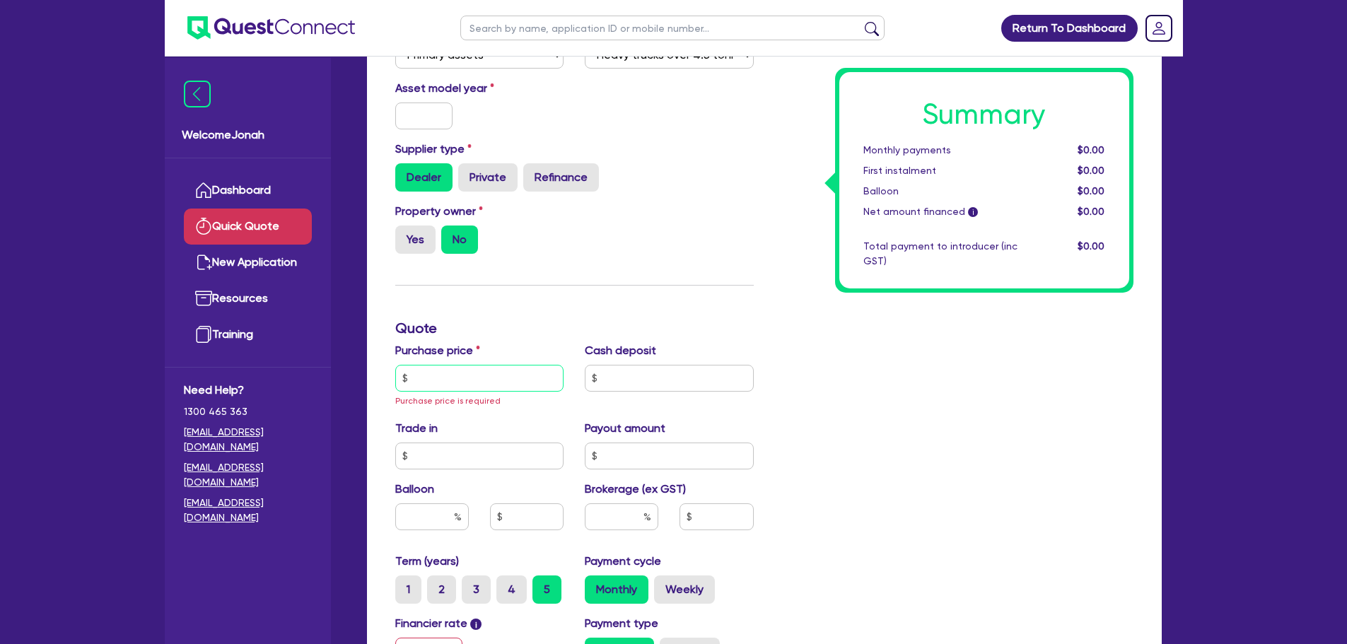
click at [438, 367] on input "text" at bounding box center [479, 378] width 169 height 27
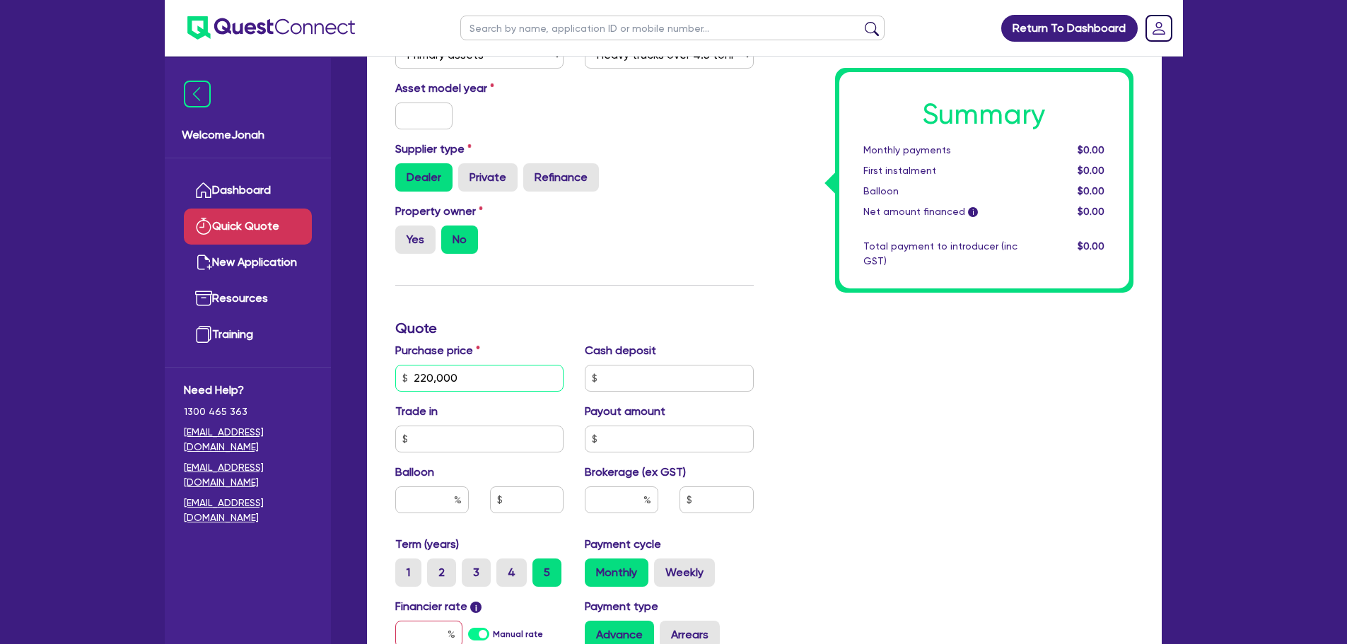
type input "220,000"
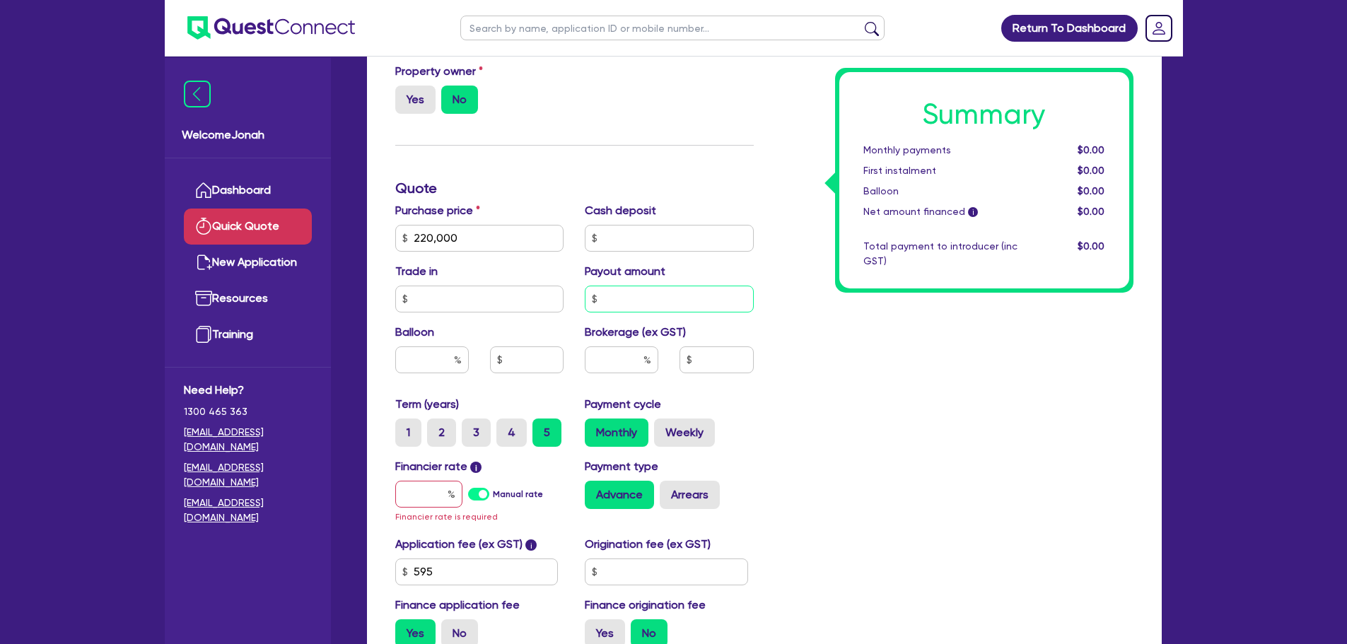
scroll to position [424, 0]
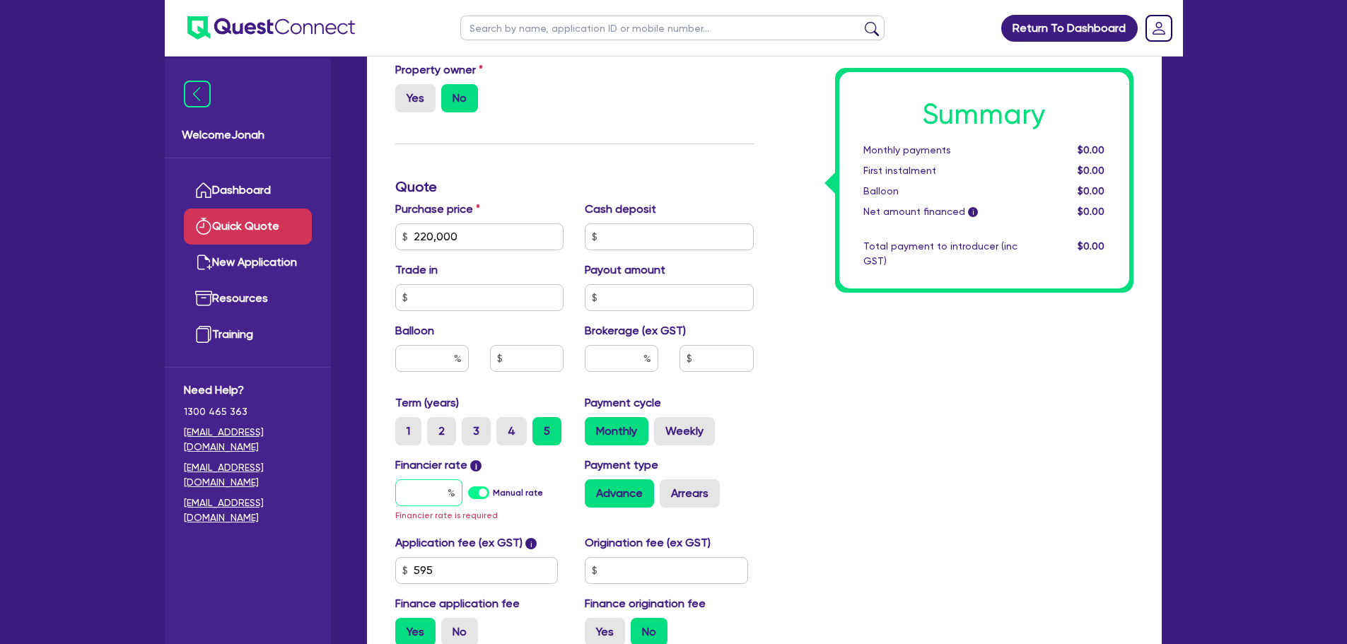
click at [435, 491] on input "text" at bounding box center [428, 492] width 67 height 27
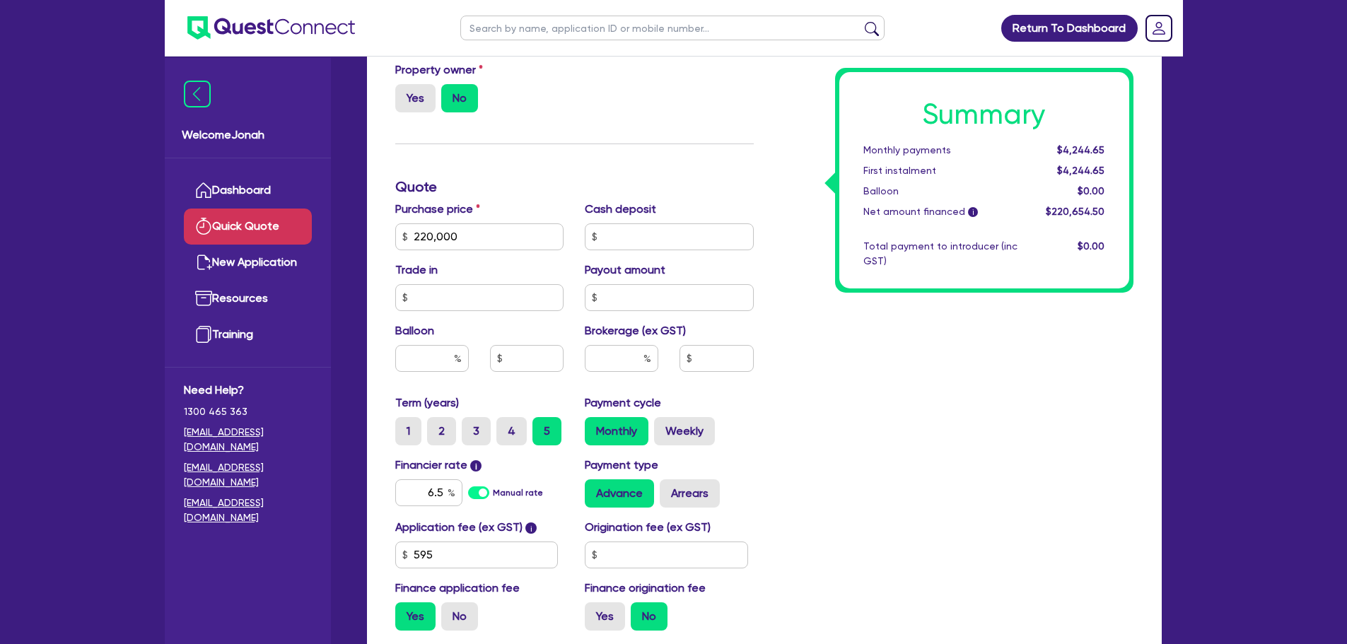
click at [1206, 455] on div "Return To Dashboard Edit Profile Logout Welcome Jonah Dashboard Quick Quote New…" at bounding box center [673, 188] width 1347 height 1224
click at [431, 498] on input "6.5" at bounding box center [428, 492] width 67 height 27
type input "5.8"
click at [1182, 430] on div "Quick Quote Funding Options Who will be funding this deal? Select I will fund 1…" at bounding box center [764, 193] width 837 height 1076
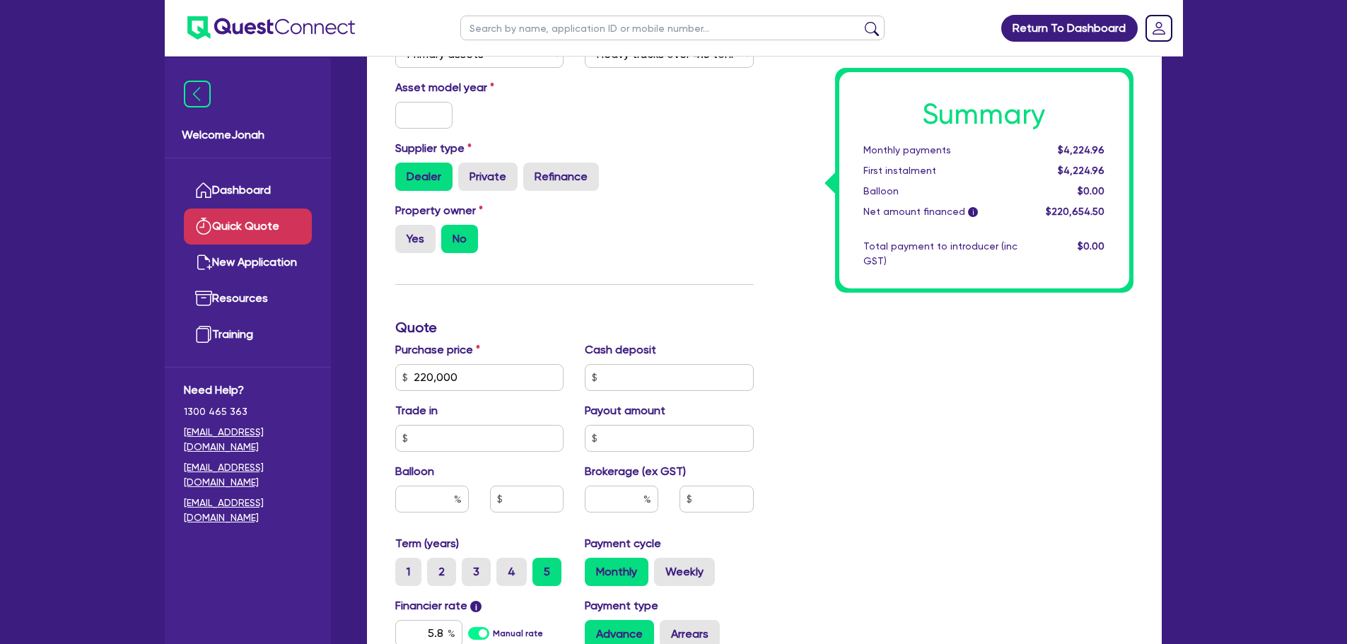
scroll to position [283, 0]
click at [431, 112] on input "text" at bounding box center [424, 115] width 58 height 27
type input "2025"
click at [719, 207] on div "Property owner Yes No" at bounding box center [575, 234] width 380 height 62
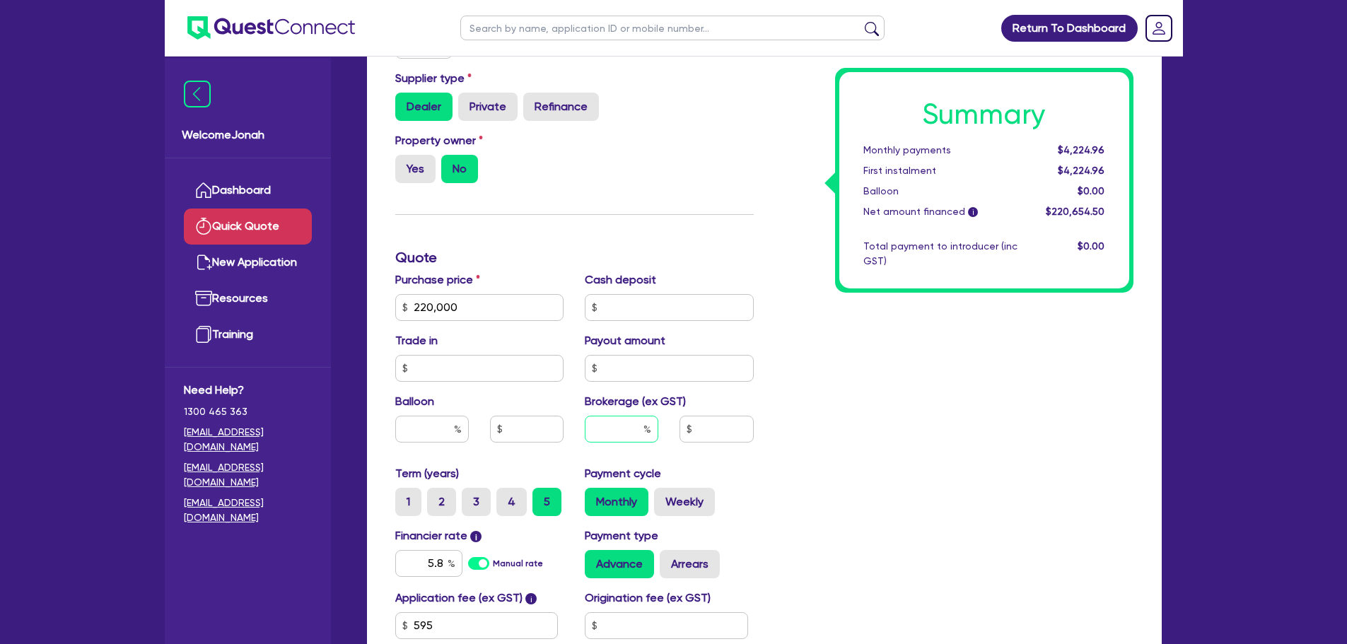
click at [632, 417] on input "text" at bounding box center [622, 429] width 74 height 27
type input "2"
click at [886, 414] on div "Summary Monthly payments $4,224.96 First instalment $4,224.96 Balloon $0.00 Net…" at bounding box center [954, 258] width 380 height 910
type input "4,413.09"
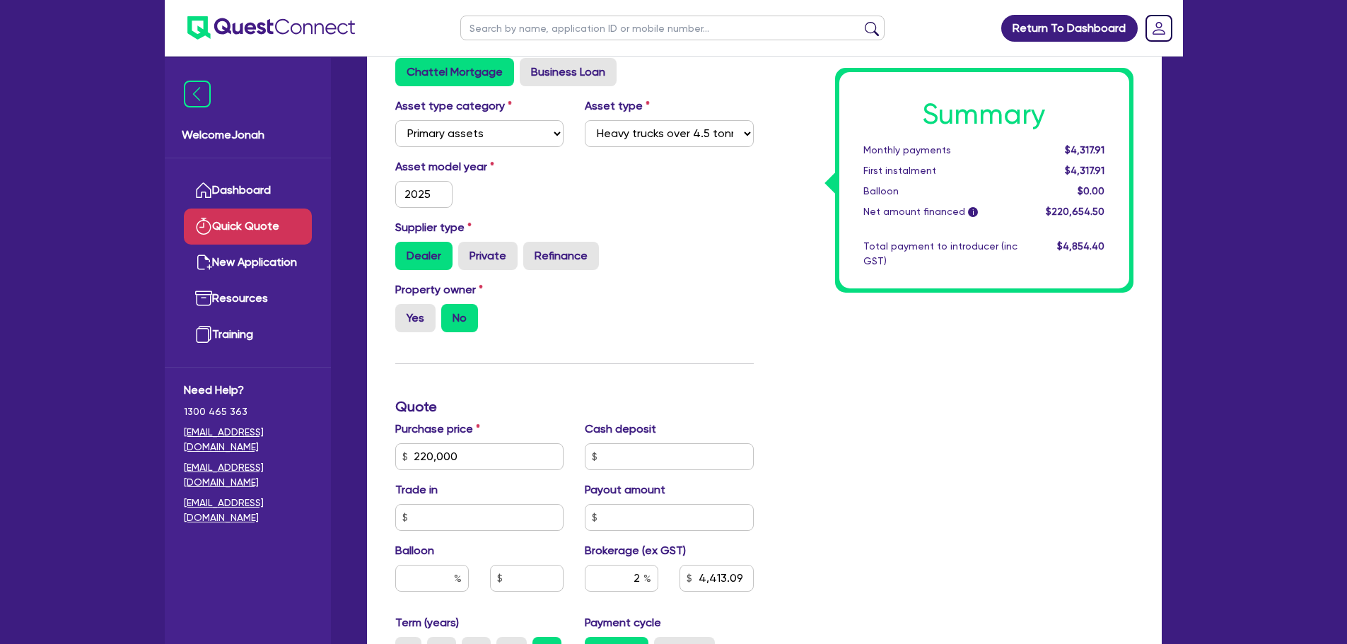
scroll to position [495, 0]
